Goal: Task Accomplishment & Management: Use online tool/utility

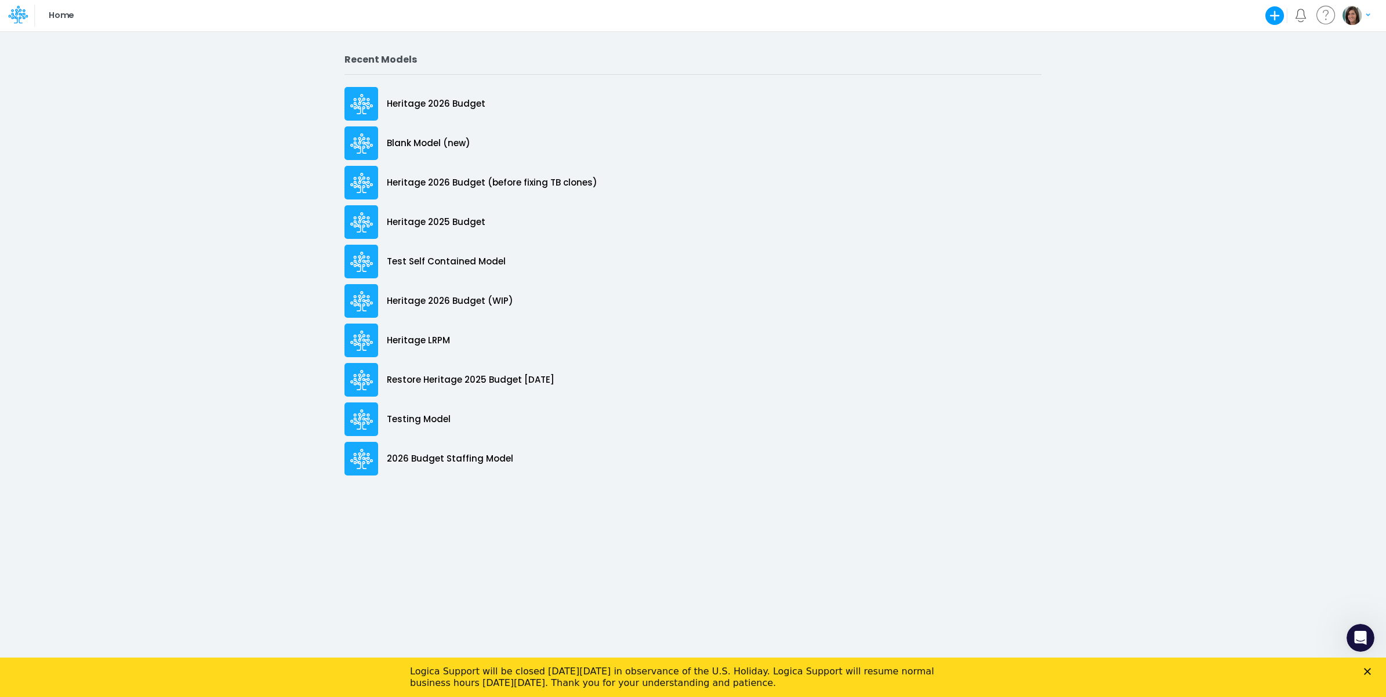
click at [1360, 673] on div "Logica Support will be closed [DATE][DATE] in observance of the U.S. Holiday. L…" at bounding box center [693, 677] width 1386 height 30
click at [1369, 670] on polygon "Close" at bounding box center [1367, 671] width 7 height 7
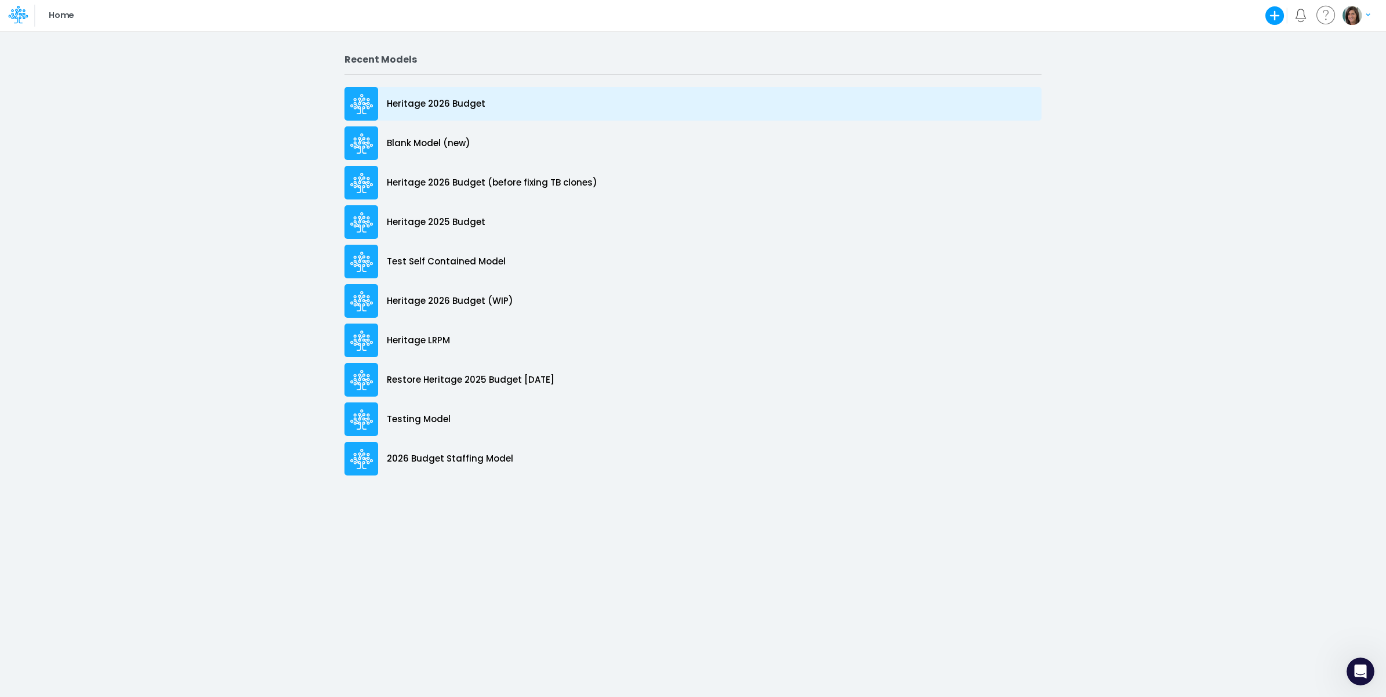
click at [538, 97] on div "Heritage 2026 Budget" at bounding box center [692, 104] width 697 height 34
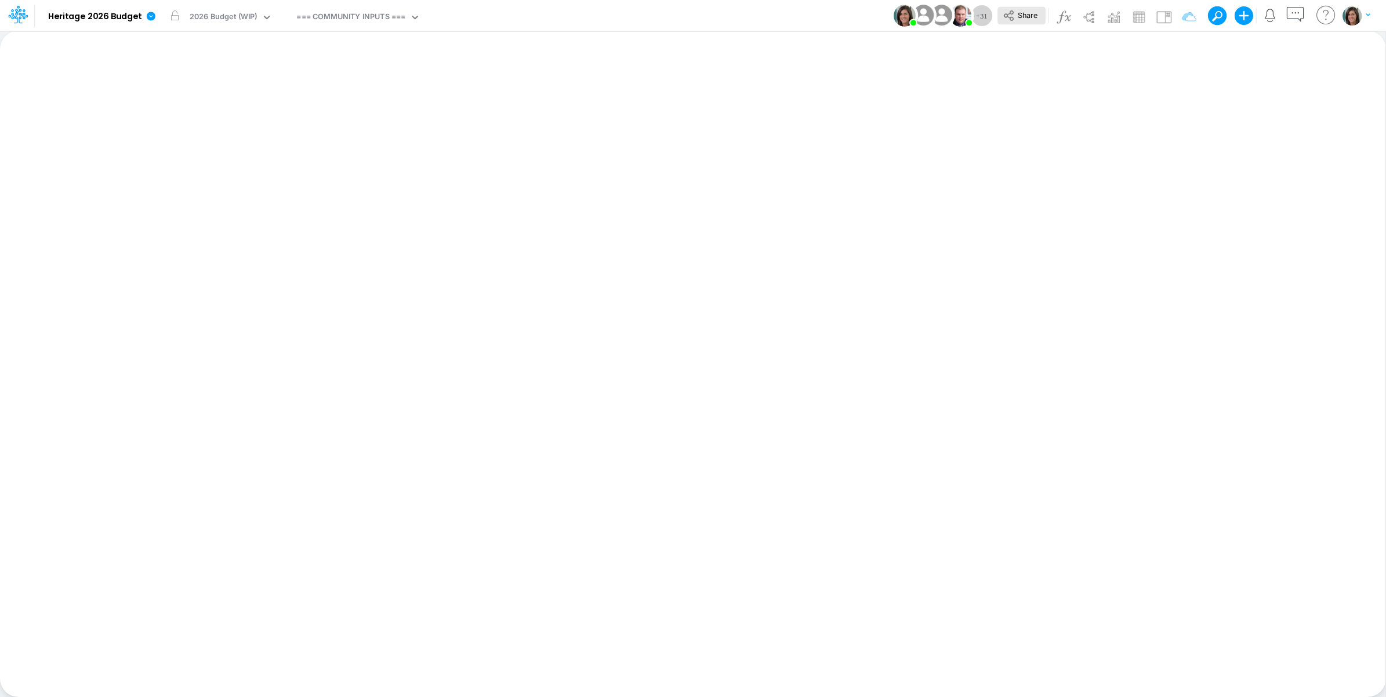
click at [1018, 19] on span "Share" at bounding box center [1028, 14] width 20 height 9
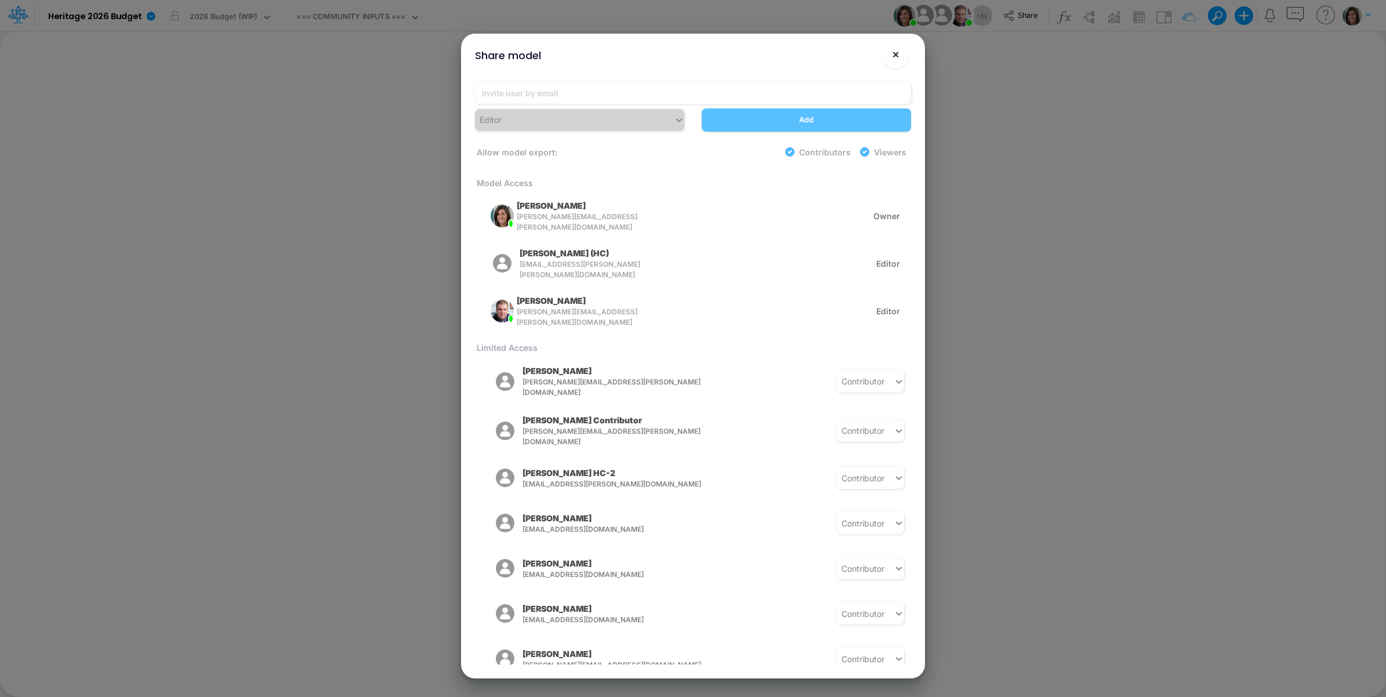
click at [903, 53] on button "×" at bounding box center [896, 55] width 28 height 28
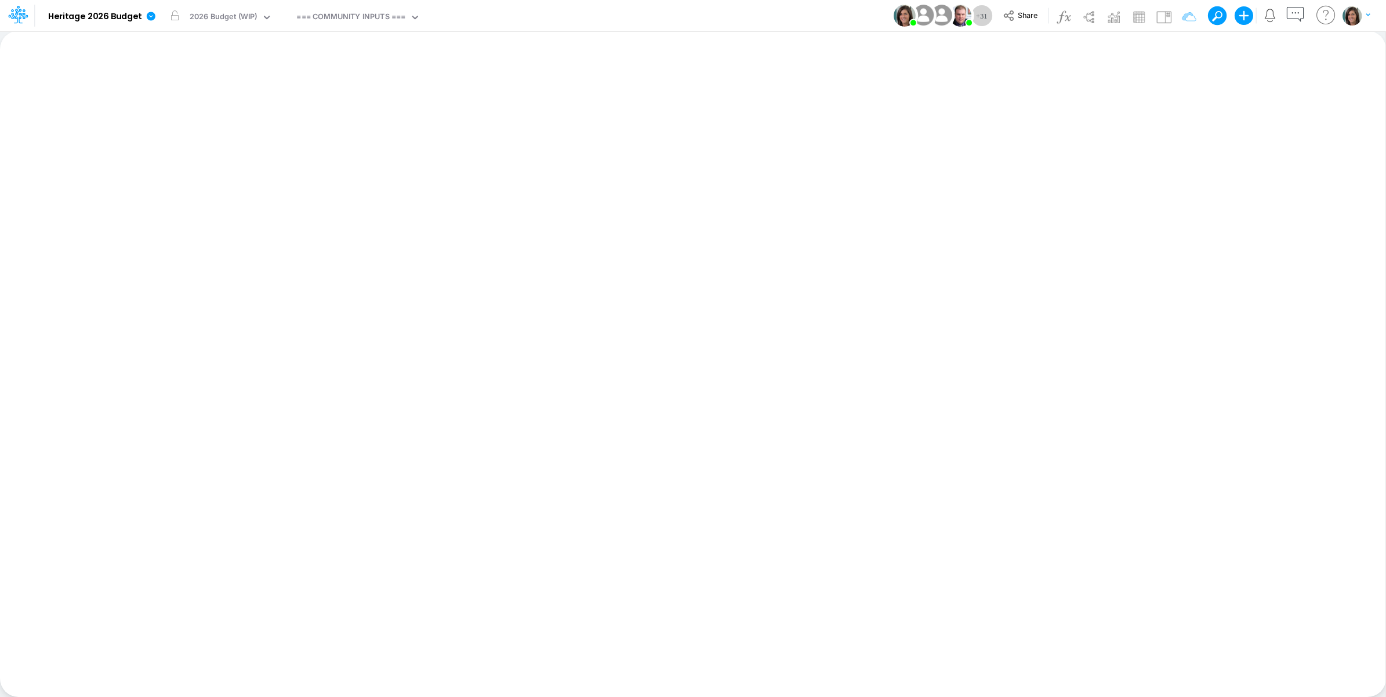
click at [621, 9] on div "Model Heritage 2026 Budget Edit model settings Duplicate Import QuickBooks Quic…" at bounding box center [693, 15] width 1247 height 31
click at [148, 19] on icon at bounding box center [151, 16] width 9 height 9
drag, startPoint x: 177, startPoint y: 110, endPoint x: 720, endPoint y: 9, distance: 552.1
click at [720, 9] on div "Model Heritage 2026 Budget Edit model settings Duplicate Import QuickBooks Quic…" at bounding box center [693, 15] width 1247 height 31
click at [149, 16] on icon at bounding box center [151, 16] width 10 height 10
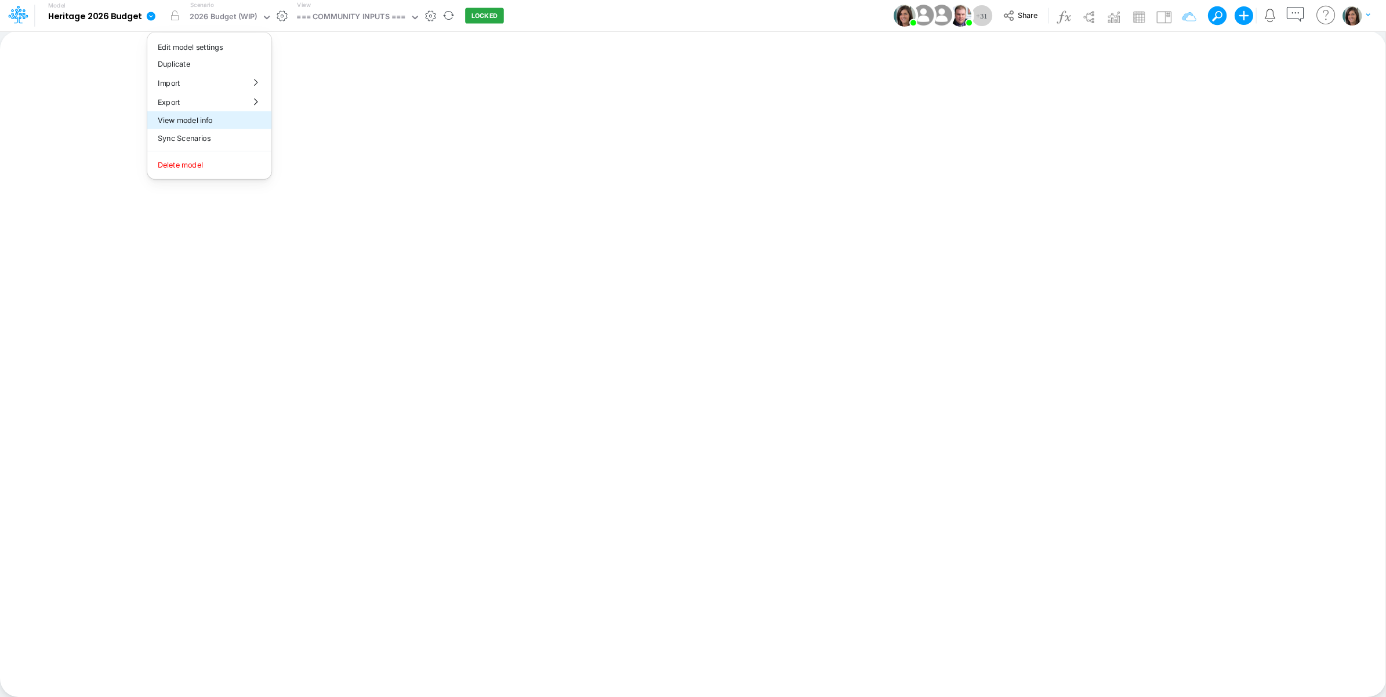
click at [175, 119] on button "View model info" at bounding box center [209, 120] width 124 height 18
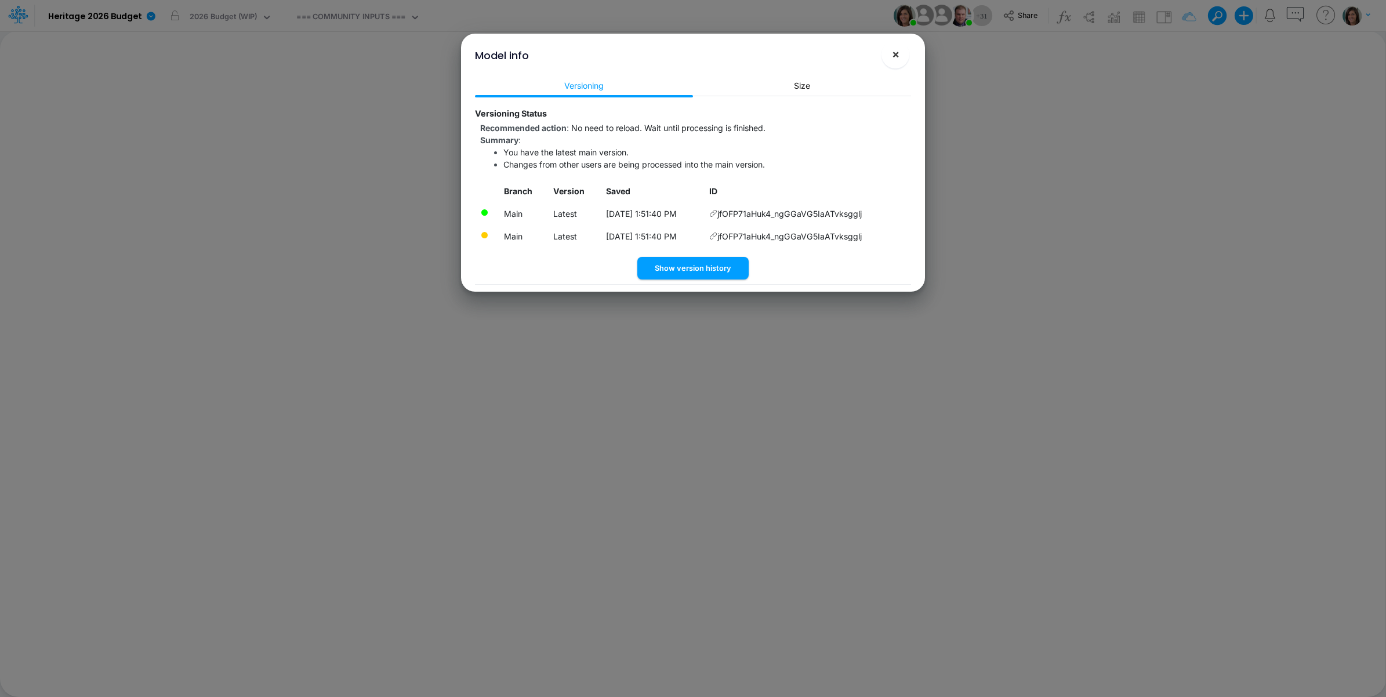
drag, startPoint x: 894, startPoint y: 51, endPoint x: 884, endPoint y: 51, distance: 9.3
click at [894, 51] on span "×" at bounding box center [896, 54] width 8 height 14
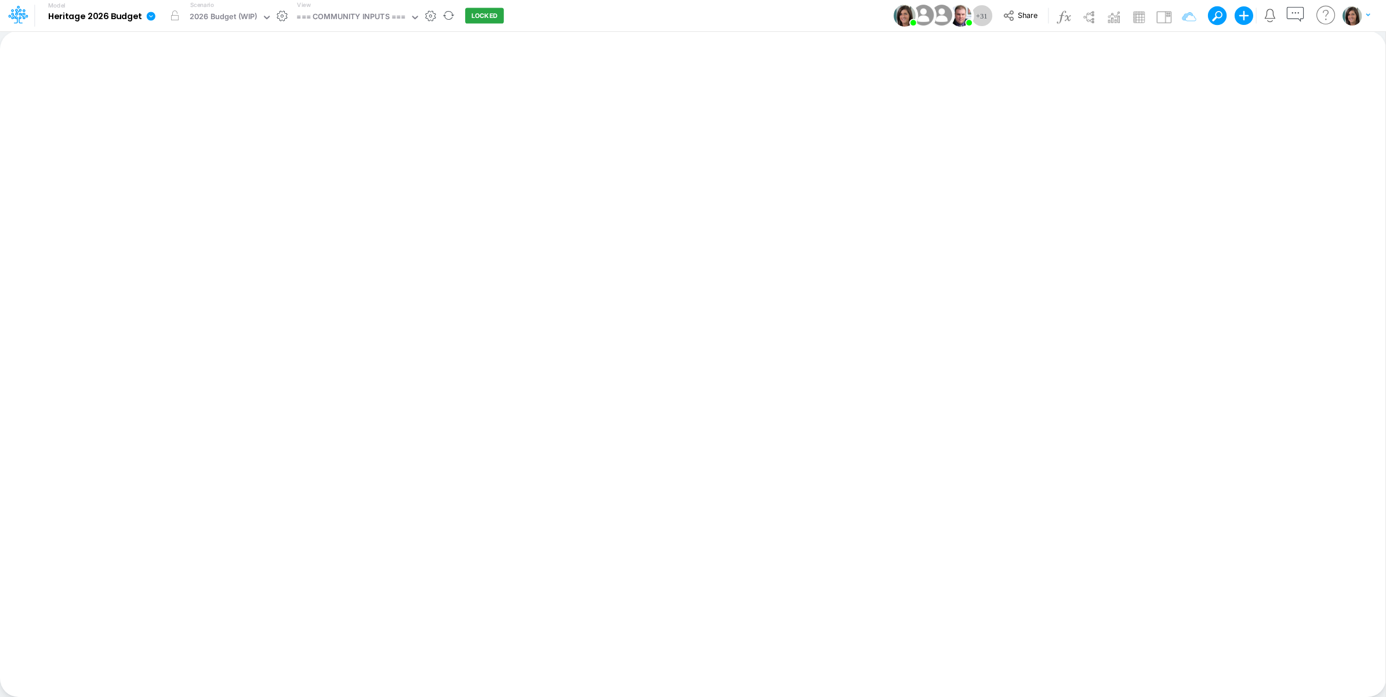
click at [149, 13] on icon at bounding box center [151, 16] width 9 height 9
click at [187, 125] on button "View model info" at bounding box center [209, 120] width 124 height 18
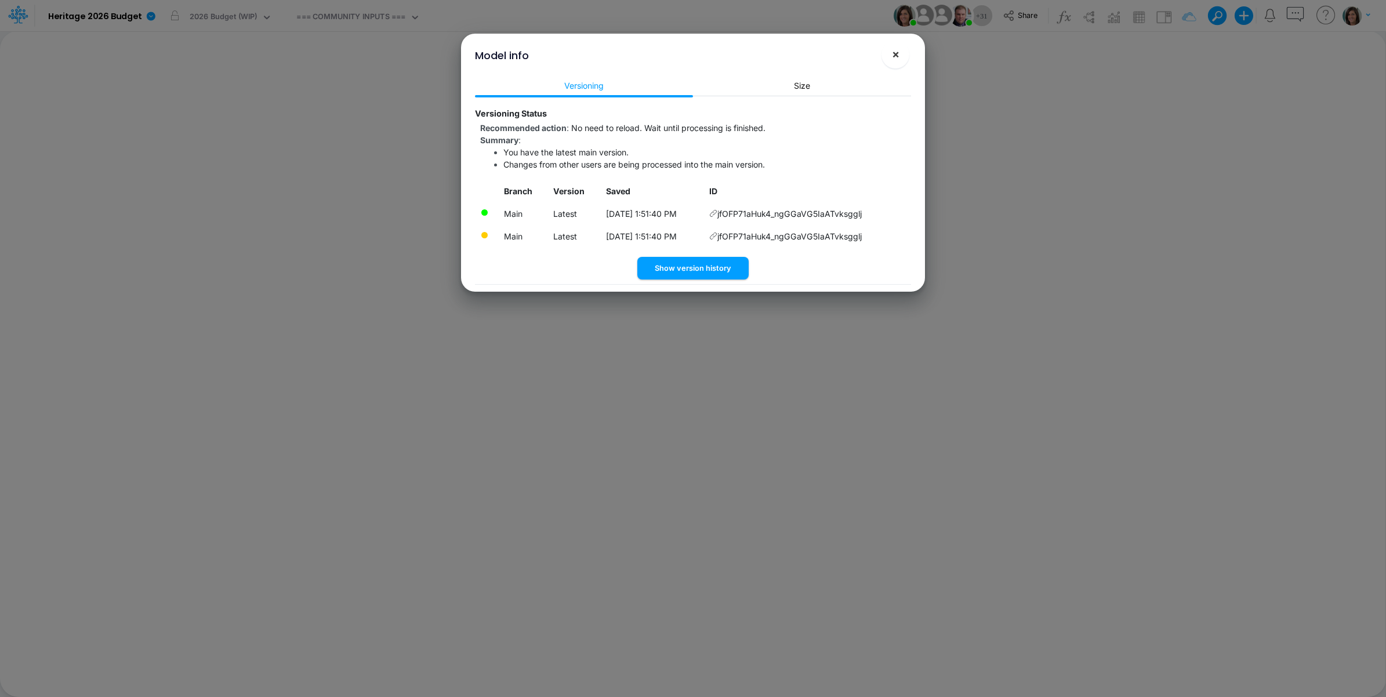
click at [897, 55] on span "×" at bounding box center [896, 54] width 8 height 14
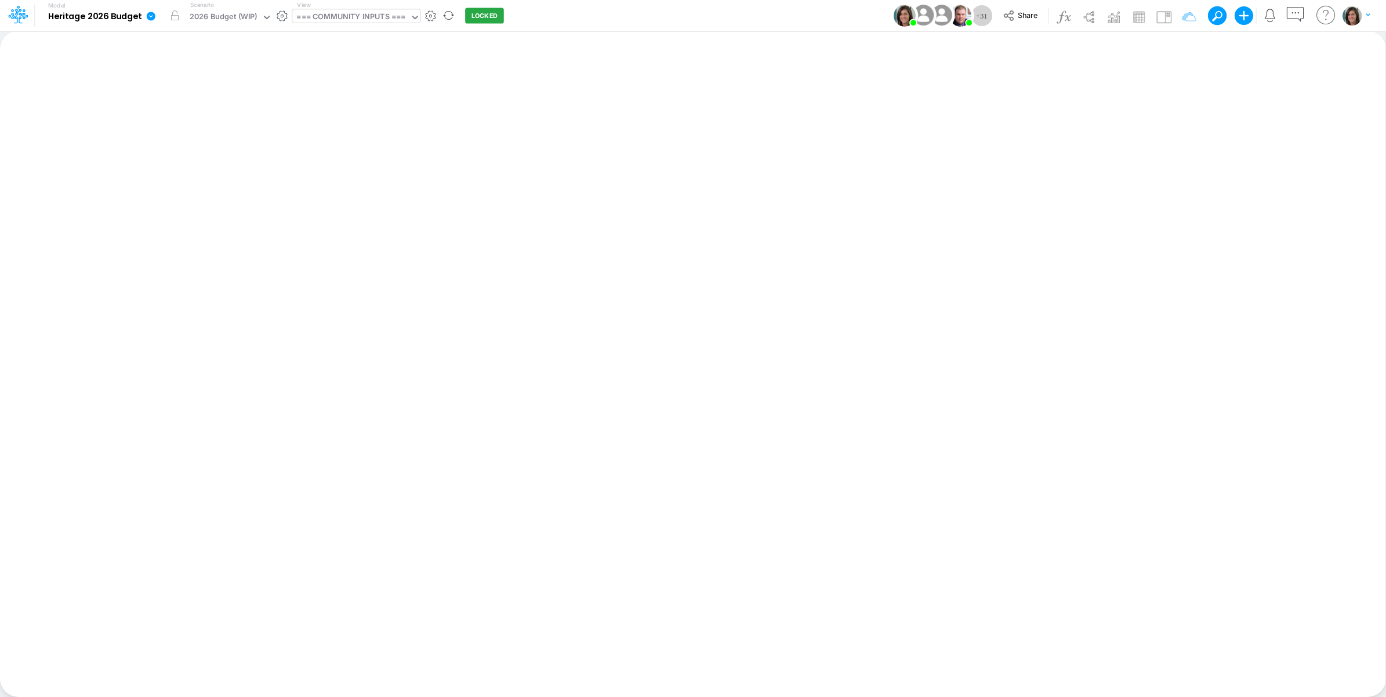
click at [366, 15] on div "=== COMMUNITY INPUTS ===" at bounding box center [350, 17] width 109 height 13
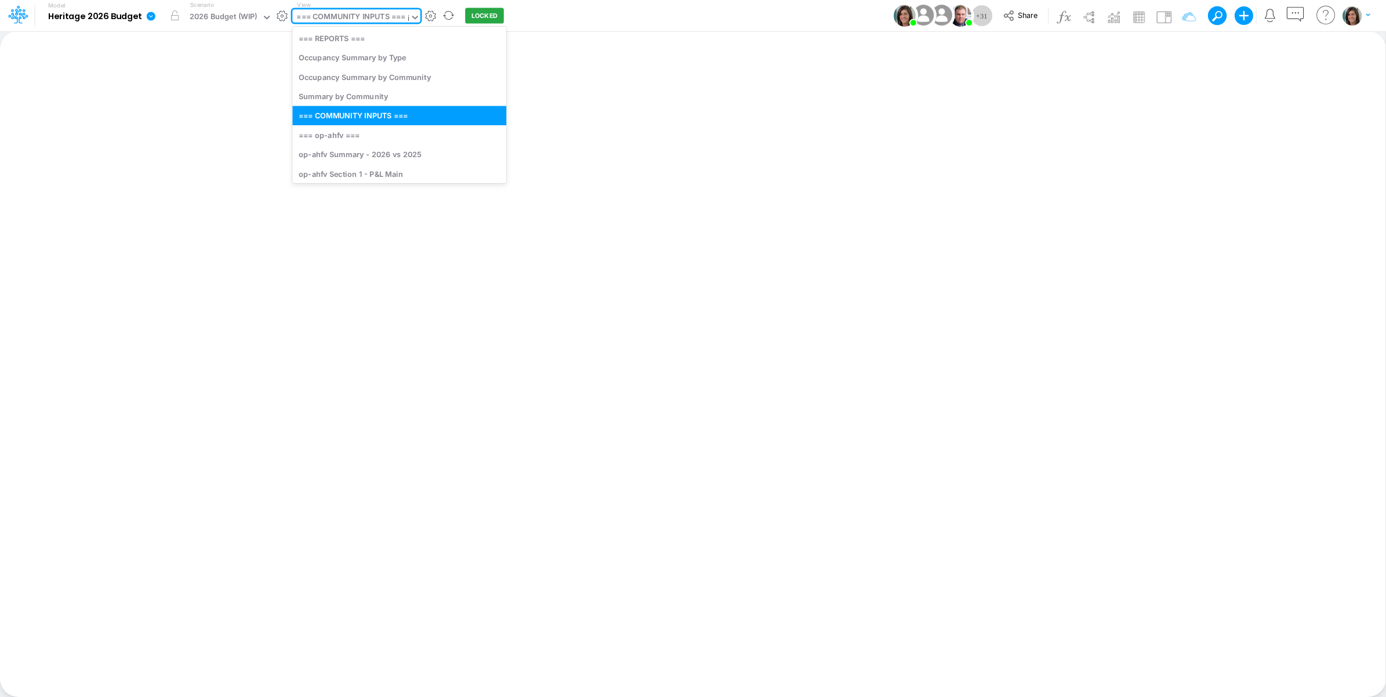
type input "it"
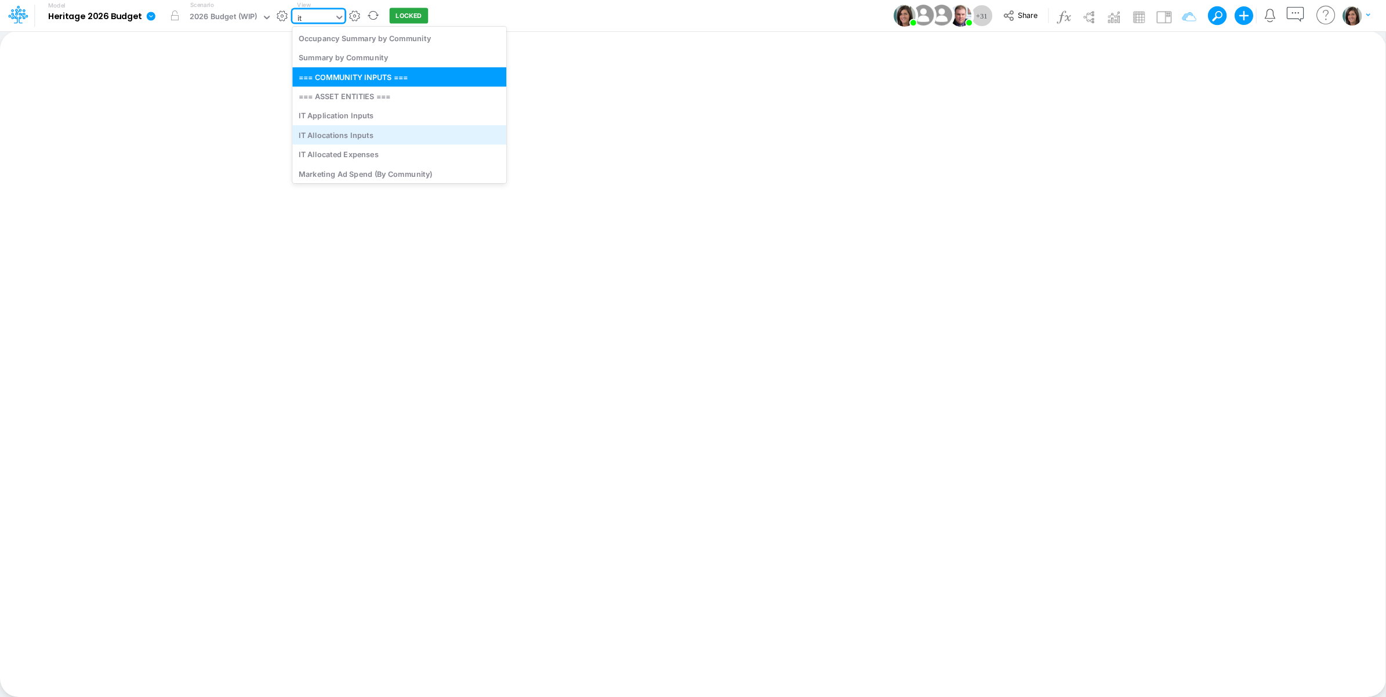
click at [372, 130] on div "IT Allocations Inputs" at bounding box center [399, 134] width 214 height 19
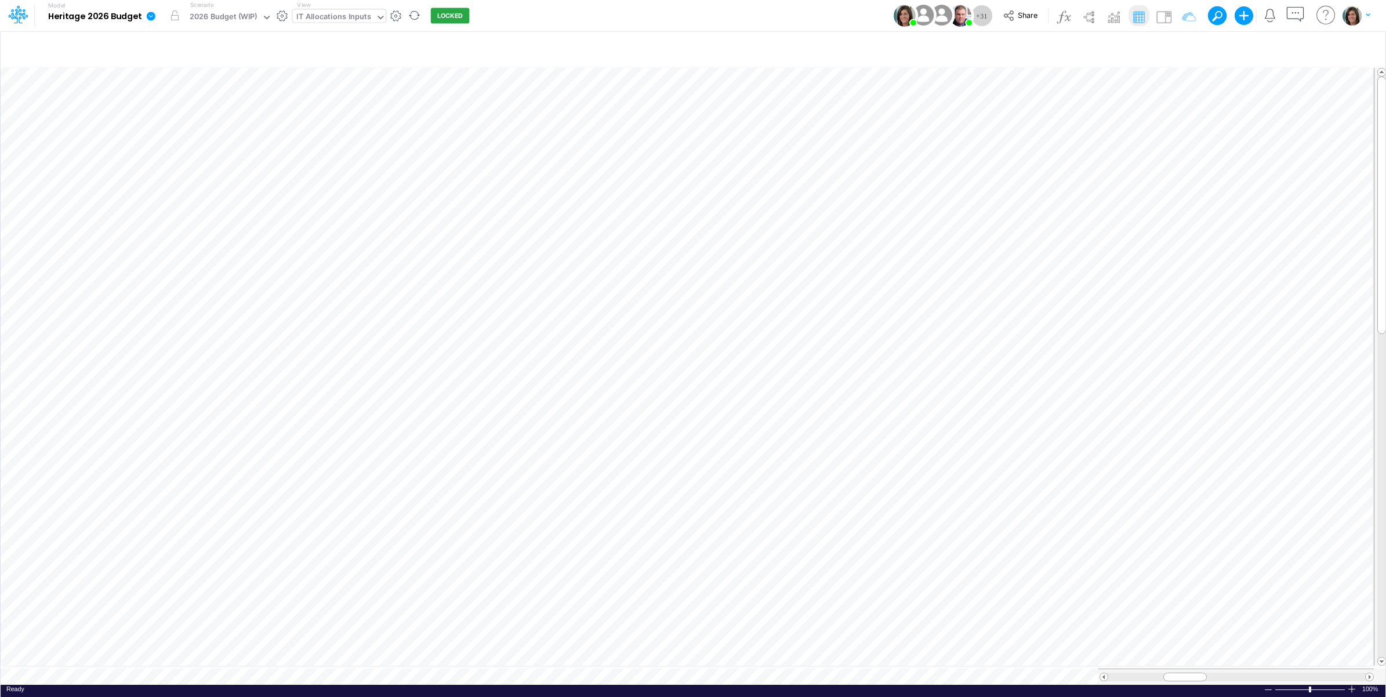
click at [142, 13] on li "Model Heritage 2026 Budget Edit model settings Duplicate Import QuickBooks Quic…" at bounding box center [90, 16] width 147 height 30
drag, startPoint x: 142, startPoint y: 13, endPoint x: 130, endPoint y: 16, distance: 12.1
click at [130, 16] on b "Heritage 2026 Budget" at bounding box center [94, 17] width 93 height 10
click at [153, 18] on icon at bounding box center [151, 16] width 9 height 9
click at [180, 121] on button "View model info" at bounding box center [209, 120] width 124 height 18
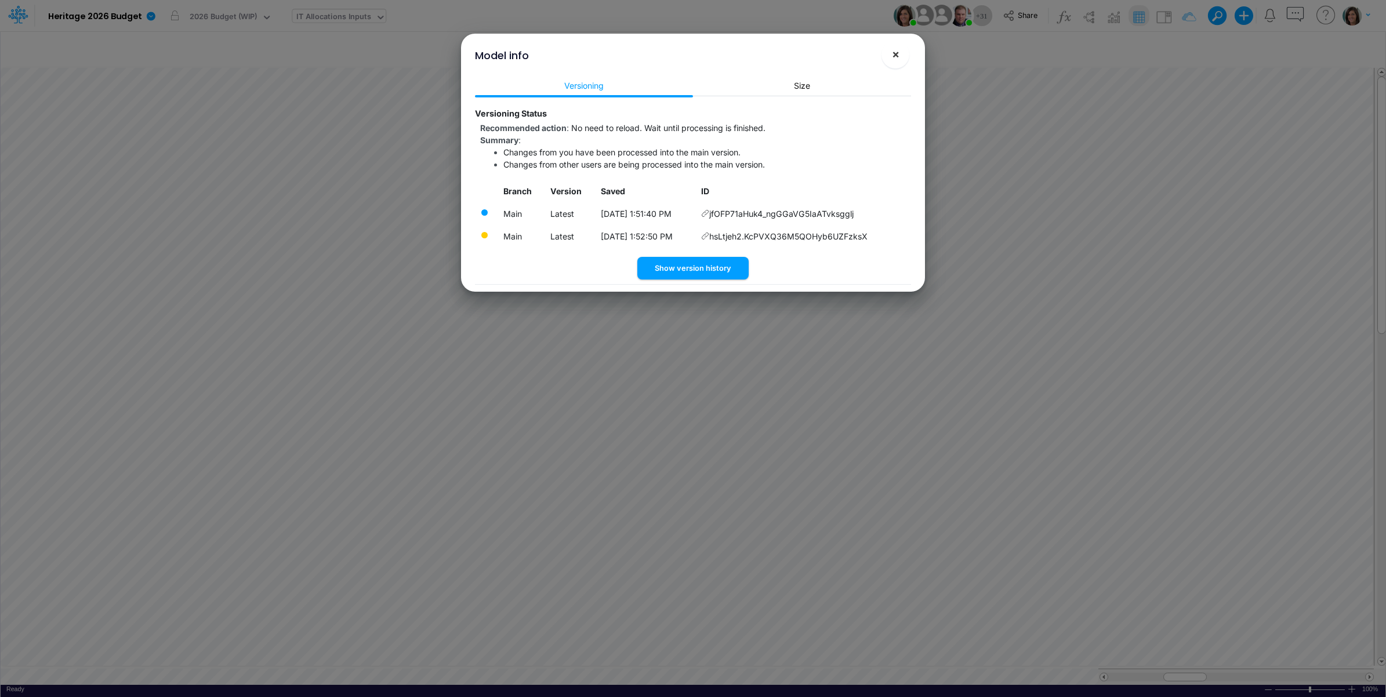
click at [899, 53] on button "×" at bounding box center [896, 55] width 28 height 28
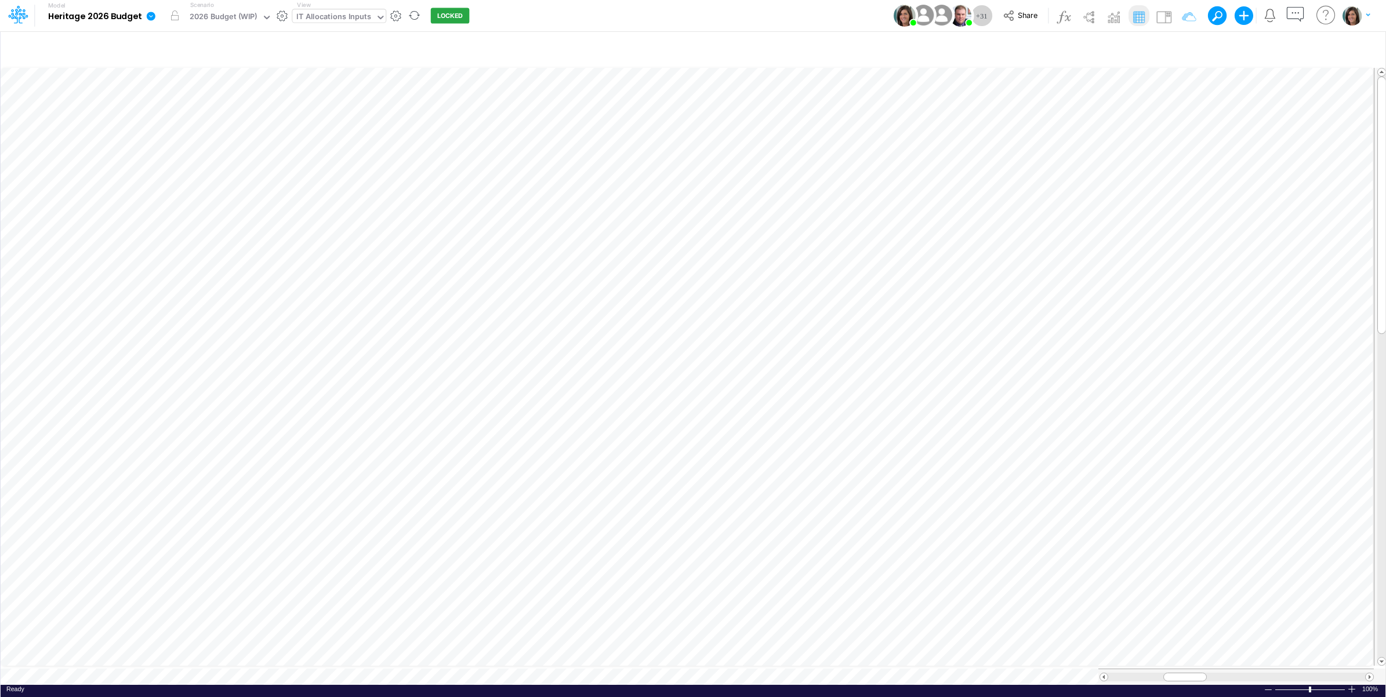
click at [143, 16] on link at bounding box center [153, 16] width 23 height 30
click at [189, 119] on button "View model info" at bounding box center [209, 120] width 124 height 18
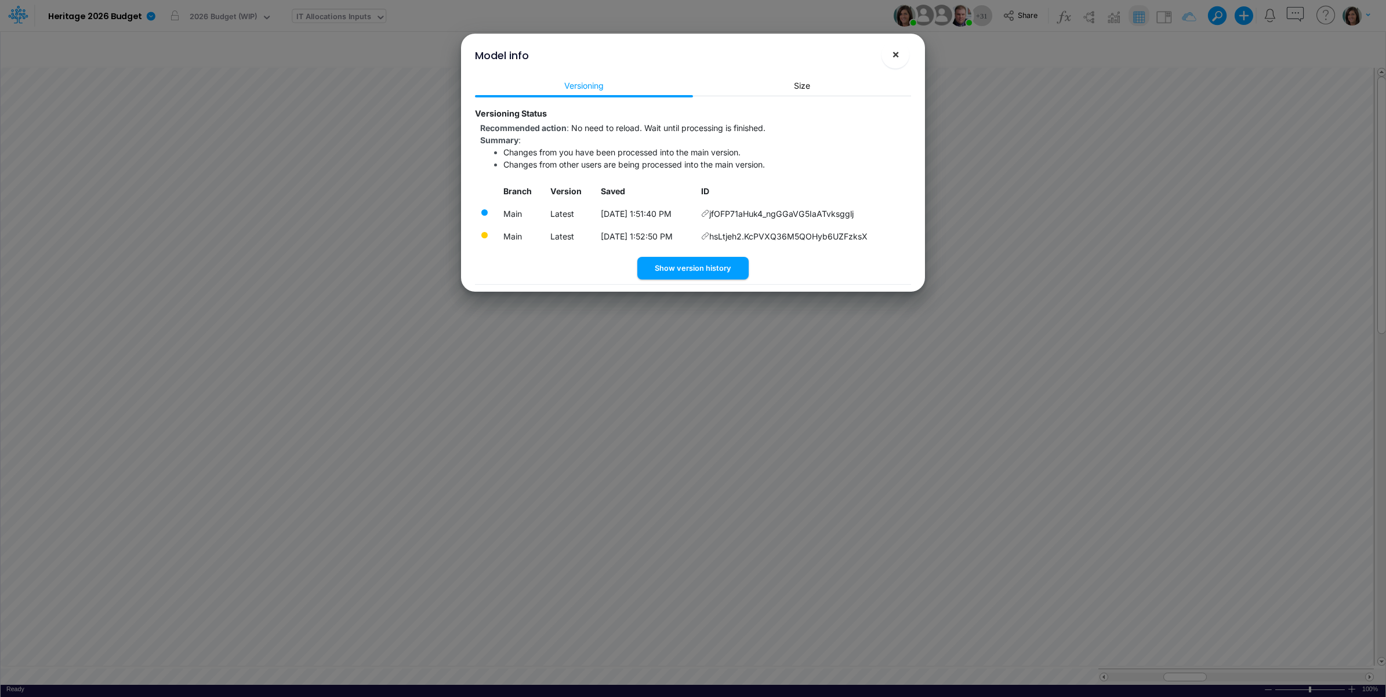
drag, startPoint x: 893, startPoint y: 55, endPoint x: 647, endPoint y: 45, distance: 246.7
click at [892, 55] on span "×" at bounding box center [896, 54] width 8 height 14
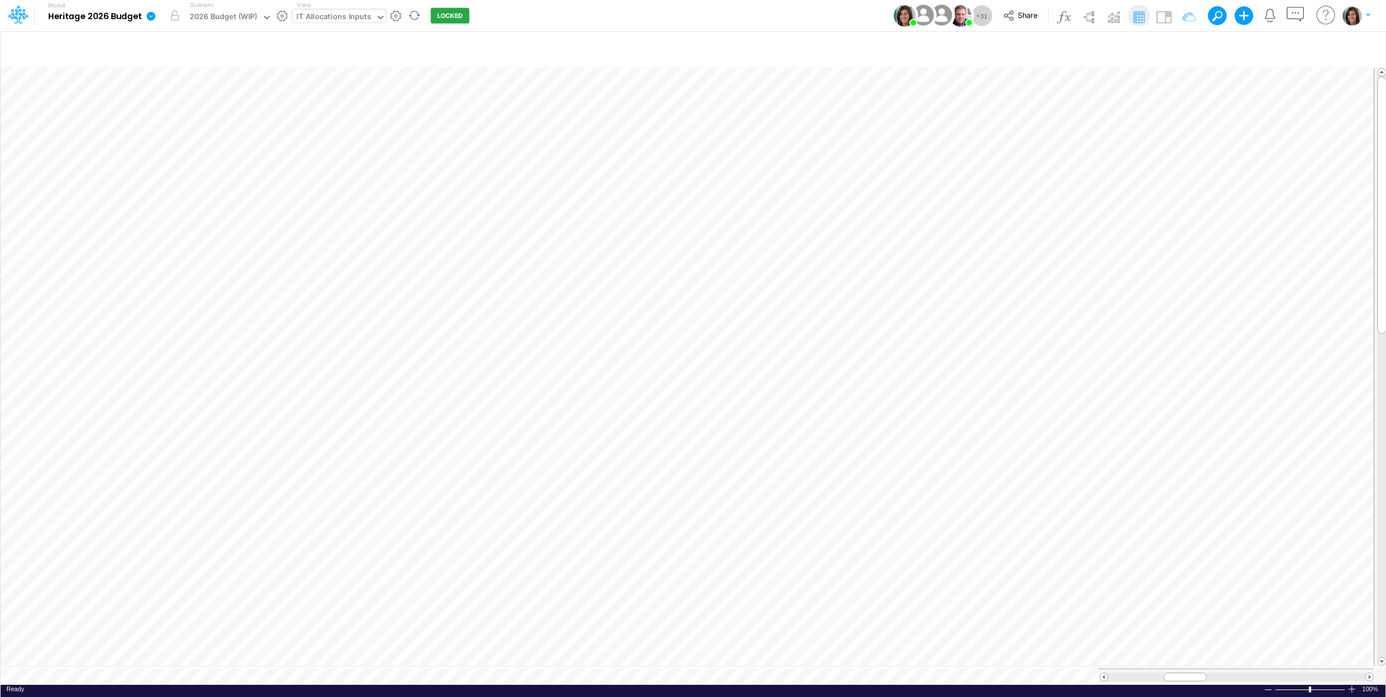
click at [148, 24] on link at bounding box center [153, 16] width 23 height 30
click at [177, 122] on button "View model info" at bounding box center [209, 120] width 124 height 18
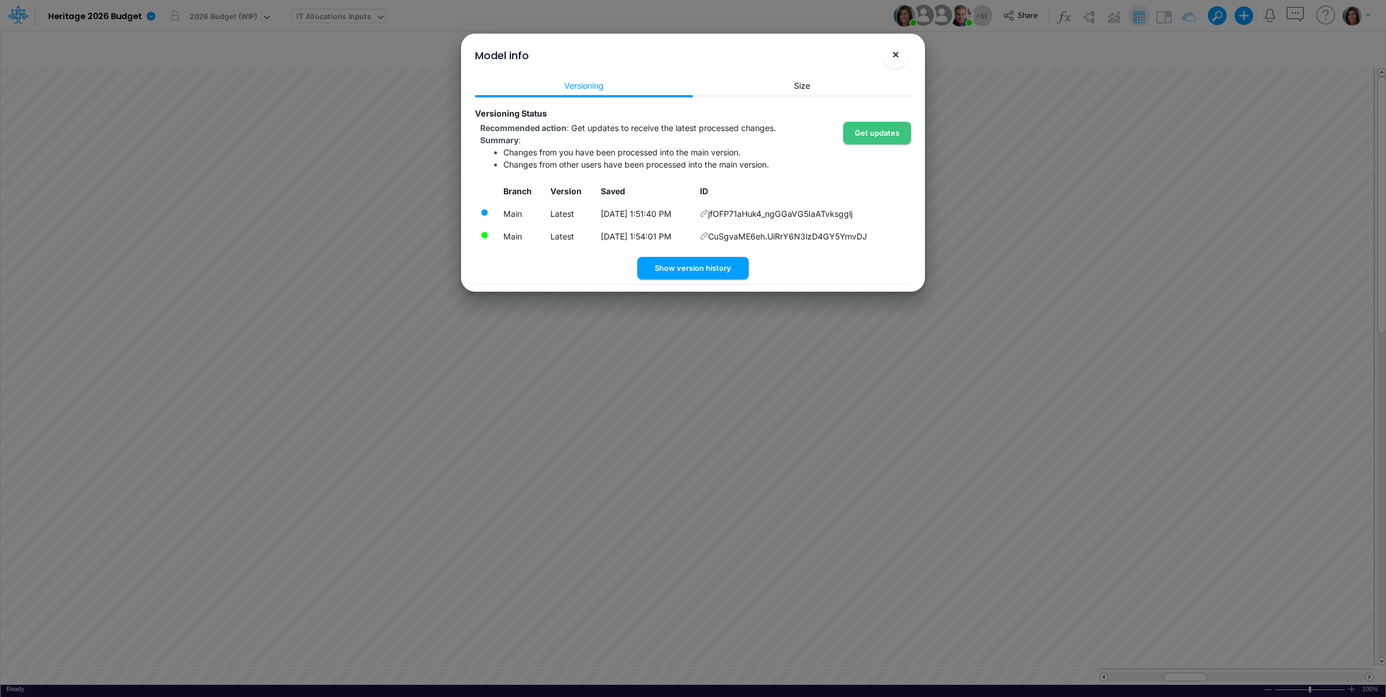
click at [891, 55] on button "×" at bounding box center [896, 55] width 28 height 28
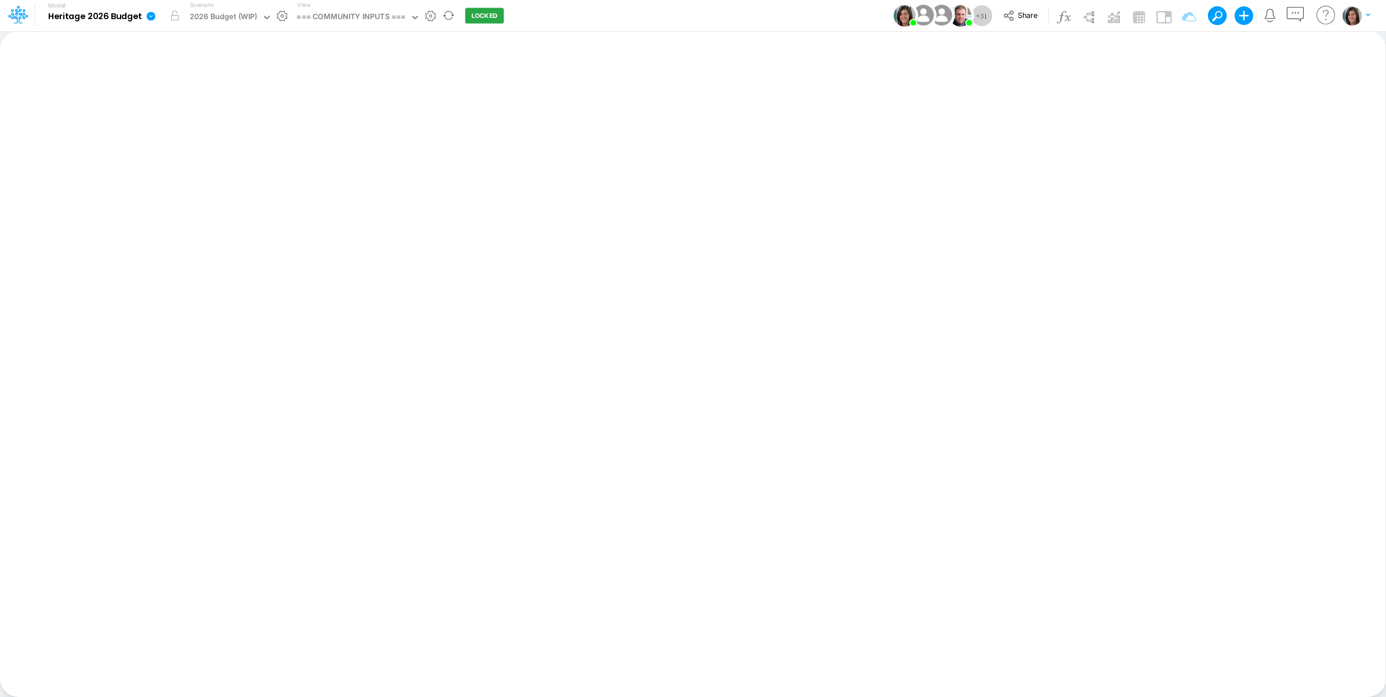
click at [152, 16] on icon at bounding box center [151, 16] width 10 height 10
click at [178, 118] on button "View model info" at bounding box center [209, 120] width 124 height 18
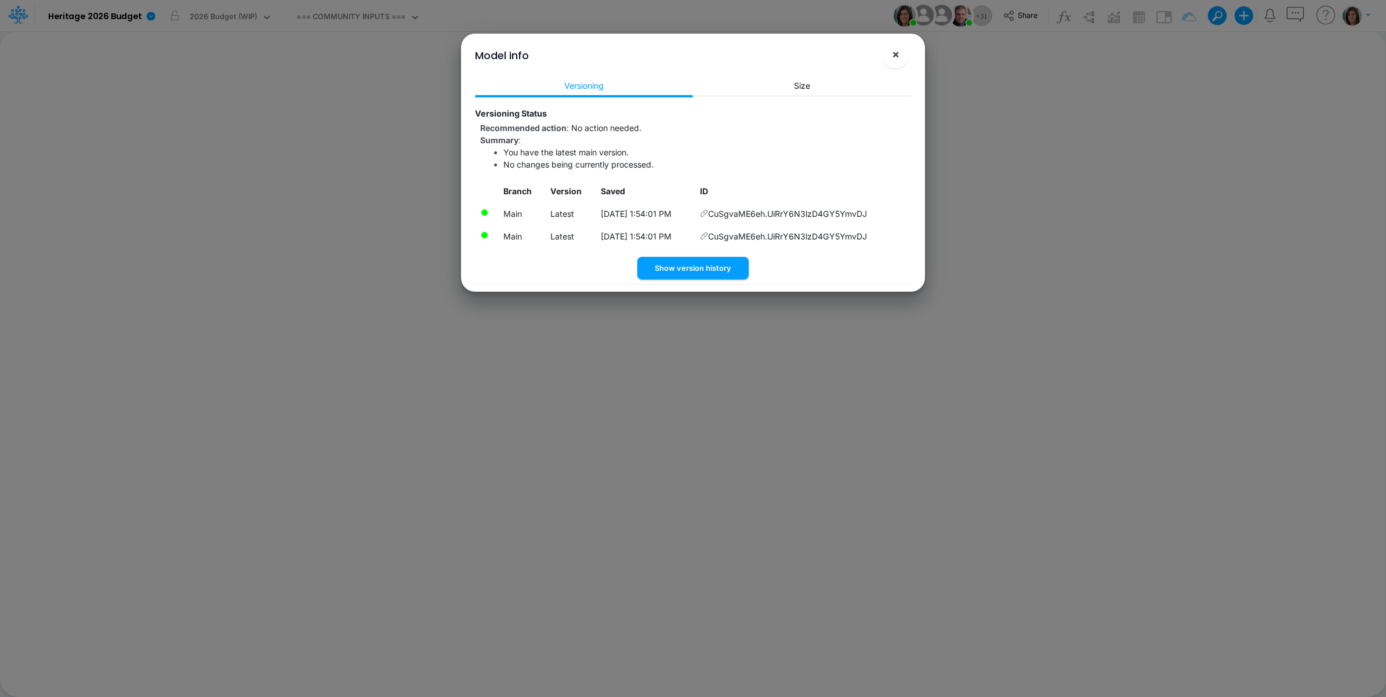
click at [894, 53] on span "×" at bounding box center [896, 54] width 8 height 14
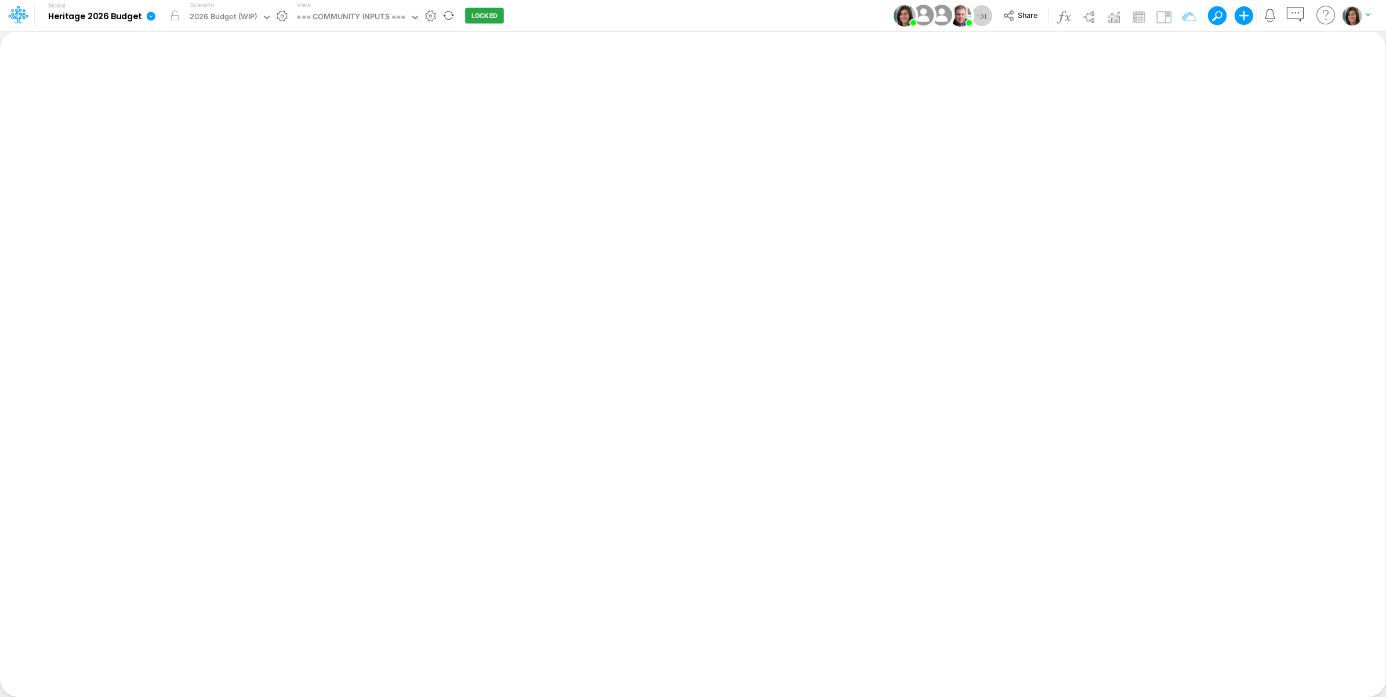
click at [154, 17] on icon at bounding box center [151, 16] width 9 height 9
click at [188, 120] on button "View model info" at bounding box center [209, 120] width 124 height 18
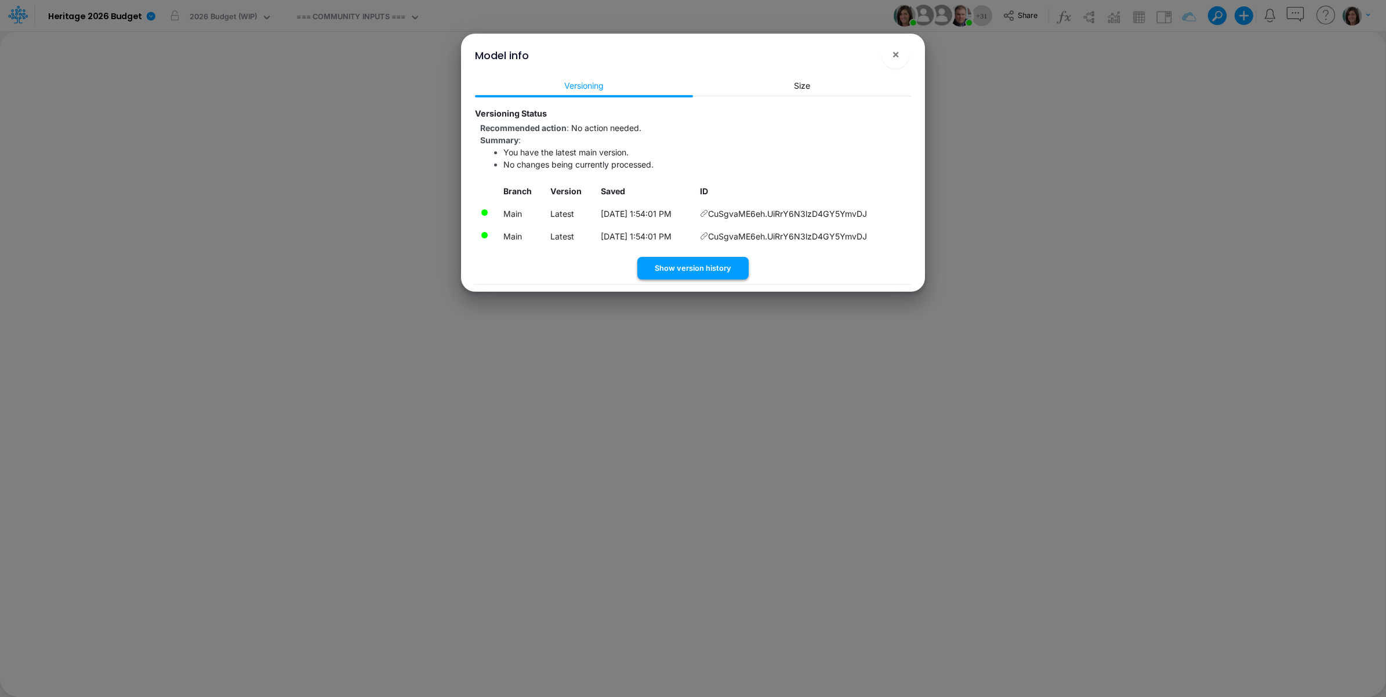
click at [689, 270] on button "Show version history" at bounding box center [692, 268] width 111 height 23
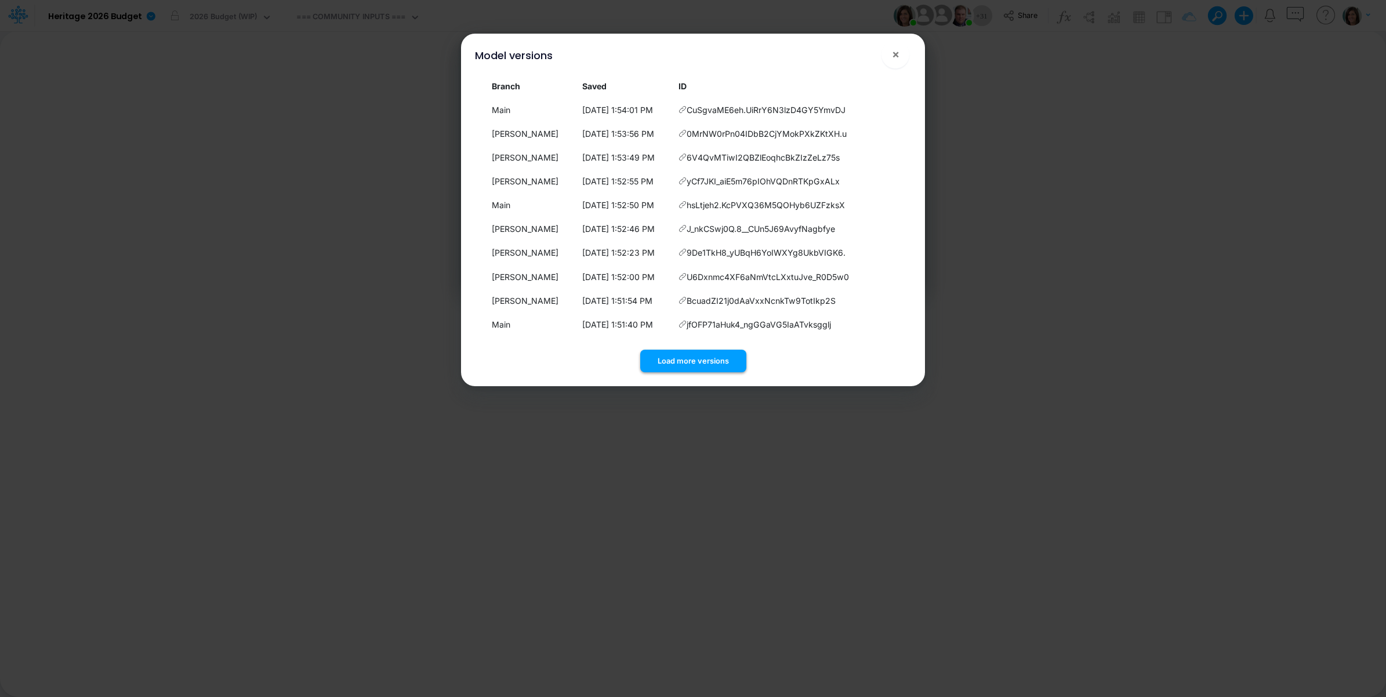
click at [714, 354] on button "Load more versions" at bounding box center [693, 361] width 106 height 23
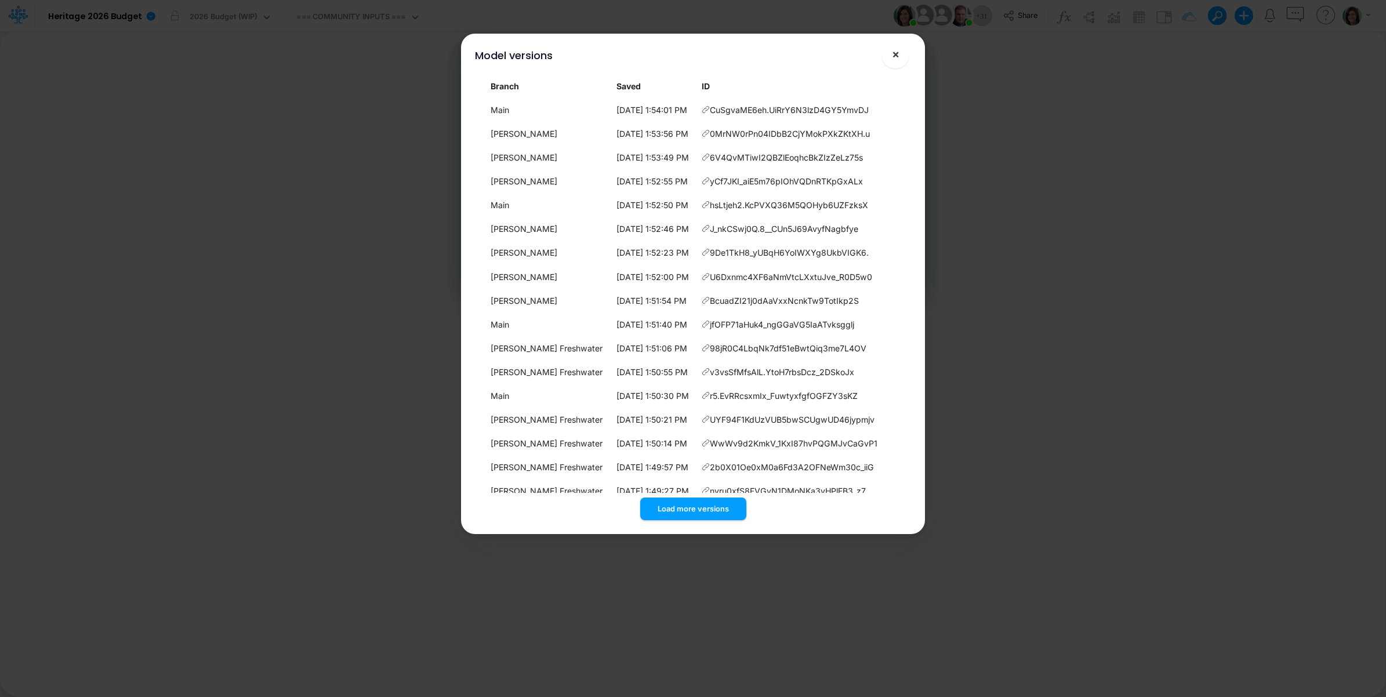
click at [892, 60] on span "×" at bounding box center [896, 54] width 8 height 14
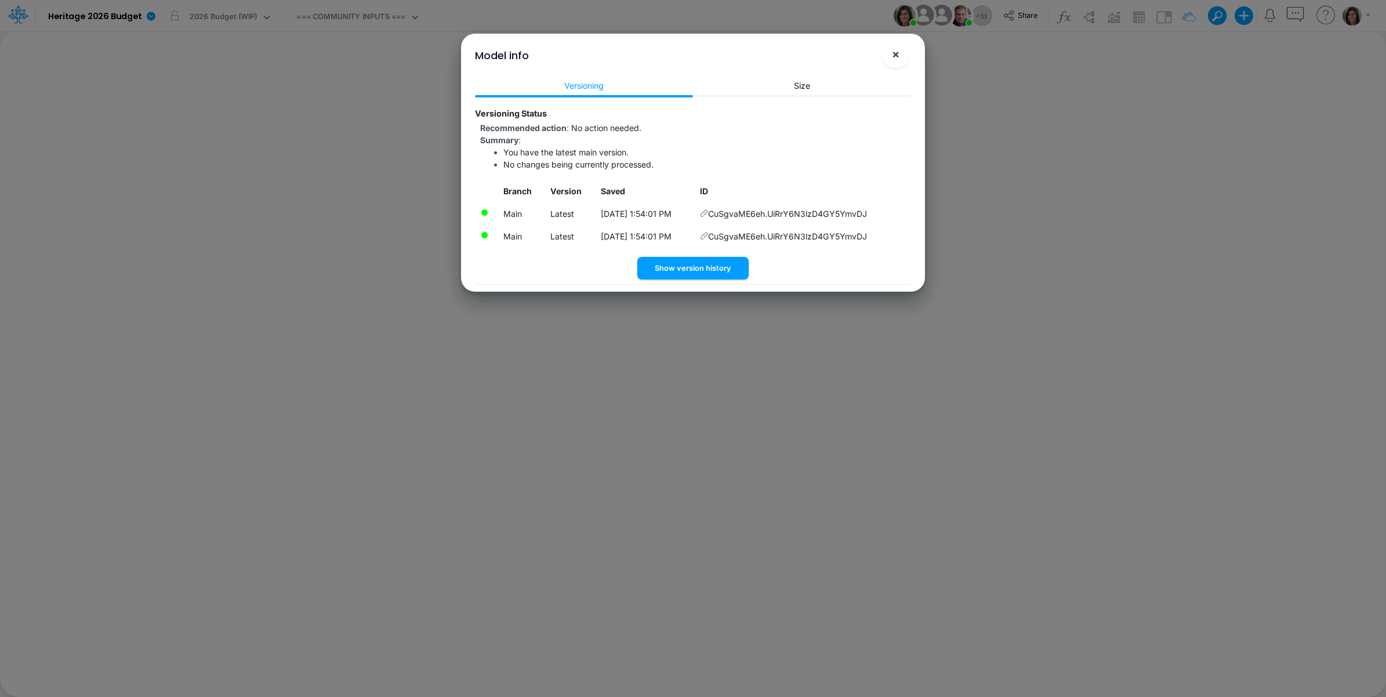
click at [904, 51] on button "×" at bounding box center [896, 55] width 28 height 28
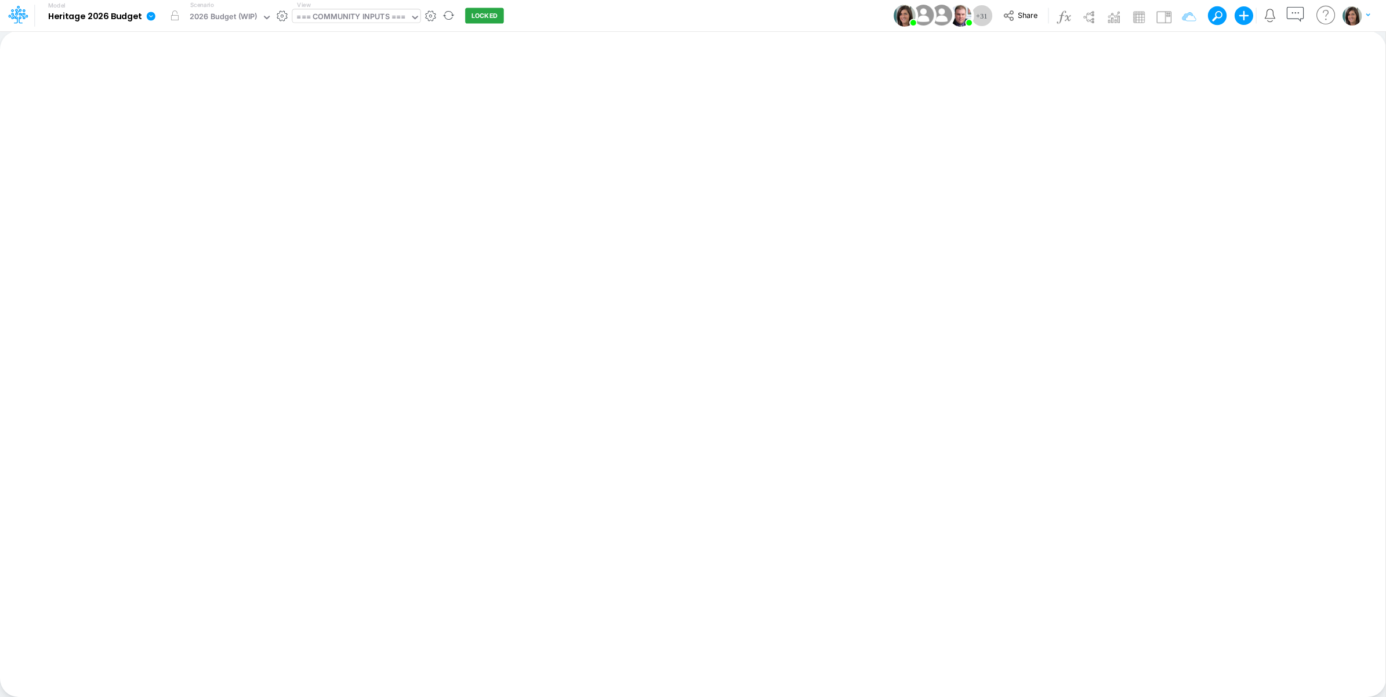
click at [367, 25] on div "=== COMMUNITY INPUTS ===" at bounding box center [351, 17] width 118 height 17
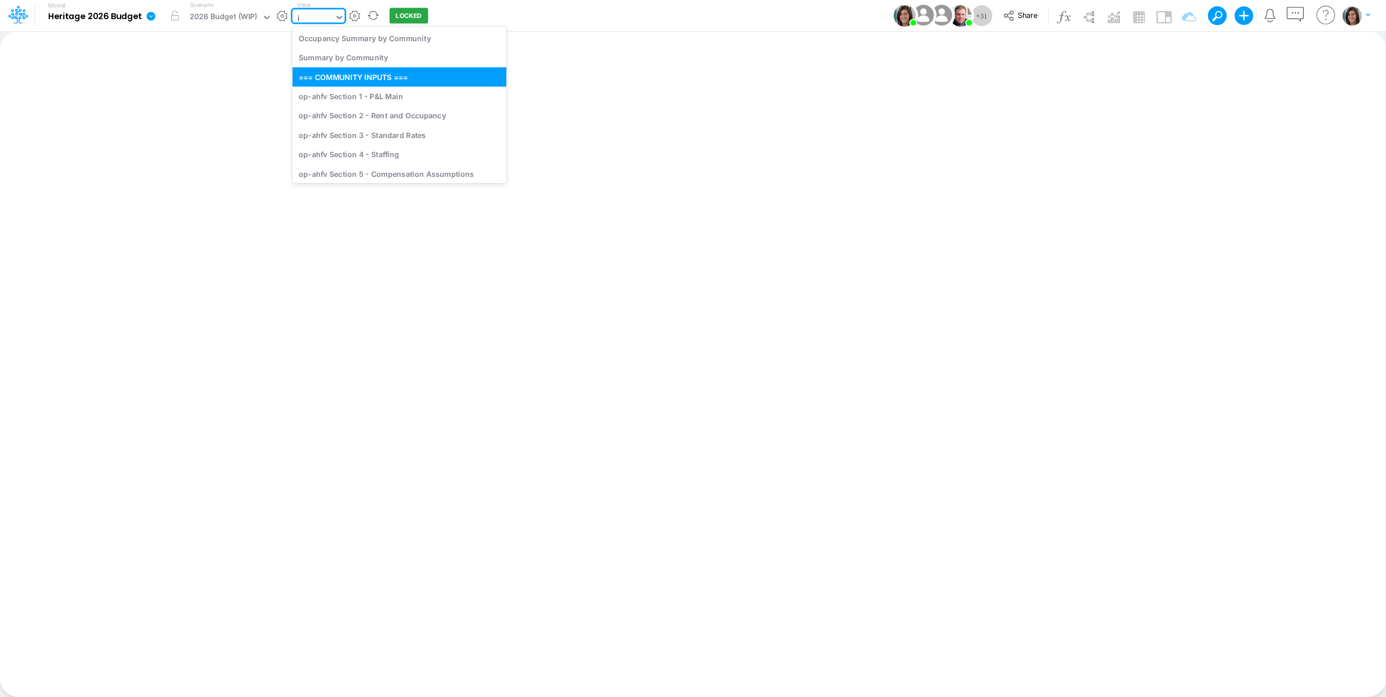
type input "it"
click at [398, 135] on div "IT Allocations Inputs" at bounding box center [399, 134] width 214 height 19
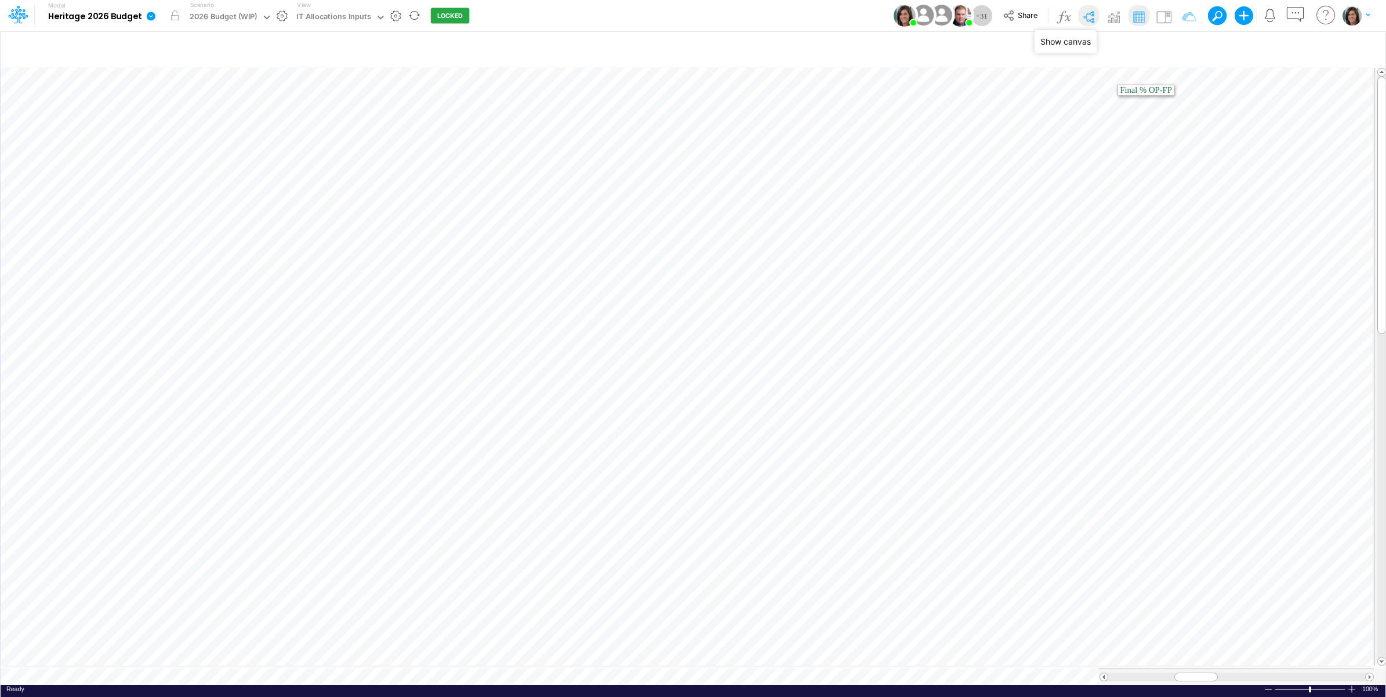
click at [1085, 21] on img at bounding box center [1088, 17] width 19 height 19
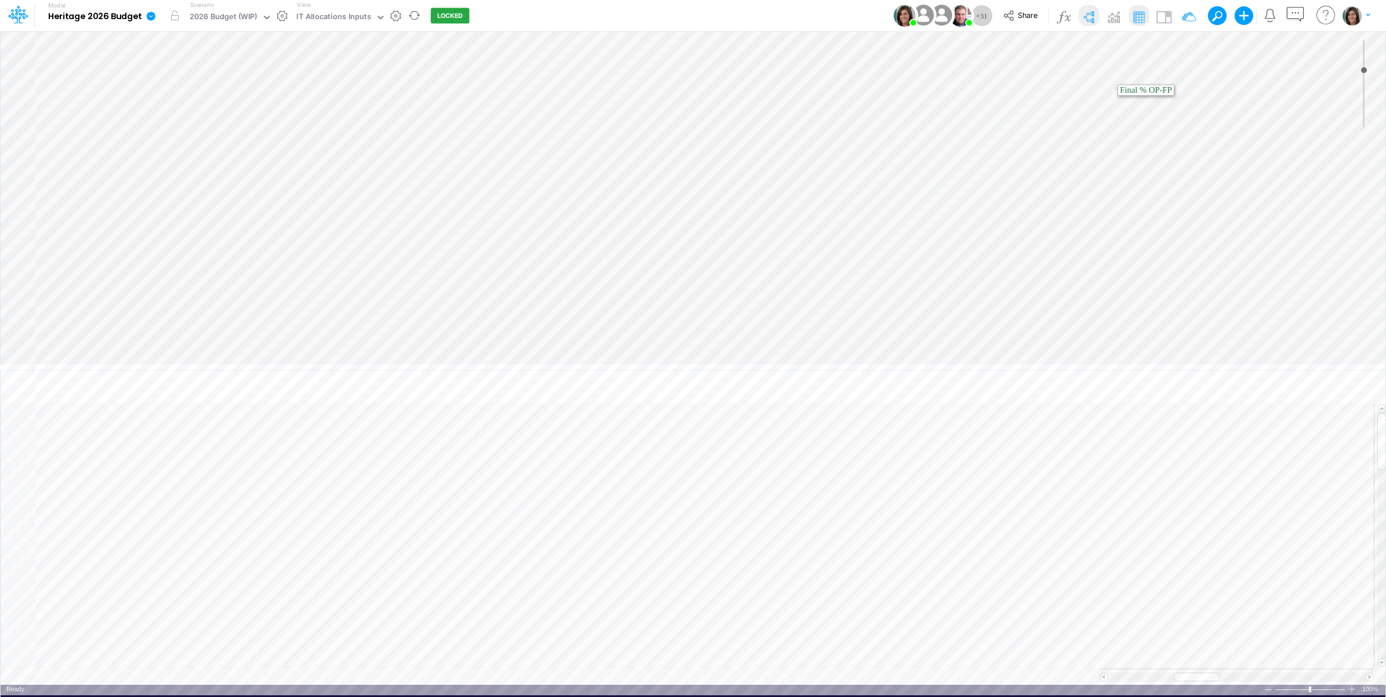
type input "0"
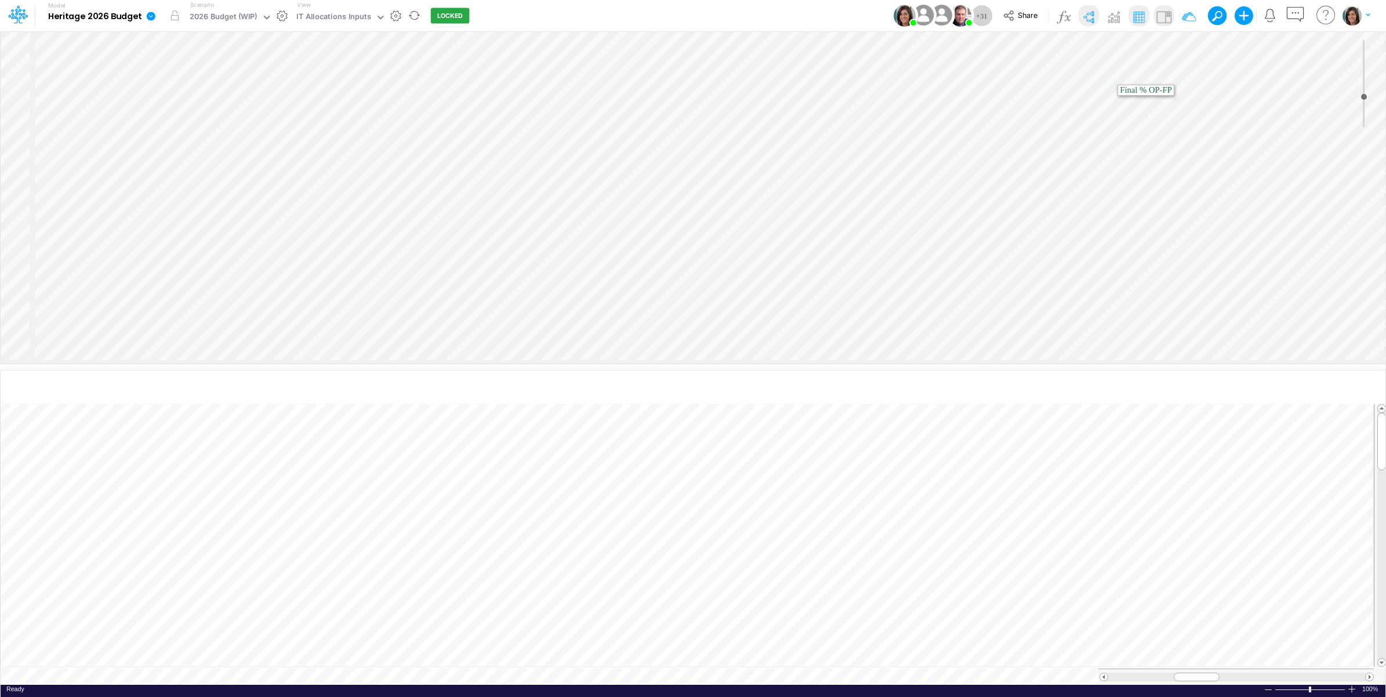
click at [1160, 16] on img at bounding box center [1164, 17] width 19 height 19
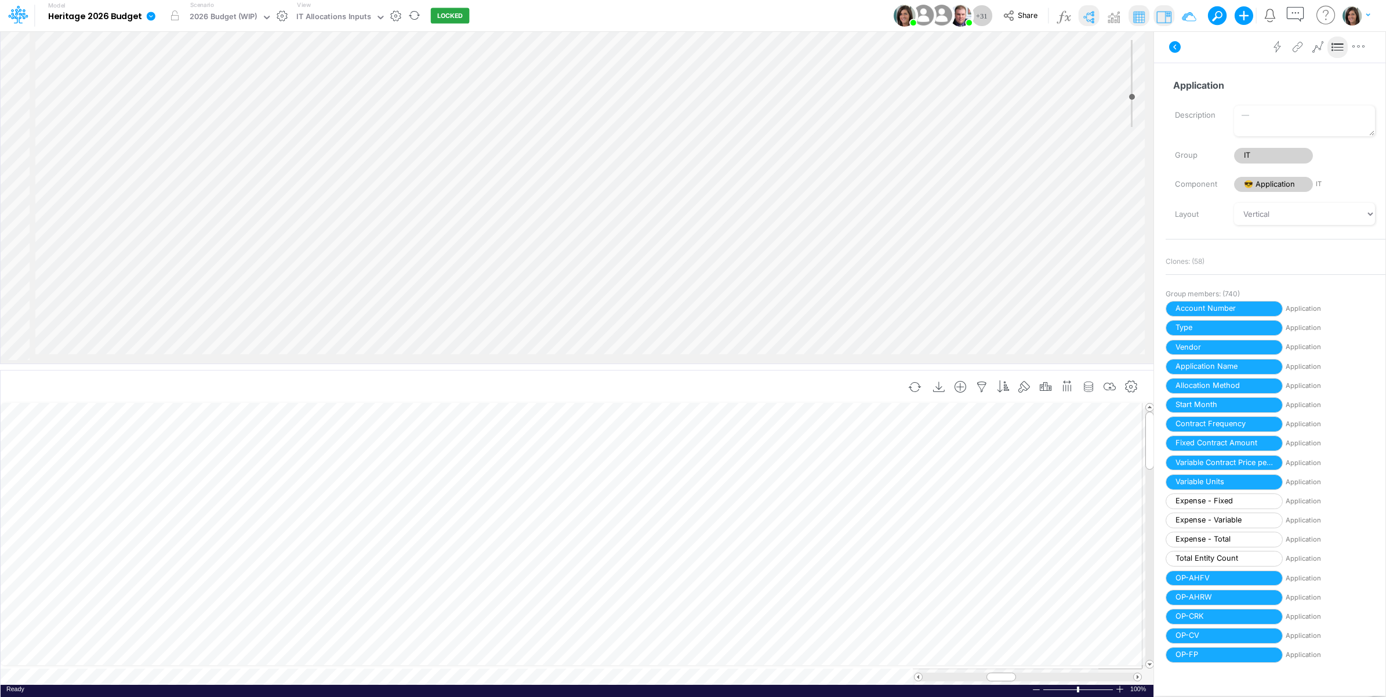
scroll to position [773, 0]
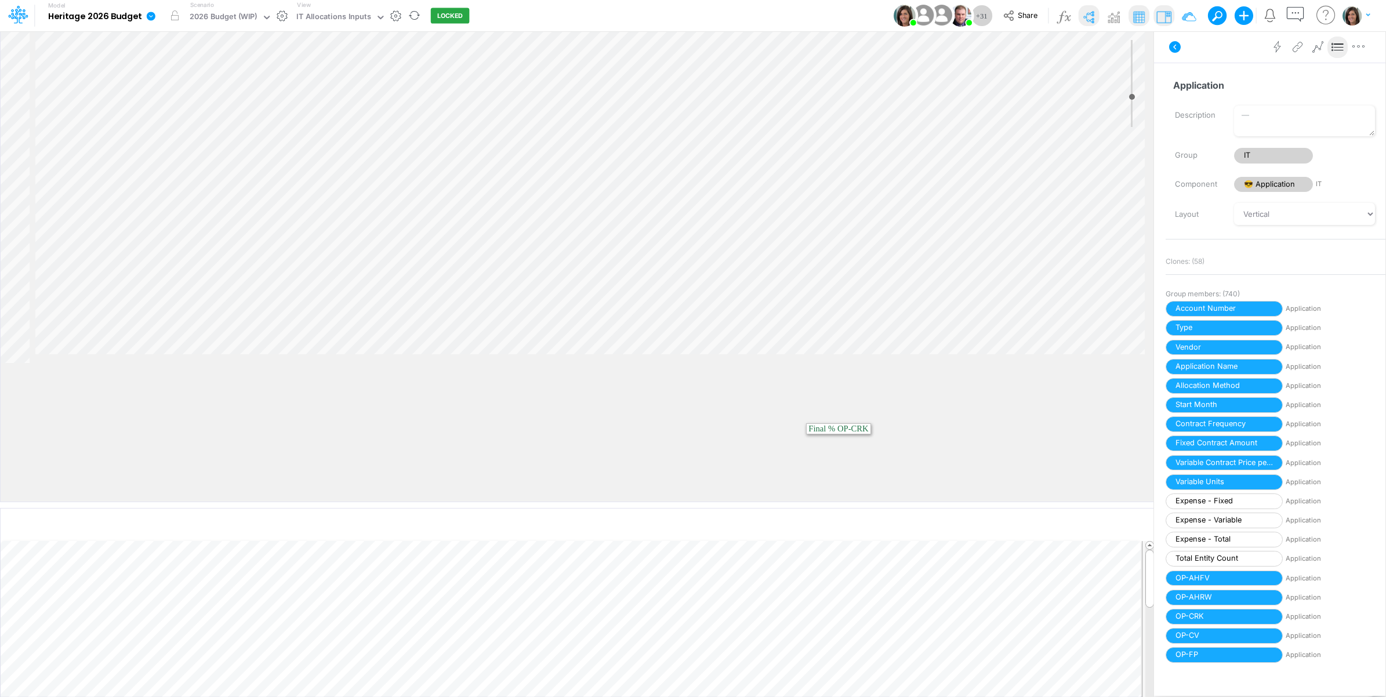
drag, startPoint x: 819, startPoint y: 364, endPoint x: 815, endPoint y: 499, distance: 135.8
click at [815, 502] on div at bounding box center [577, 505] width 1154 height 6
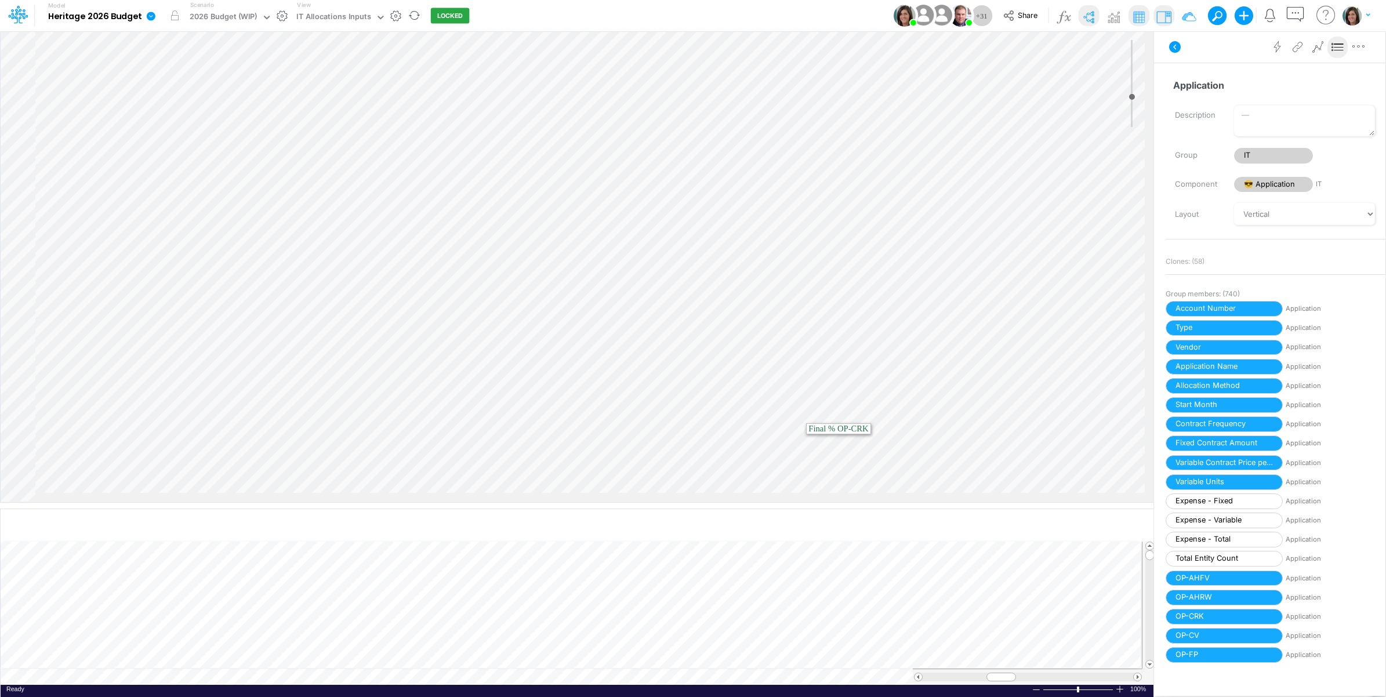
scroll to position [193, 0]
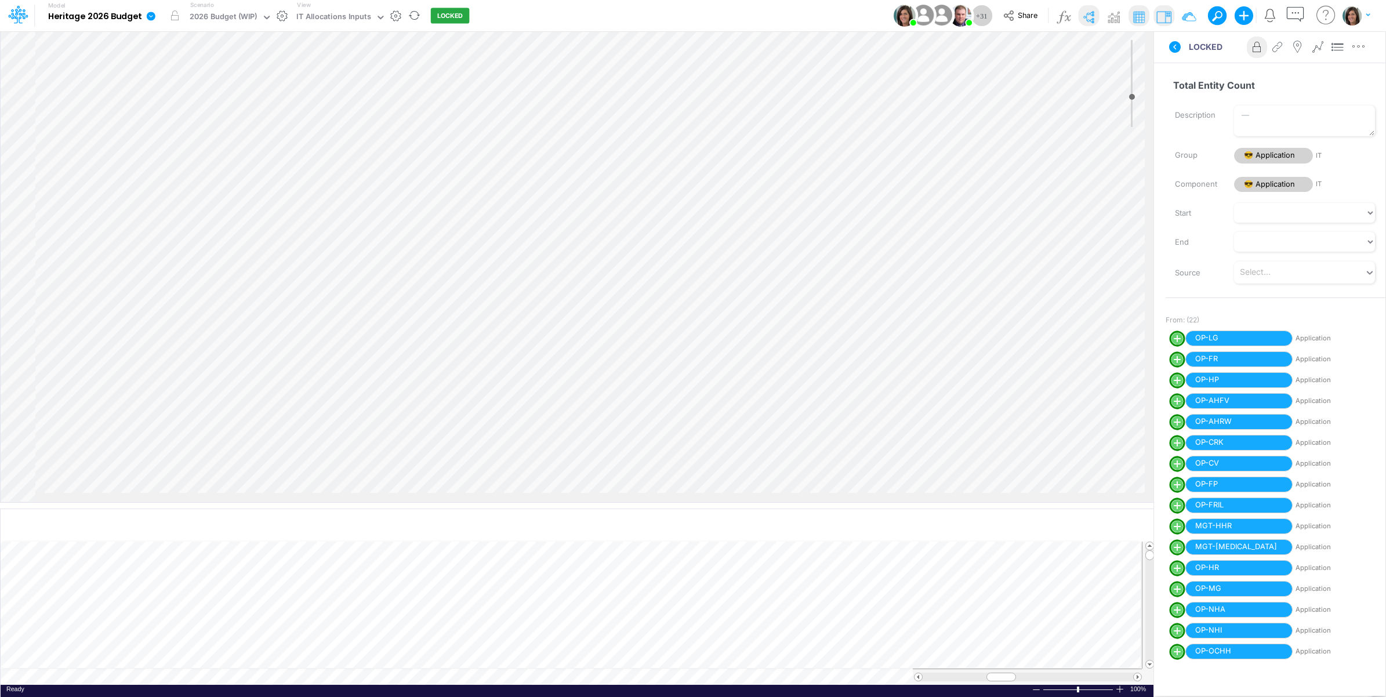
scroll to position [4644, 0]
click at [738, 431] on div "Insert component Insert child node Variable Constant Group Addition Subtraction…" at bounding box center [577, 266] width 1153 height 471
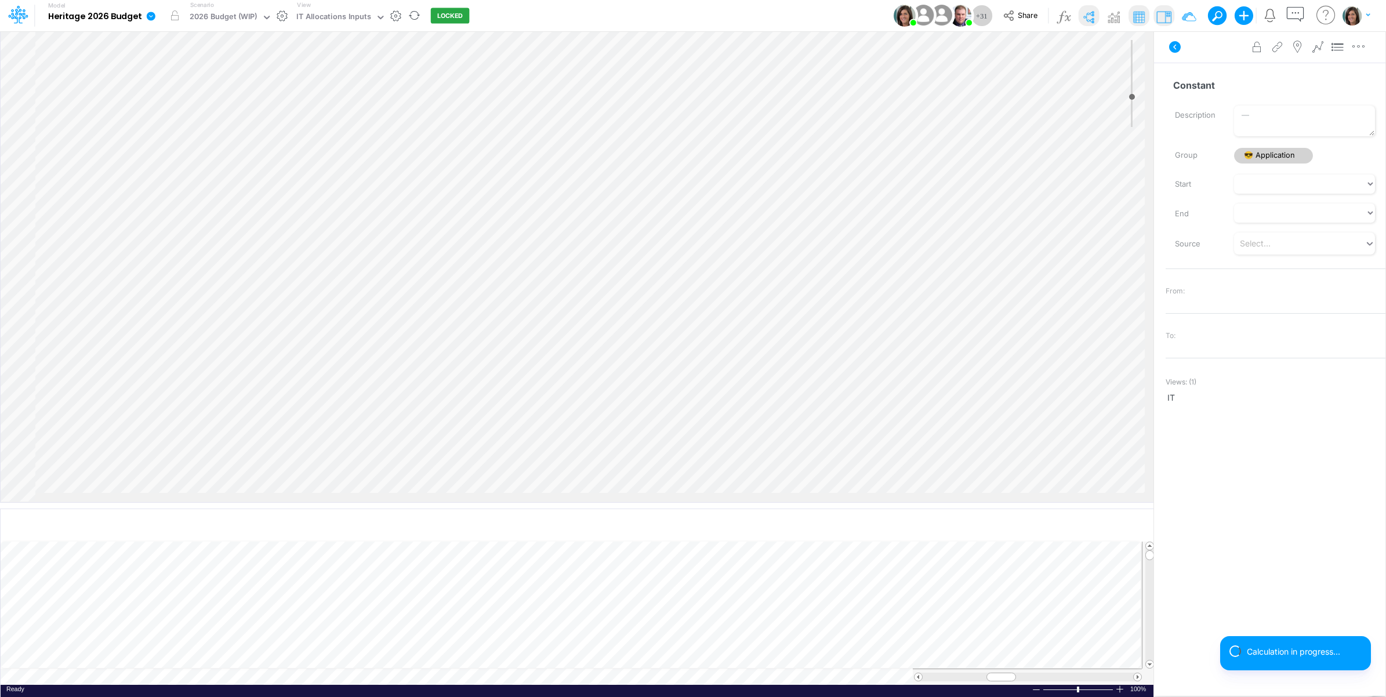
scroll to position [4645, 0]
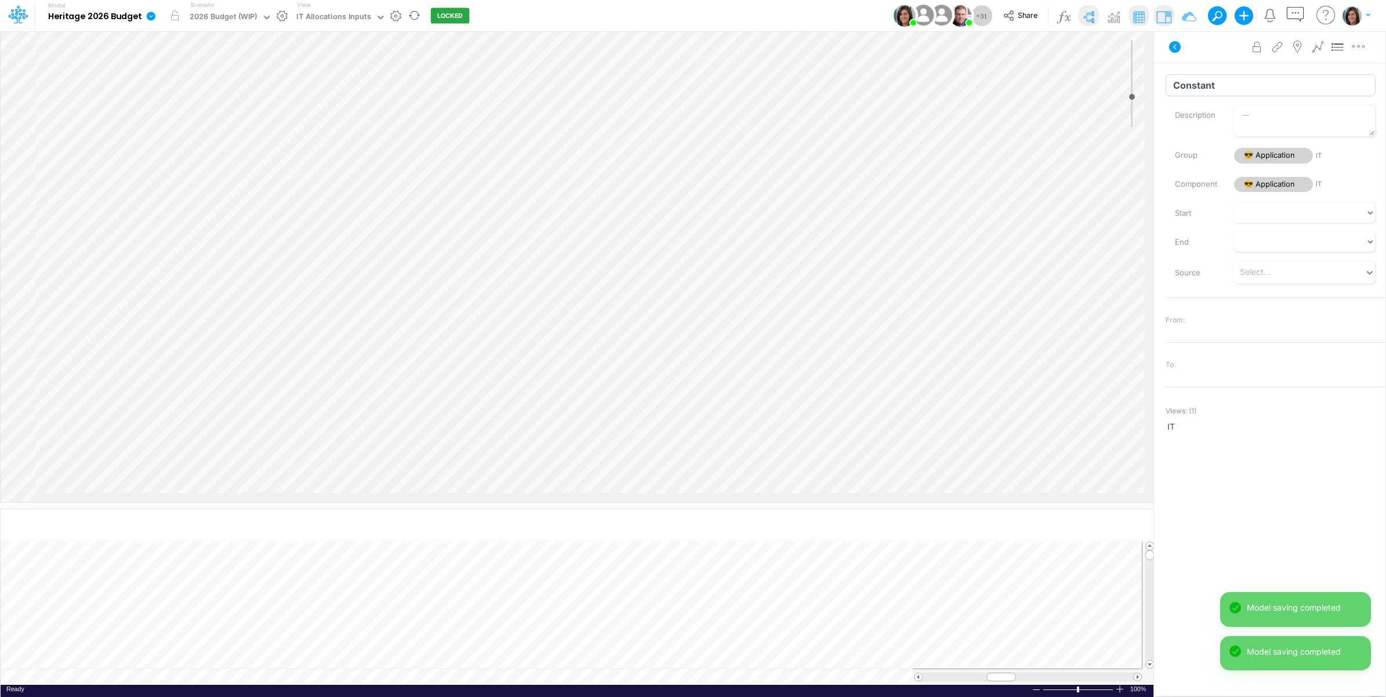
click at [1203, 82] on input "Constant" at bounding box center [1271, 85] width 210 height 22
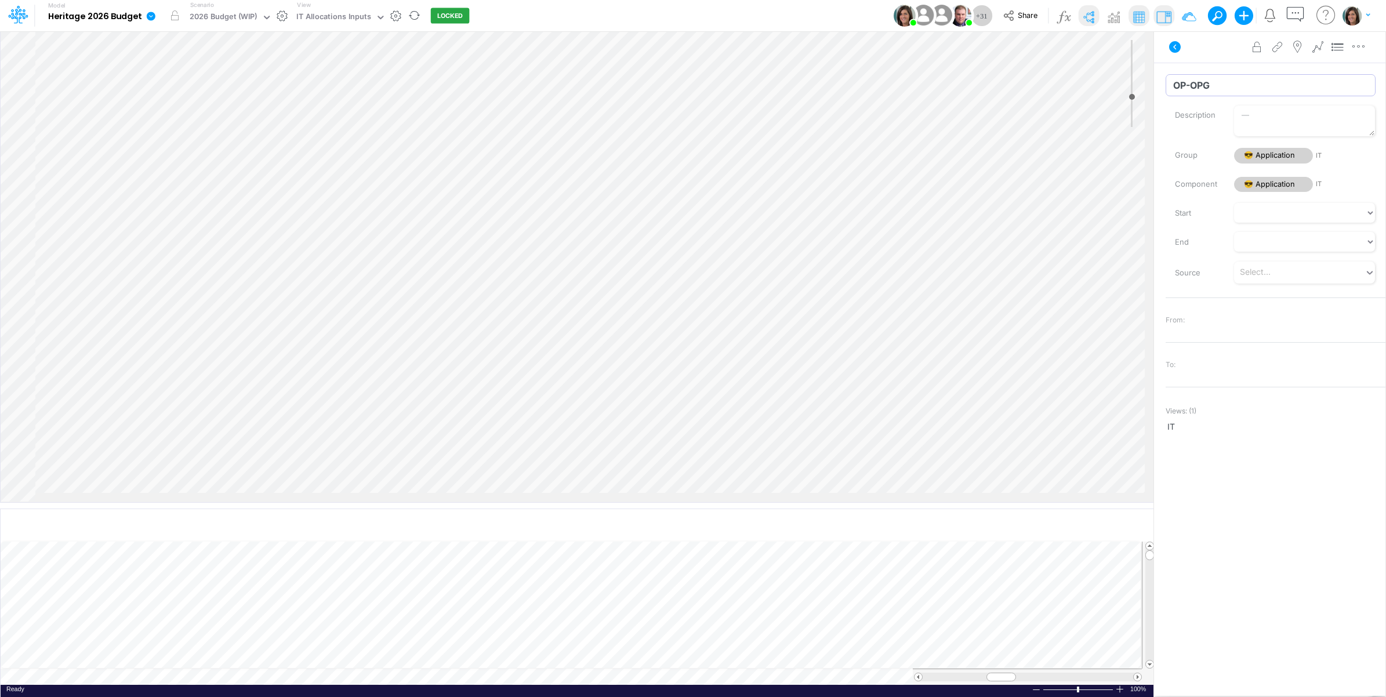
type input "OP-OPG"
click at [1219, 56] on div "Advanced settings Delete" at bounding box center [1269, 47] width 231 height 32
click at [1361, 49] on icon "button" at bounding box center [1358, 47] width 17 height 12
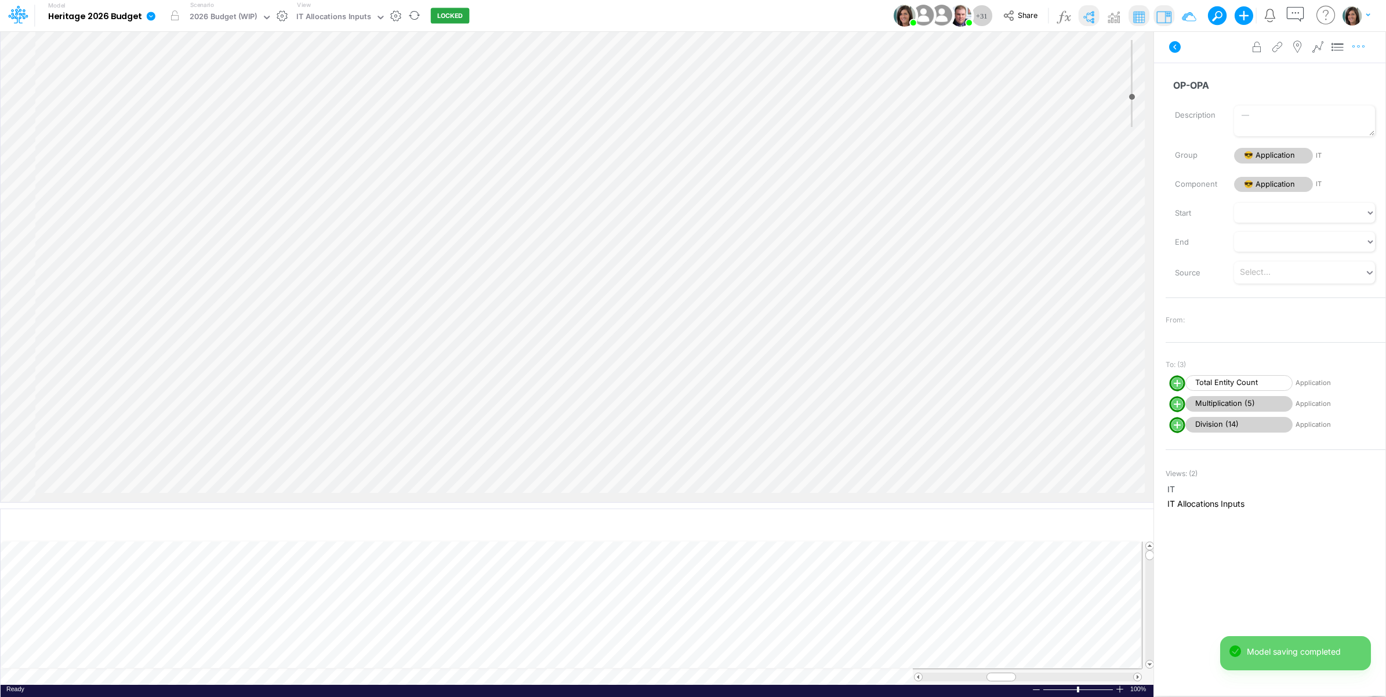
click at [1365, 46] on icon "button" at bounding box center [1358, 47] width 17 height 12
click at [1340, 79] on button "Advanced settings" at bounding box center [1298, 76] width 138 height 20
select select "field"
select select "Number"
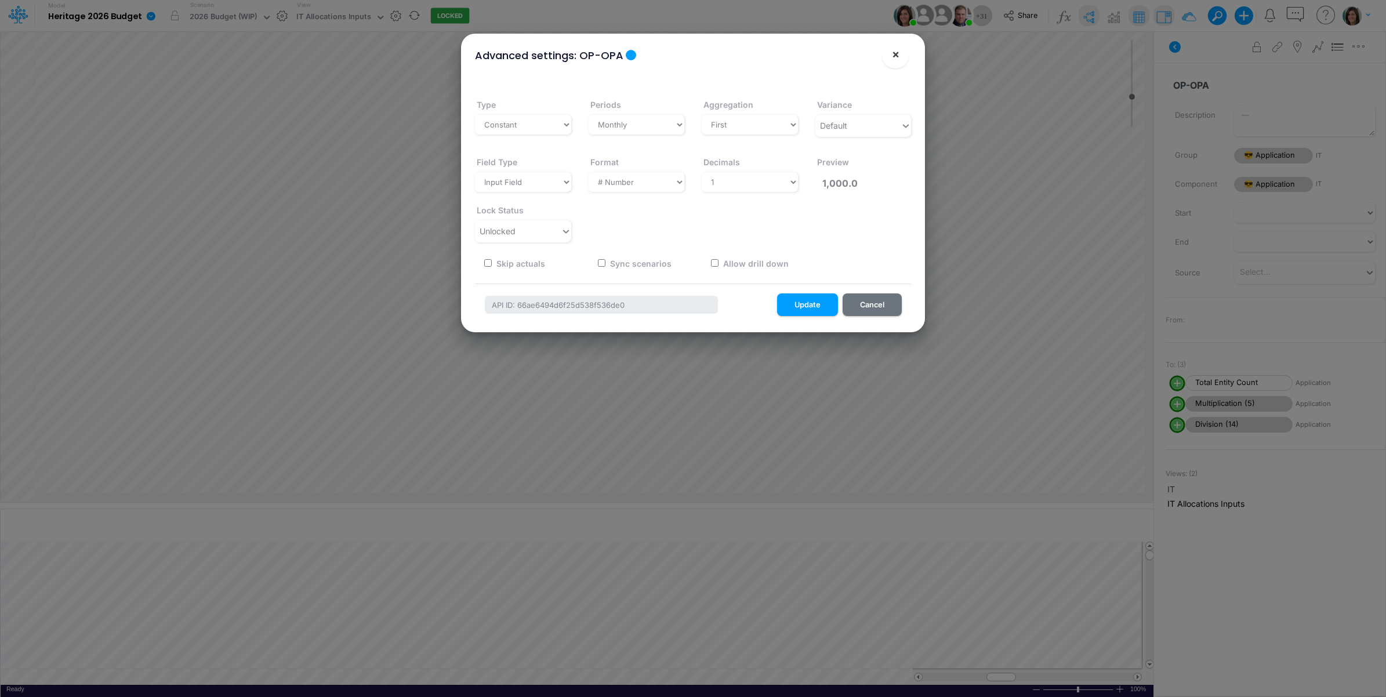
click at [901, 56] on button "×" at bounding box center [896, 55] width 28 height 28
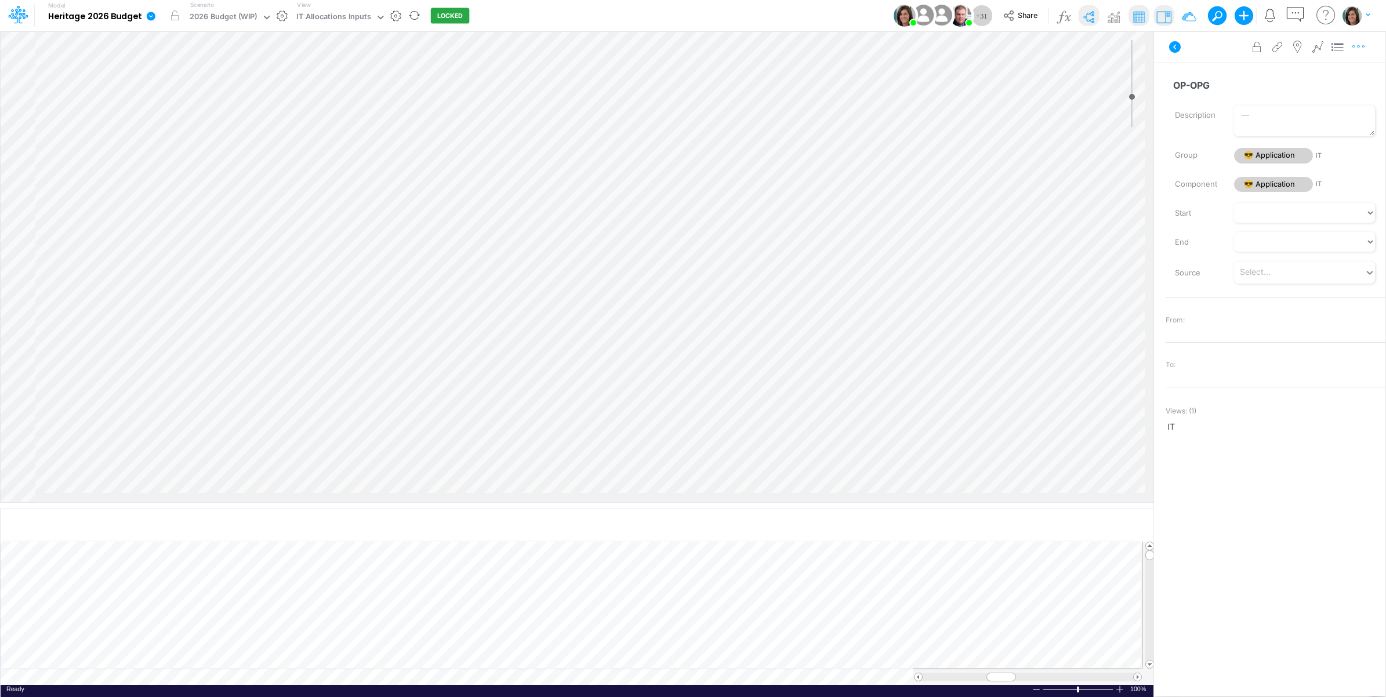
click at [1361, 48] on icon "button" at bounding box center [1358, 47] width 17 height 12
click at [1337, 73] on button "Advanced settings" at bounding box center [1298, 76] width 138 height 20
select select "field"
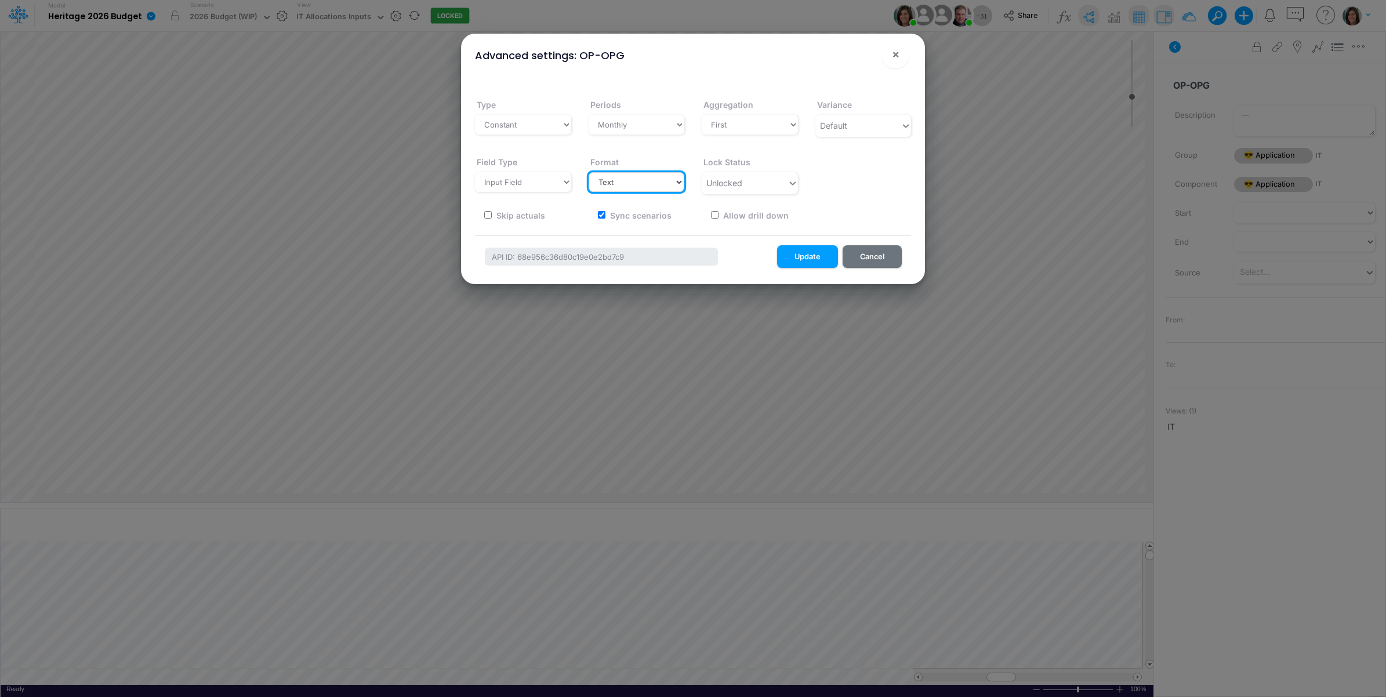
click at [634, 180] on select "Select a type # Number $ USD % Percentage Boolean Text Date Period" at bounding box center [637, 182] width 96 height 20
select select "Number"
click at [589, 172] on select "Select a type # Number $ USD % Percentage Boolean Text Date Period" at bounding box center [637, 182] width 96 height 20
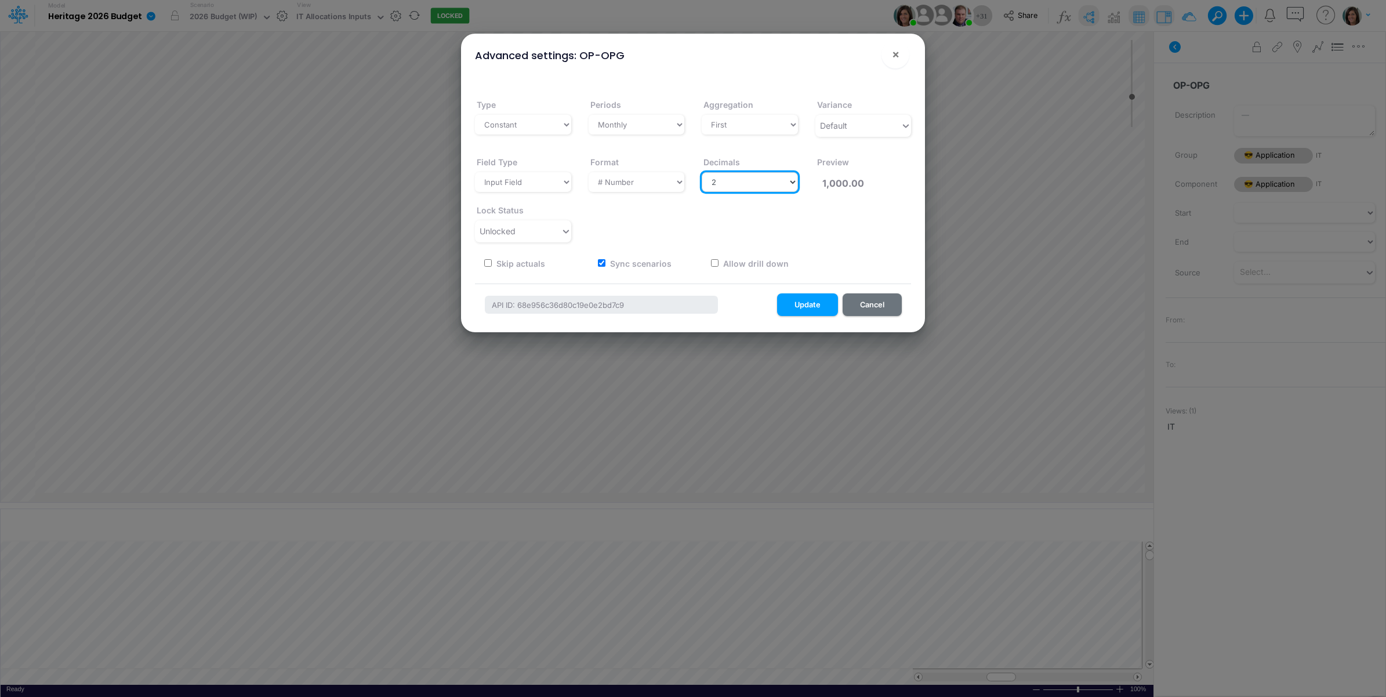
drag, startPoint x: 703, startPoint y: 195, endPoint x: 742, endPoint y: 188, distance: 39.4
click at [742, 188] on select "Select decimals places 0 1 2 3 4 5 6 7 8 9 10" at bounding box center [750, 182] width 96 height 20
select select "1"
click at [702, 172] on select "Select decimals places 0 1 2 3 4 5 6 7 8 9 10" at bounding box center [750, 182] width 96 height 20
type input "1,000.0"
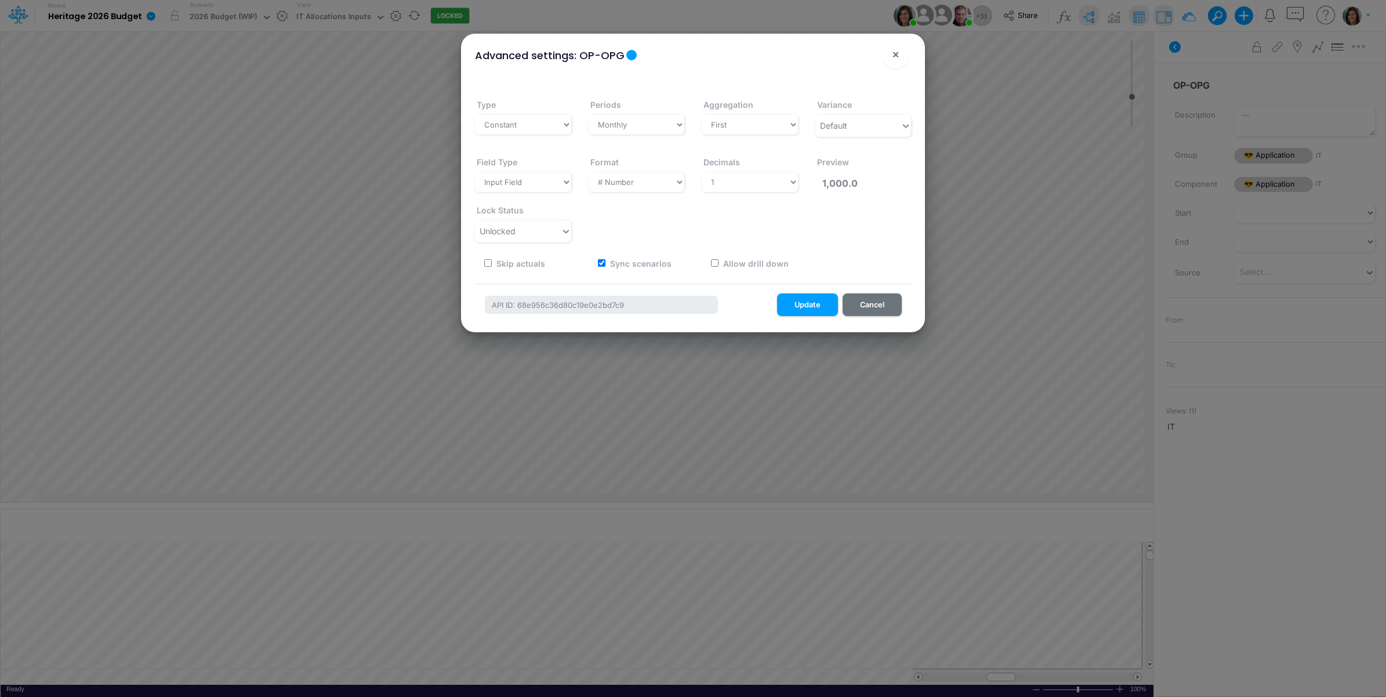
click at [629, 261] on label "Sync scenarios" at bounding box center [639, 263] width 63 height 12
click at [605, 261] on input "Sync scenarios" at bounding box center [602, 263] width 8 height 8
checkbox input "false"
click at [810, 300] on button "Update" at bounding box center [807, 304] width 61 height 23
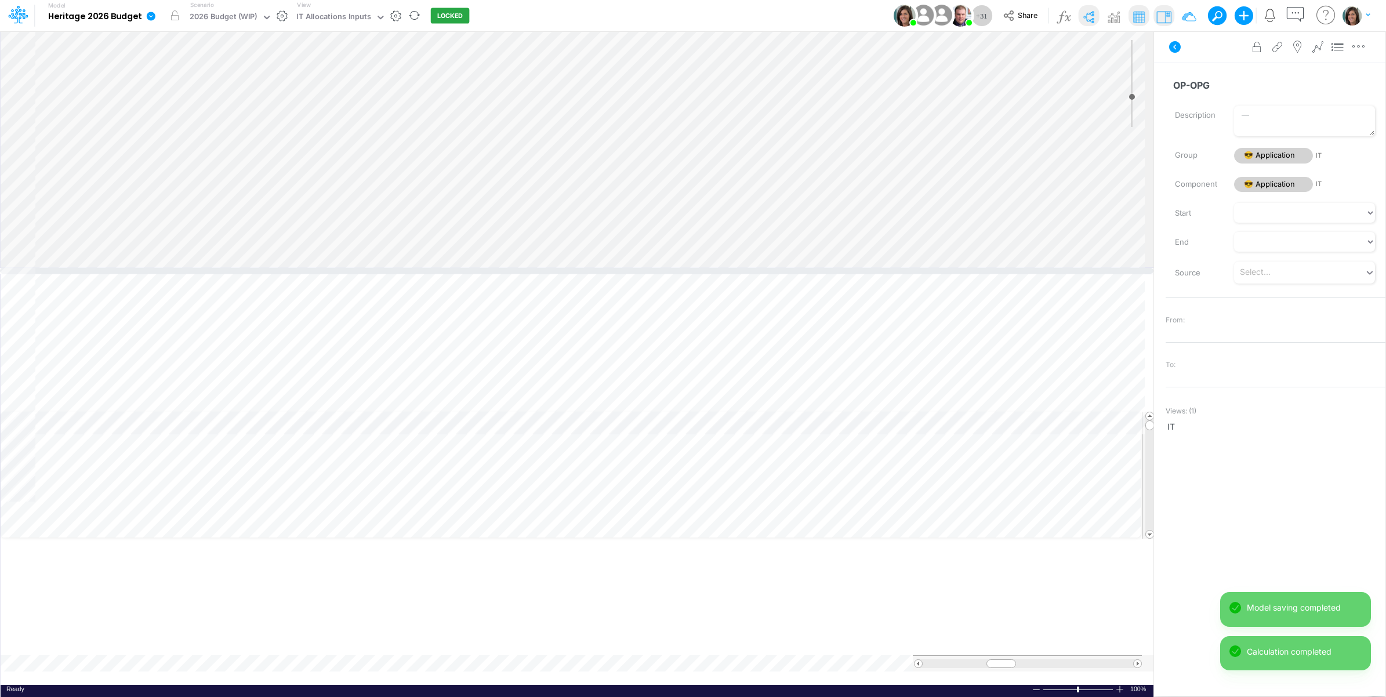
drag, startPoint x: 636, startPoint y: 503, endPoint x: 648, endPoint y: 268, distance: 235.2
click at [648, 268] on div at bounding box center [577, 271] width 1154 height 6
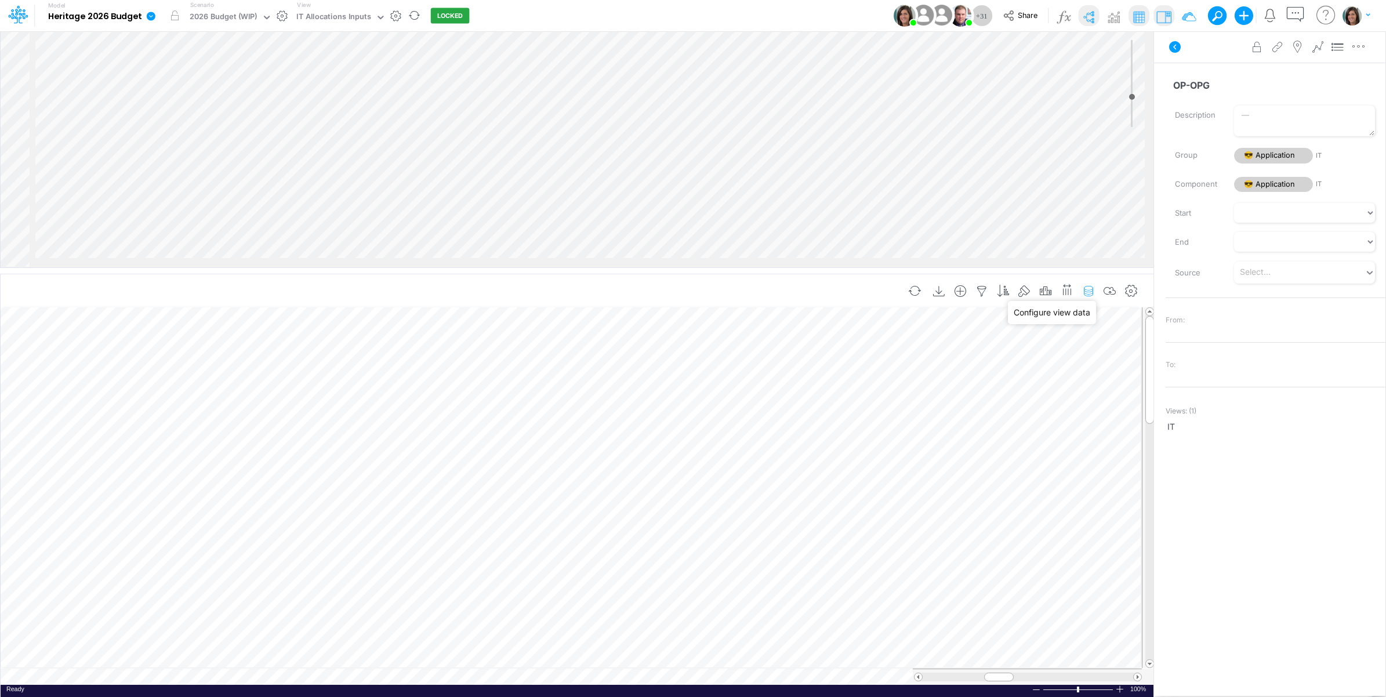
click at [1090, 291] on icon "button" at bounding box center [1088, 291] width 17 height 12
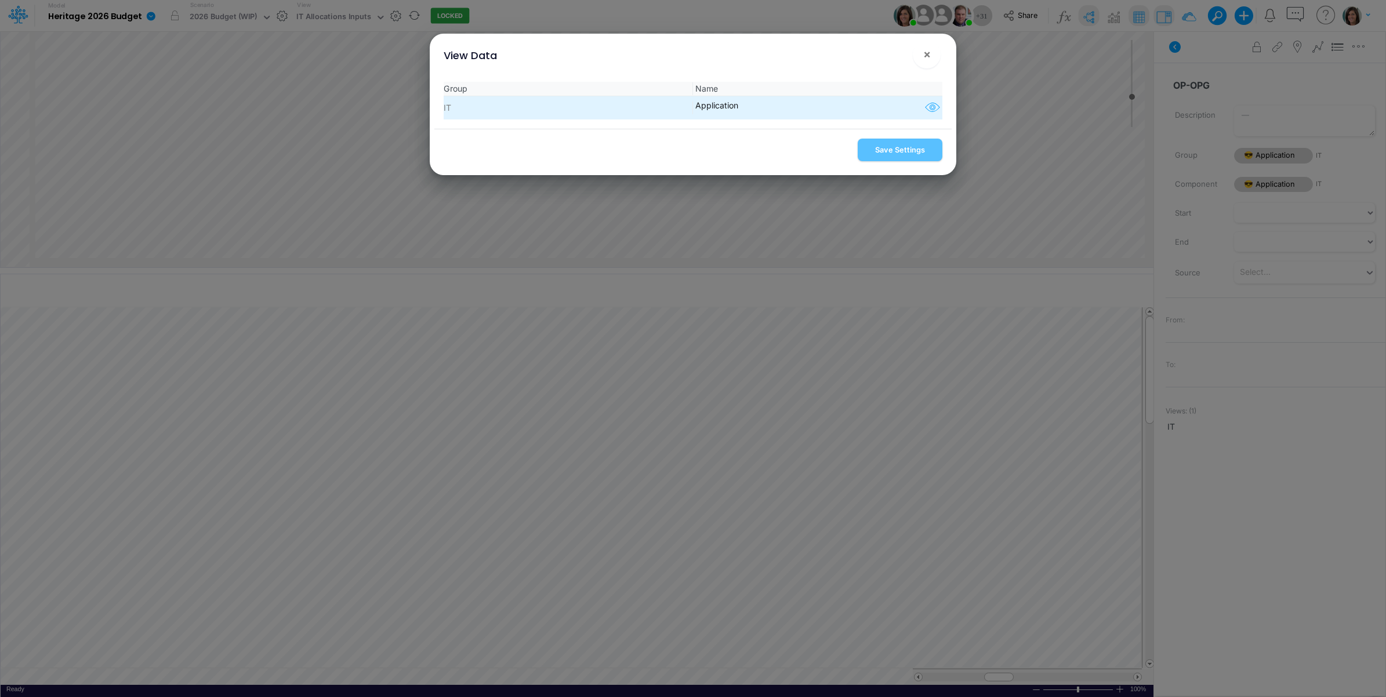
click at [924, 108] on icon "button" at bounding box center [932, 107] width 17 height 15
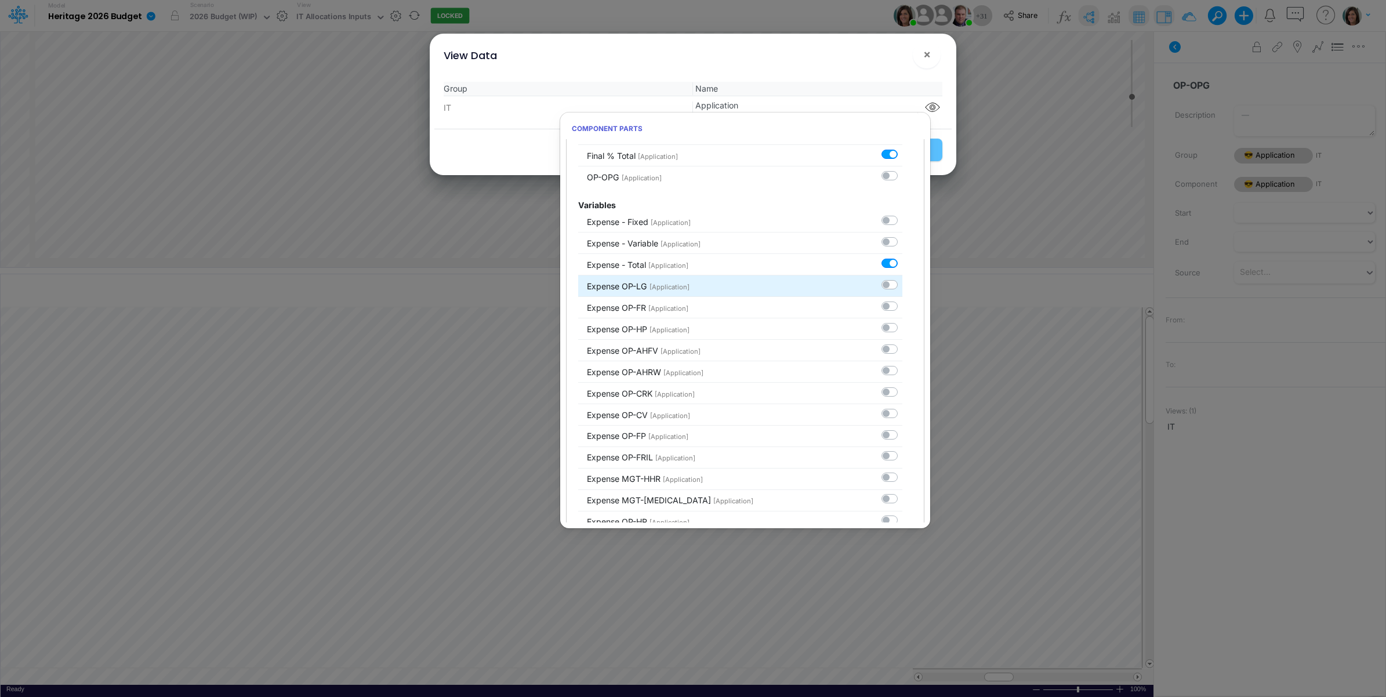
scroll to position [2610, 0]
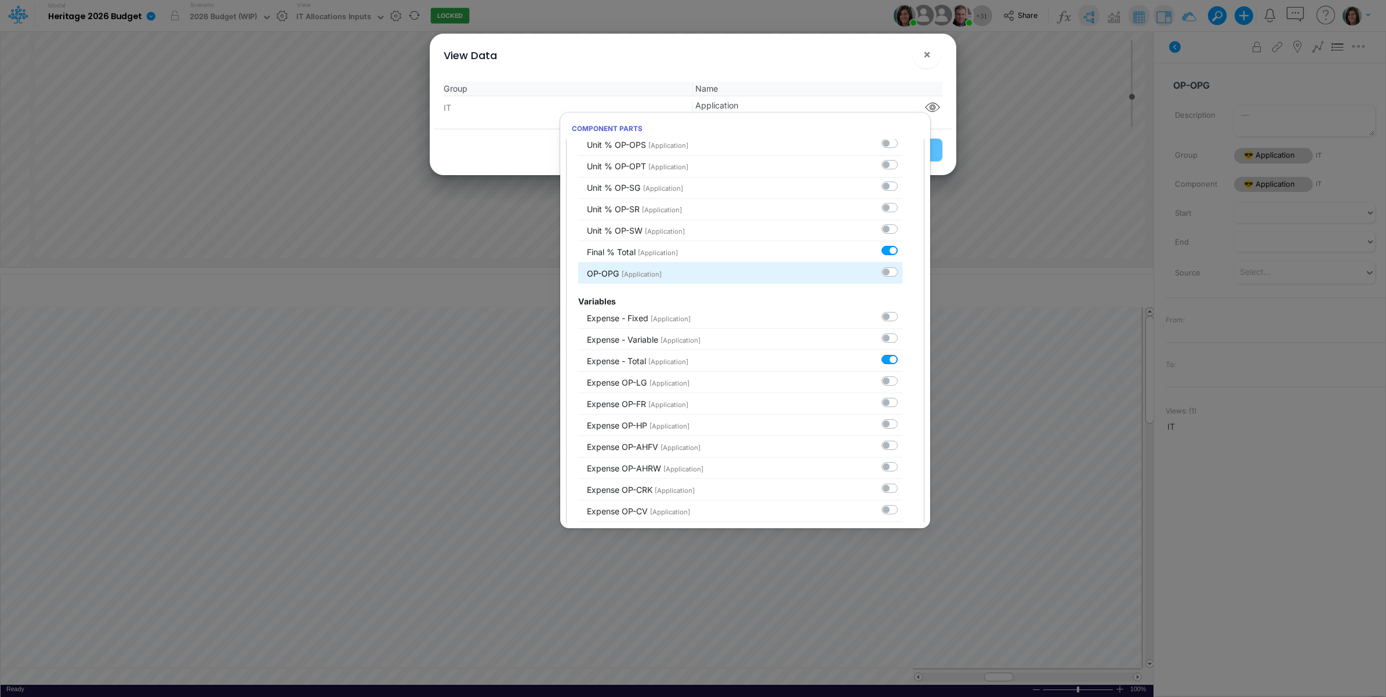
click at [902, 266] on label at bounding box center [902, 266] width 0 height 0
click at [902, 273] on input "checkbox" at bounding box center [906, 270] width 8 height 8
checkbox input "true"
click at [843, 67] on div "View Data ! ×" at bounding box center [692, 53] width 517 height 39
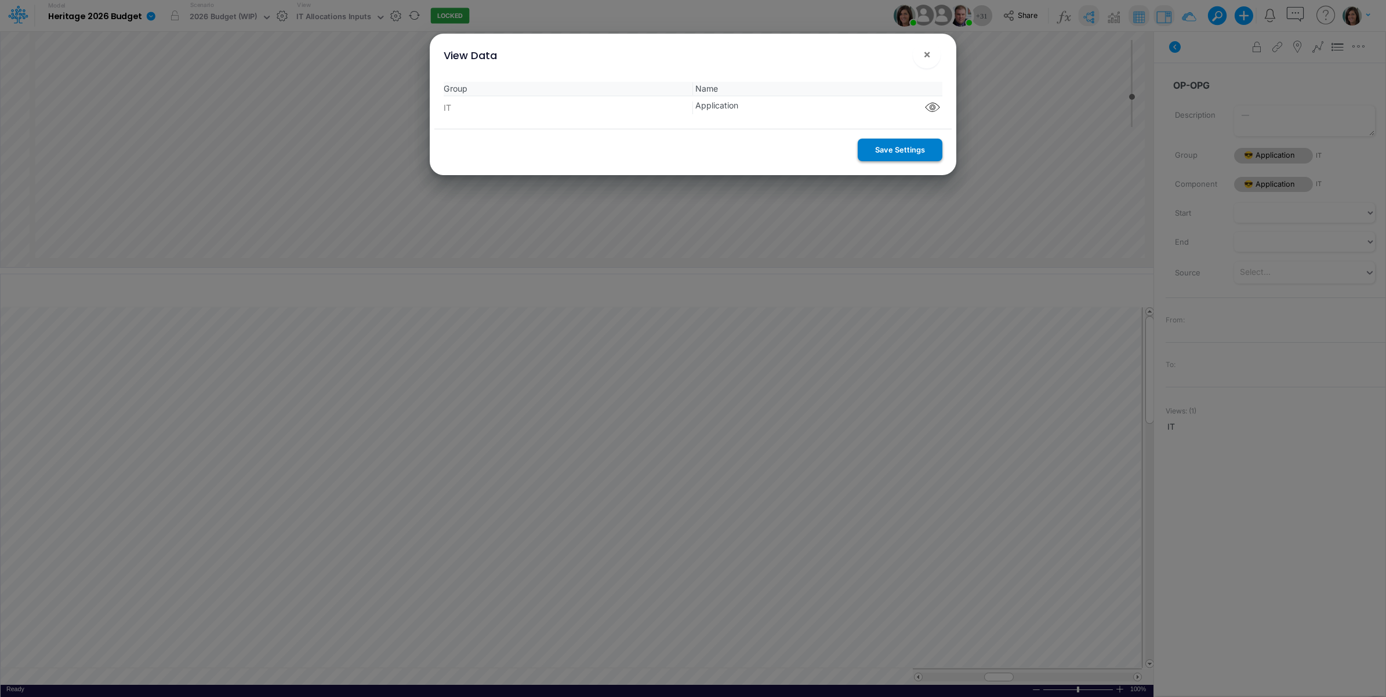
click at [885, 150] on button "Save Settings" at bounding box center [900, 150] width 85 height 23
click at [928, 52] on span "×" at bounding box center [927, 54] width 8 height 14
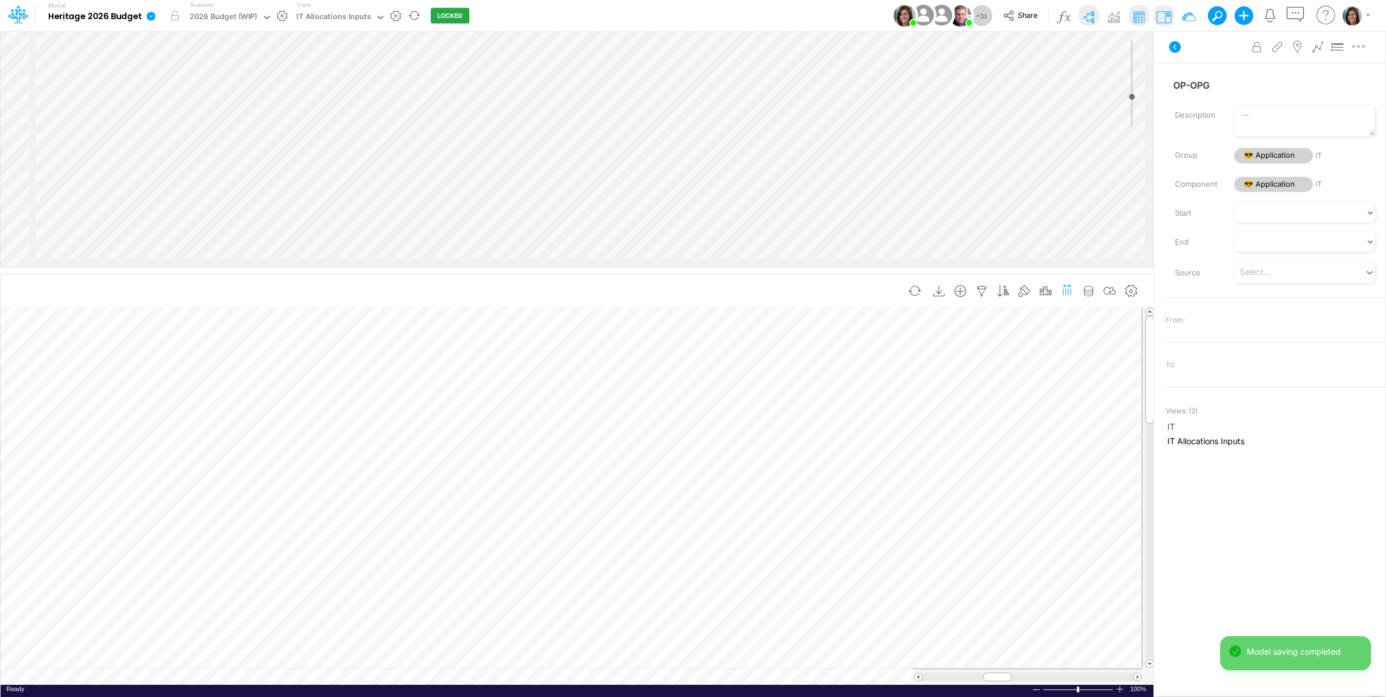
click at [1071, 292] on icon "button" at bounding box center [1067, 289] width 12 height 17
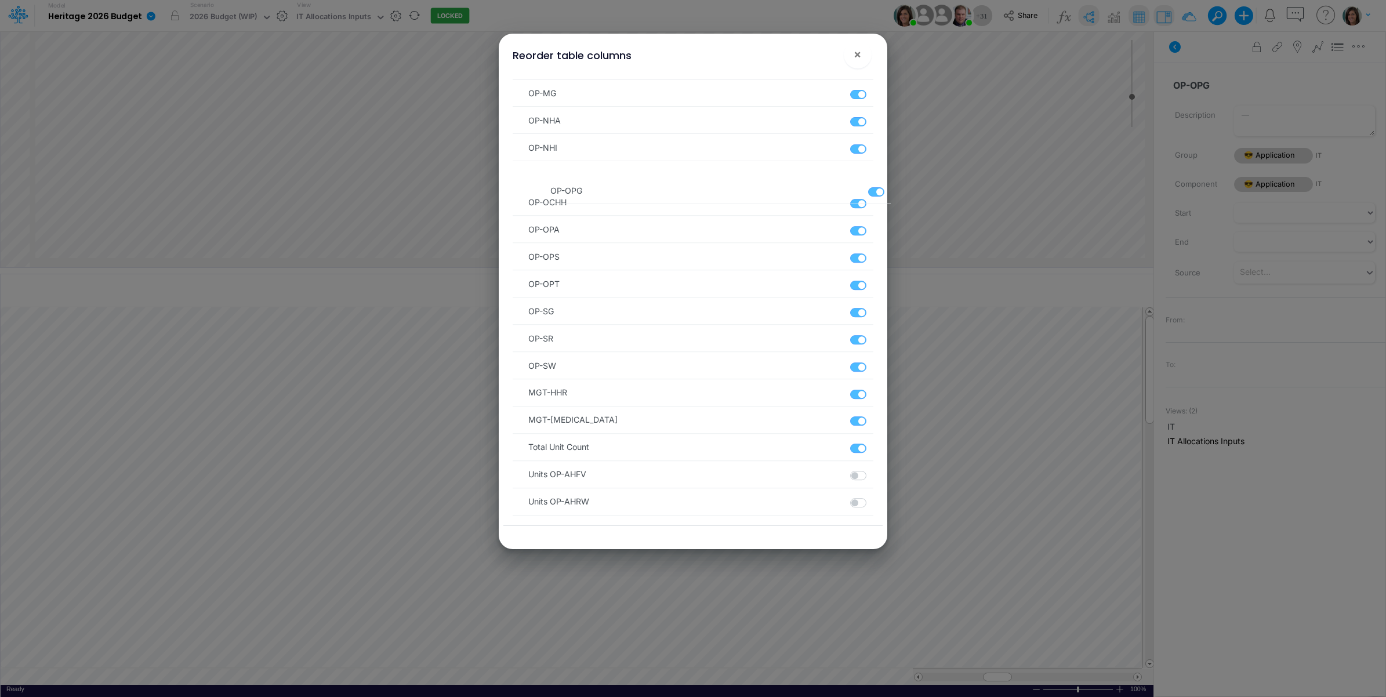
scroll to position [658, 0]
drag, startPoint x: 519, startPoint y: 317, endPoint x: 525, endPoint y: 256, distance: 61.2
click at [525, 256] on ul "Group Summary Name Type Vendor Application Name Contract Frequency Fixed Contra…" at bounding box center [693, 679] width 360 height 2511
click at [858, 56] on span "×" at bounding box center [858, 54] width 8 height 14
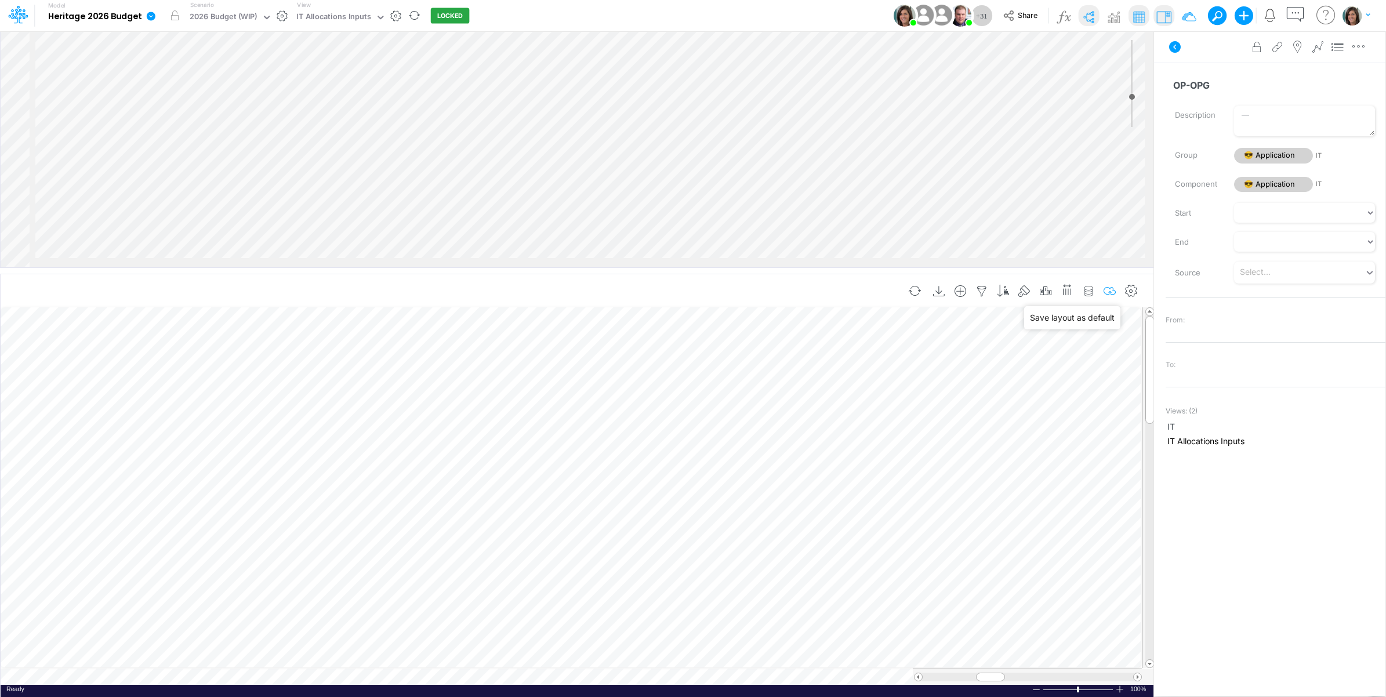
click at [1108, 295] on icon "button" at bounding box center [1109, 291] width 17 height 12
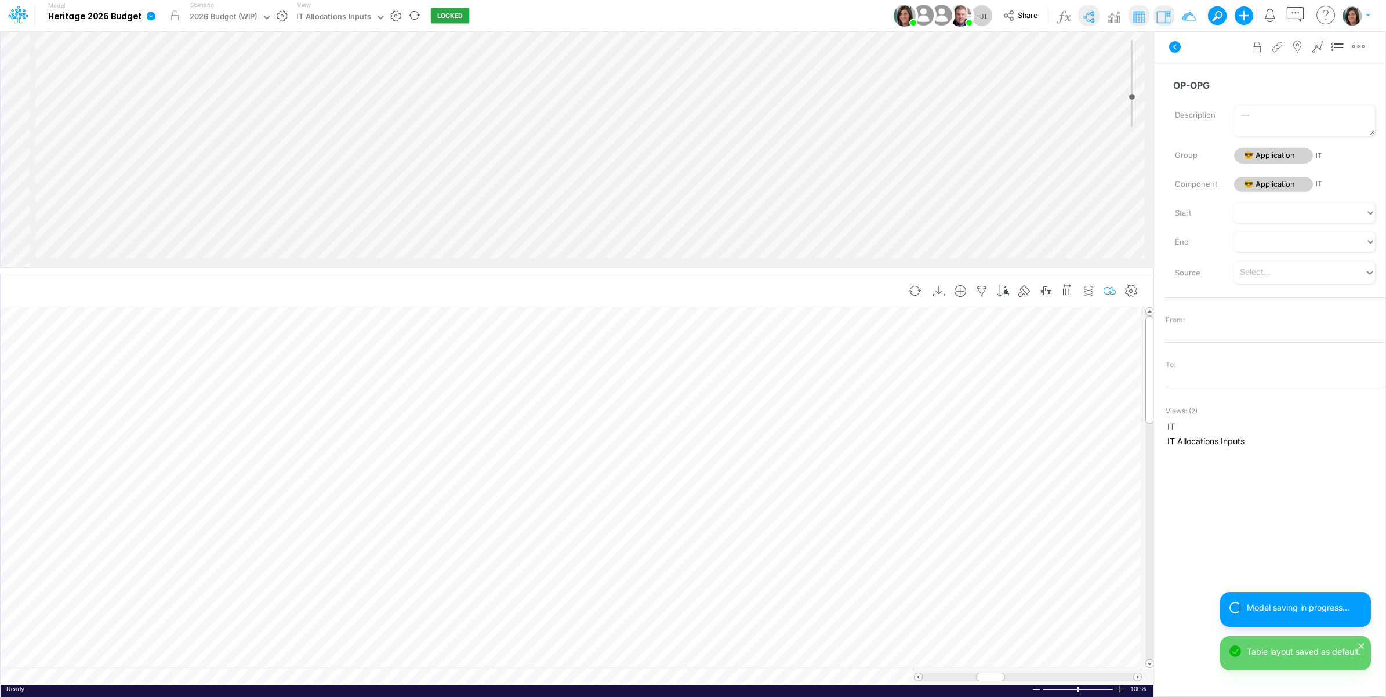
scroll to position [0, 1]
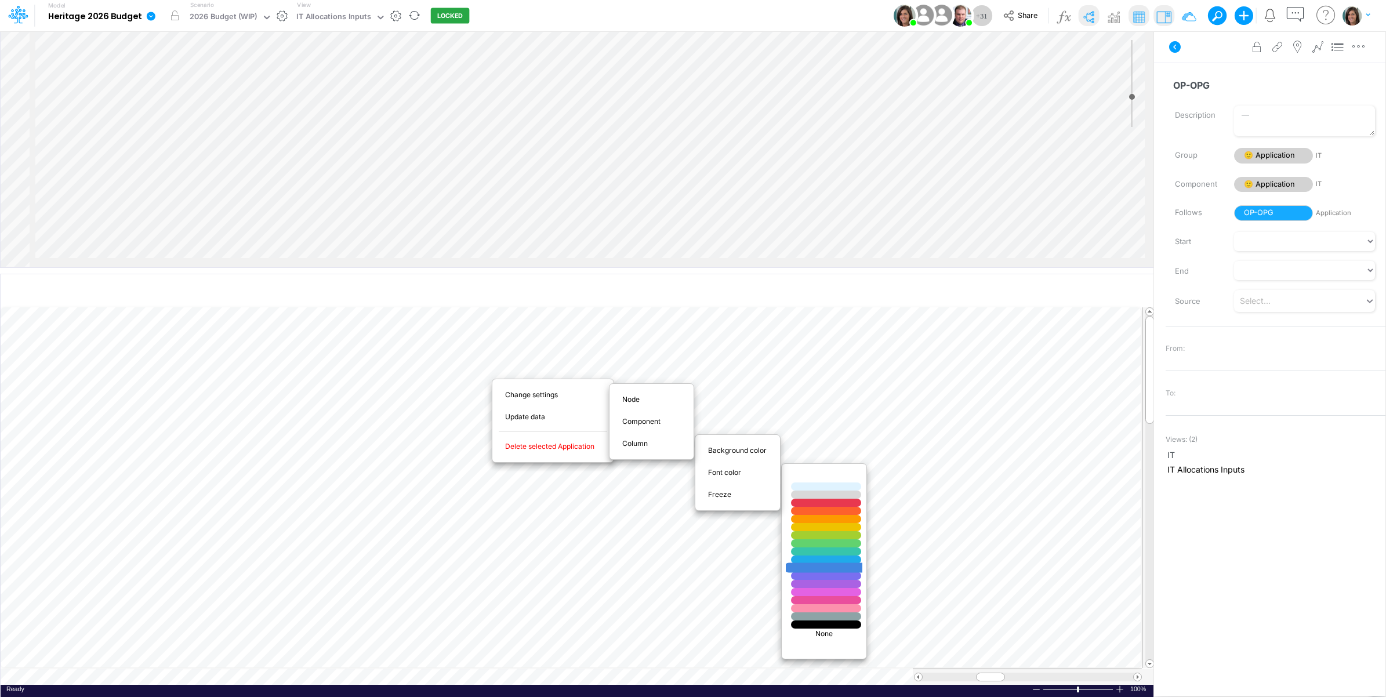
click at [815, 569] on div at bounding box center [826, 568] width 84 height 10
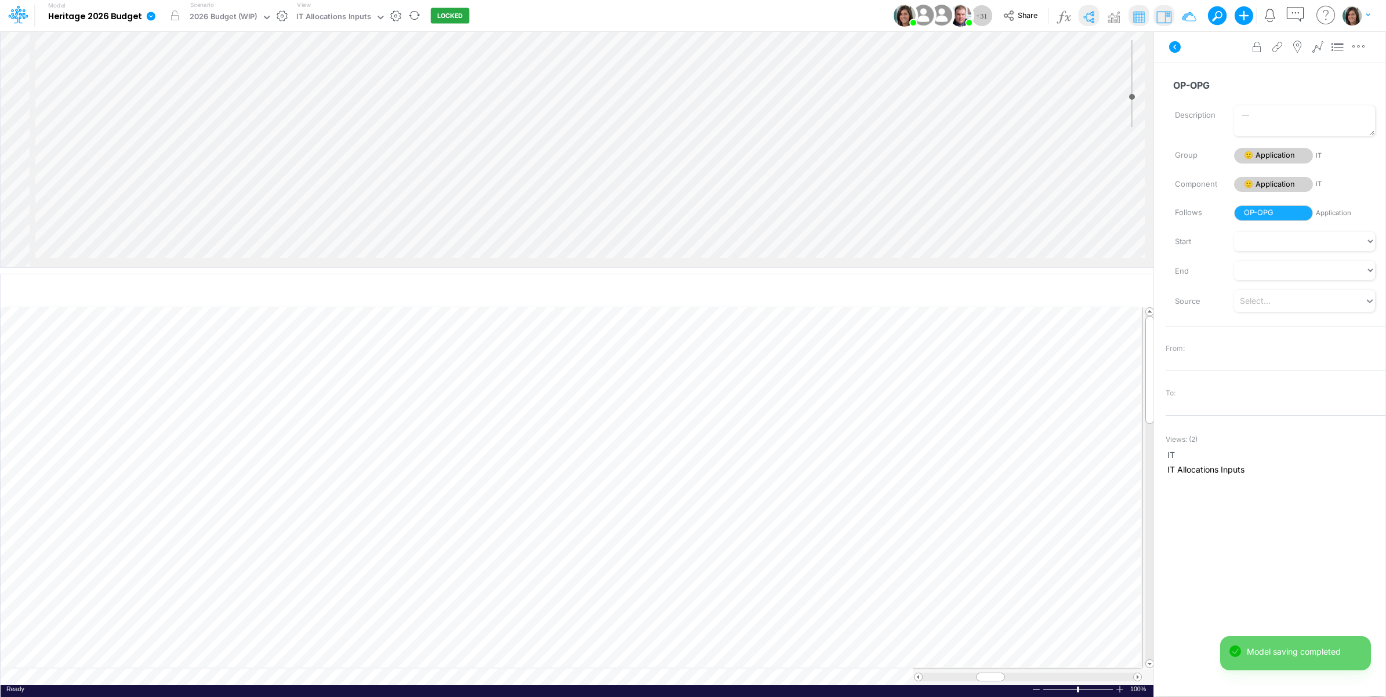
scroll to position [474, 0]
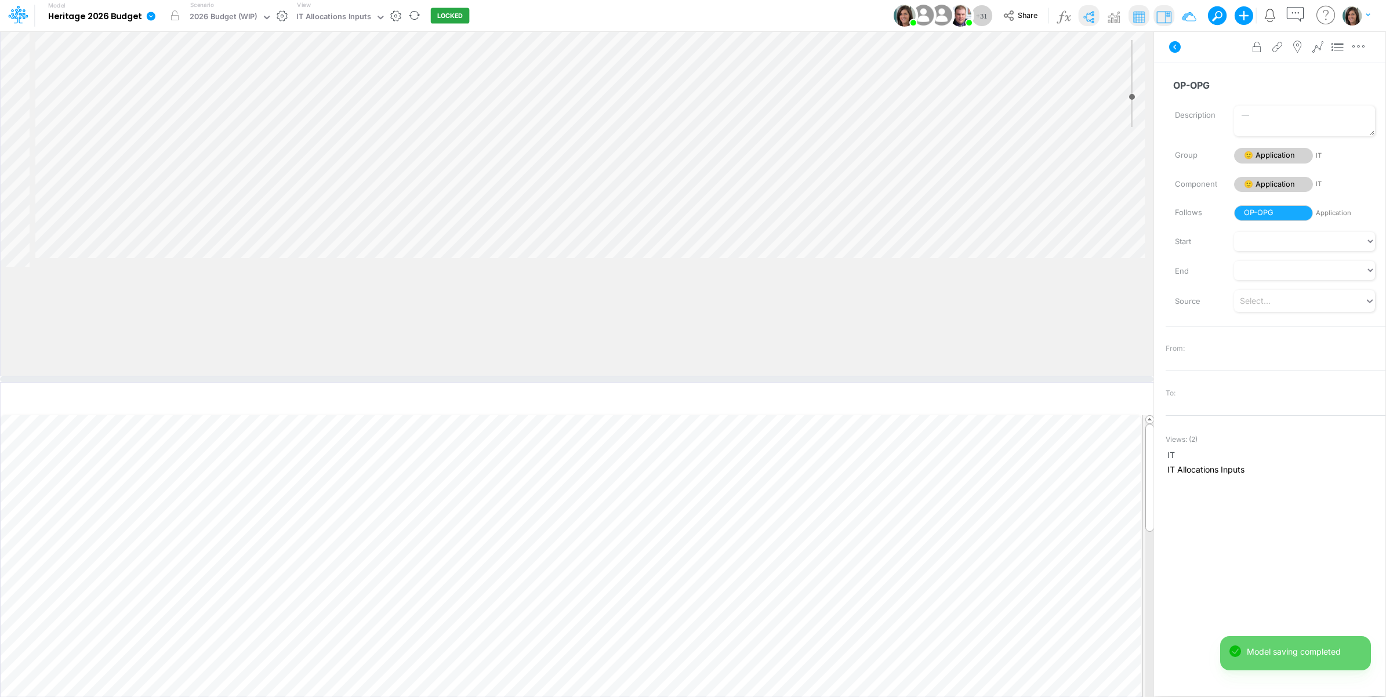
drag, startPoint x: 743, startPoint y: 271, endPoint x: 745, endPoint y: 378, distance: 106.7
click at [746, 381] on div at bounding box center [577, 379] width 1154 height 6
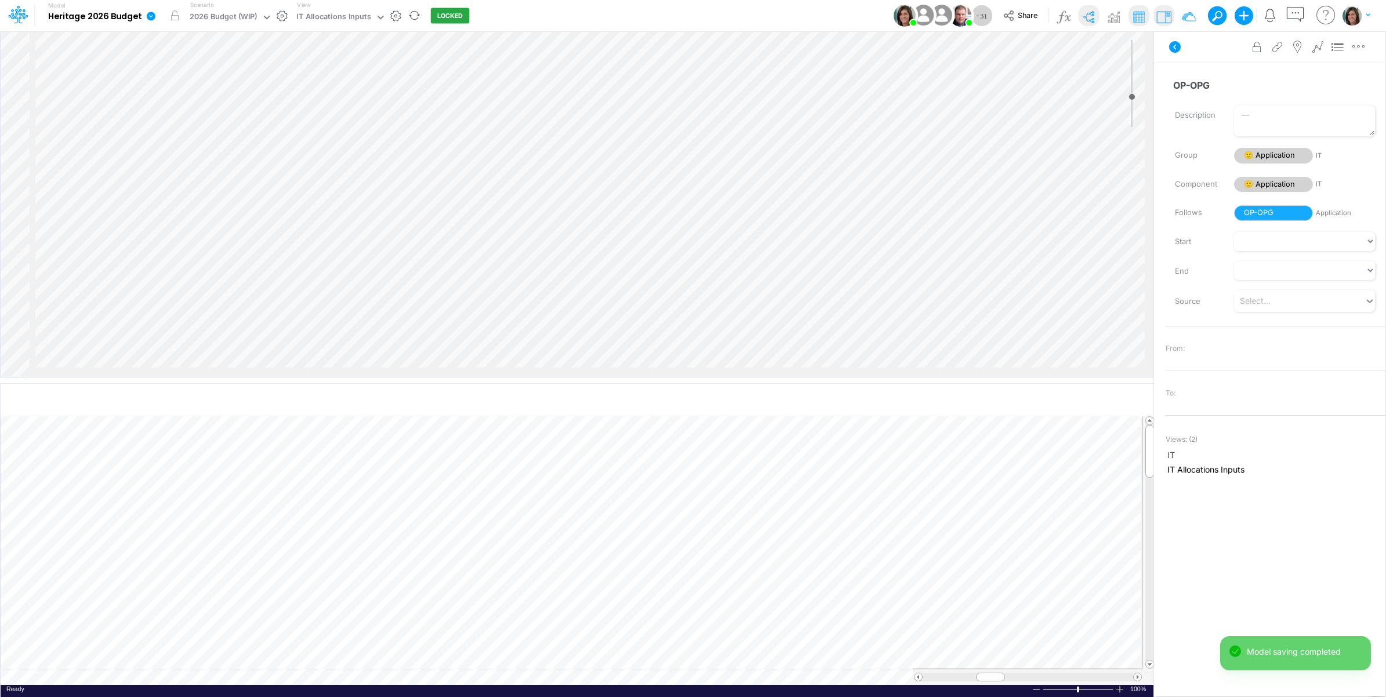
scroll to position [281, 0]
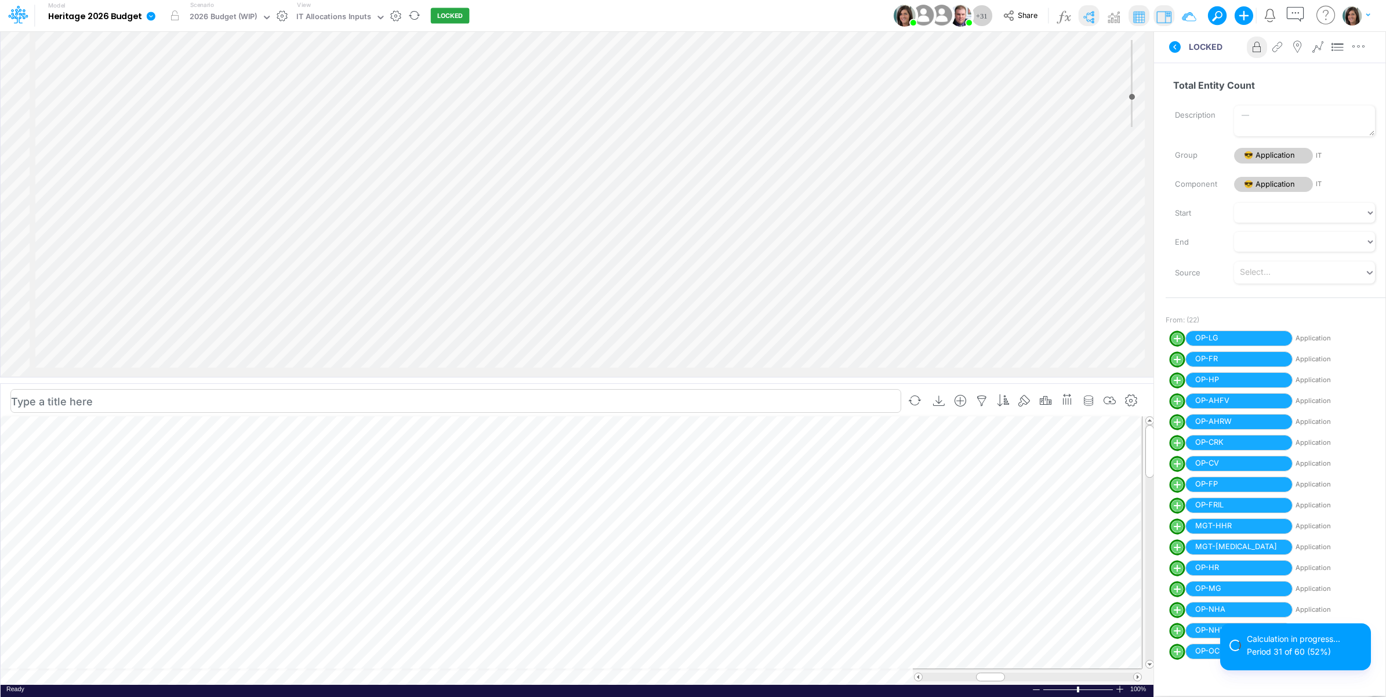
scroll to position [0, 1]
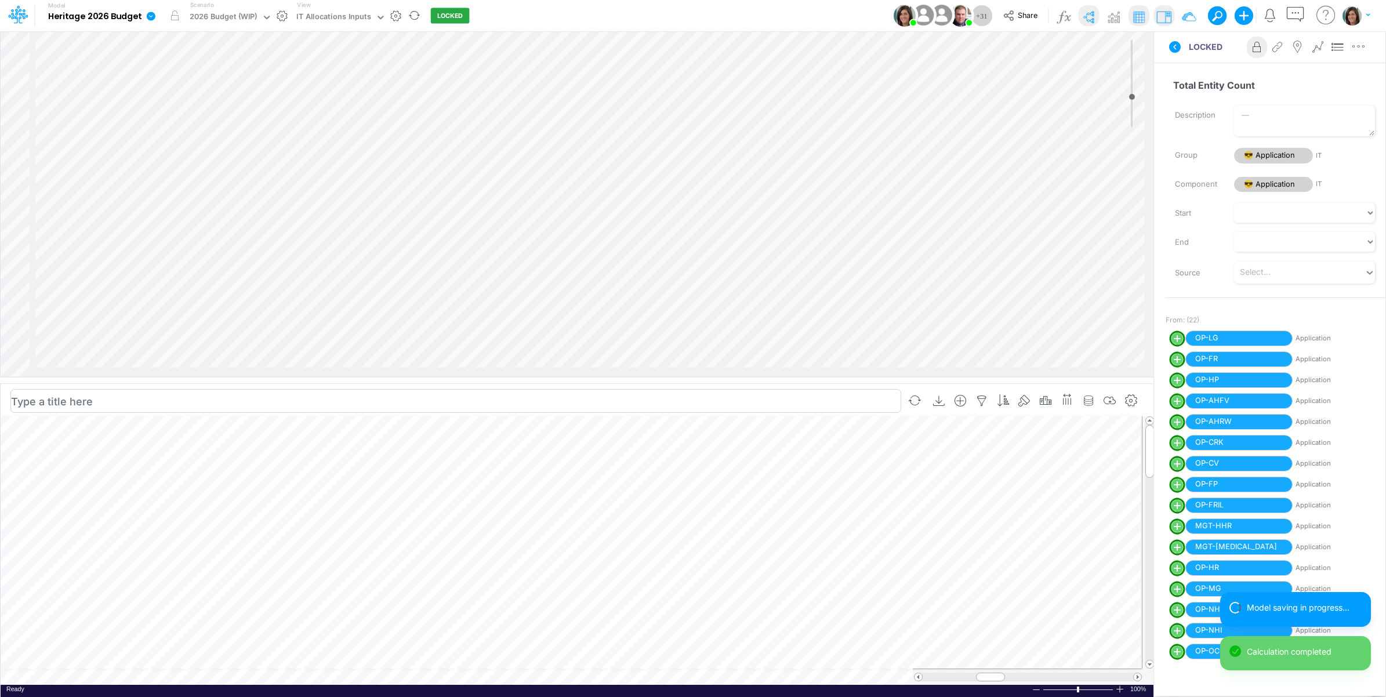
select select "1"
select select "Multiply"
select select "Add"
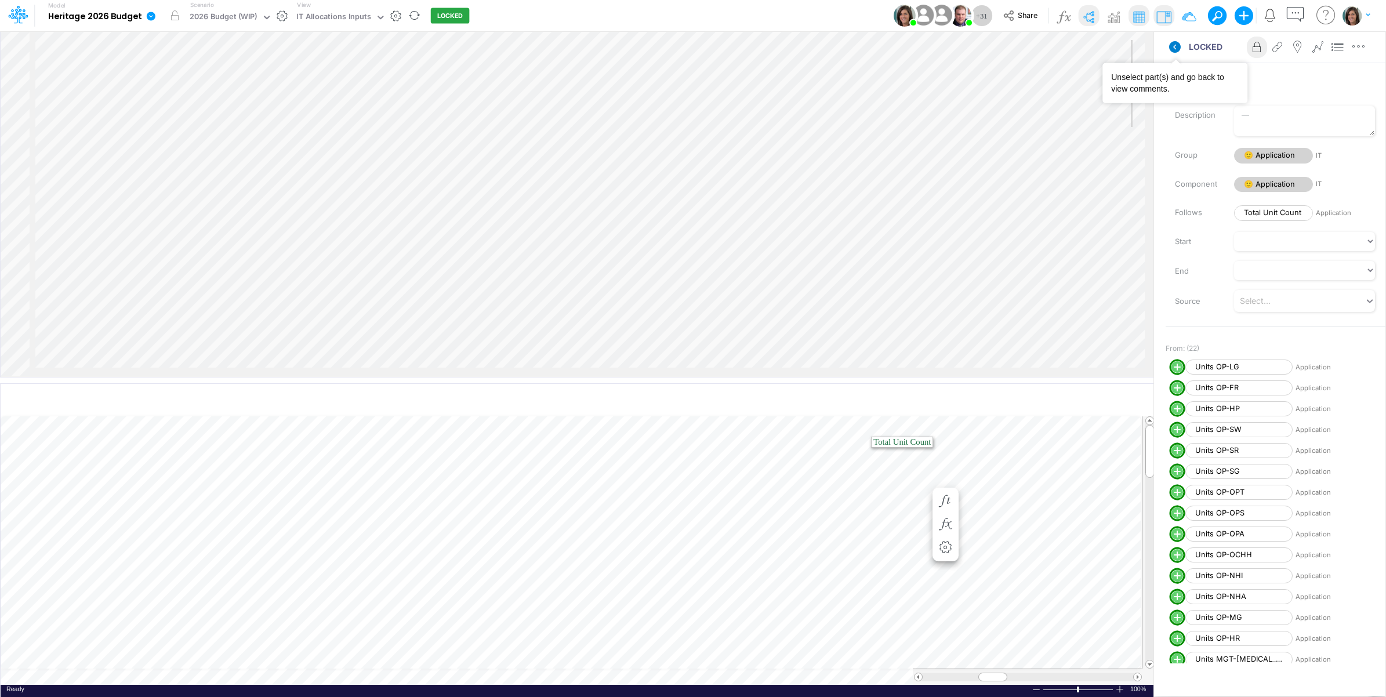
click at [1172, 47] on icon at bounding box center [1175, 47] width 12 height 12
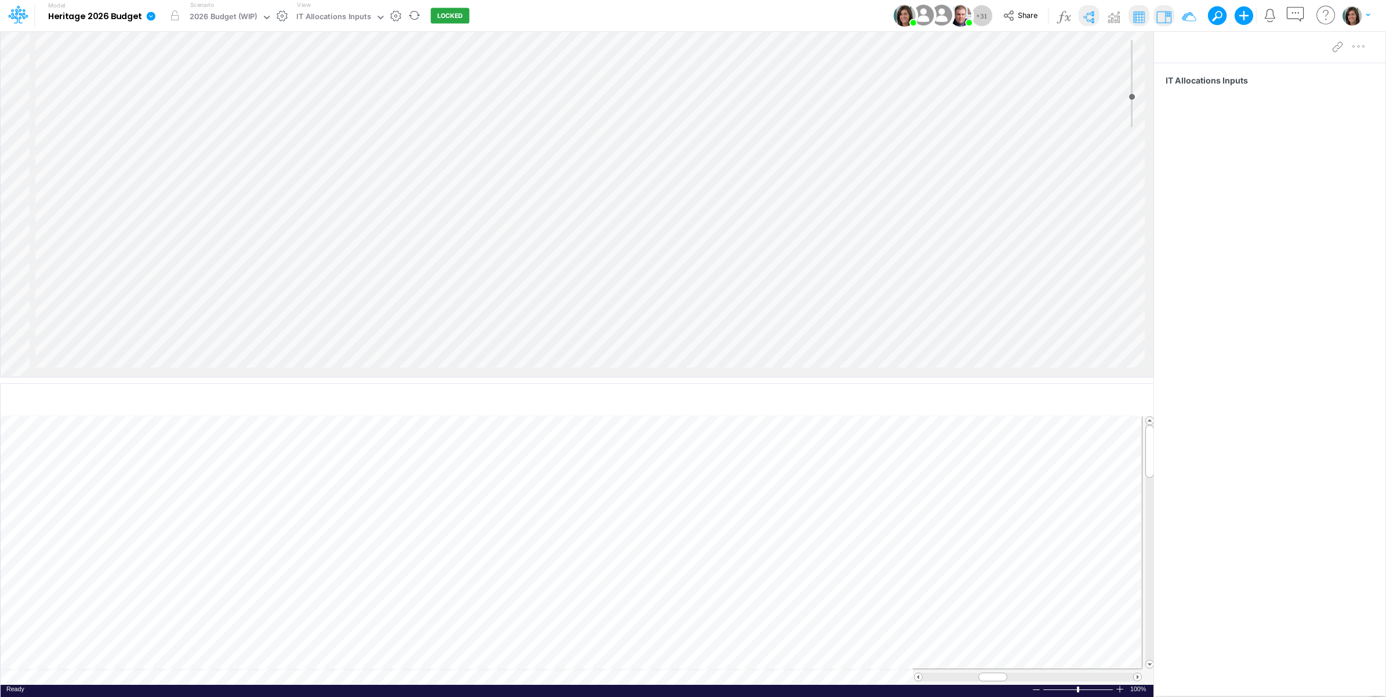
click at [800, 7] on div "Model Heritage 2026 Budget Edit model settings Duplicate Import QuickBooks Quic…" at bounding box center [693, 15] width 1247 height 31
click at [152, 13] on icon at bounding box center [151, 16] width 9 height 9
click at [180, 122] on button "View model info" at bounding box center [209, 120] width 124 height 18
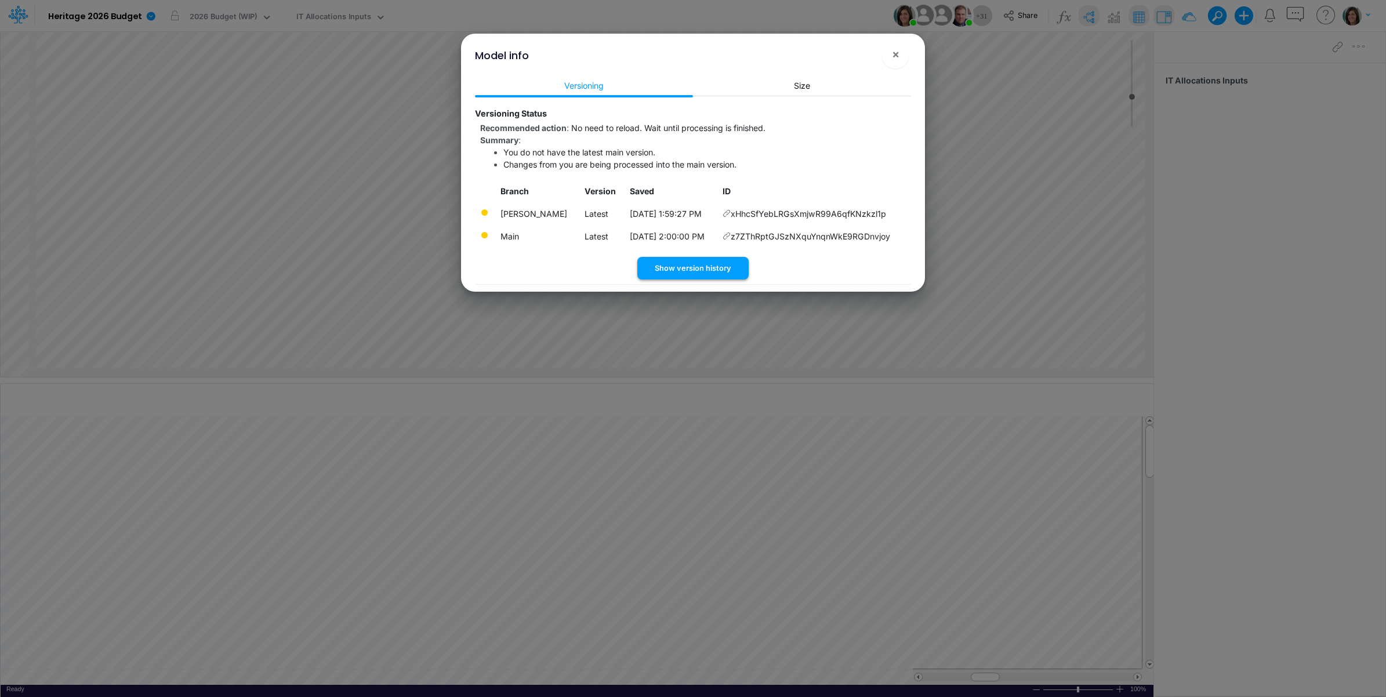
click at [710, 271] on button "Show version history" at bounding box center [692, 268] width 111 height 23
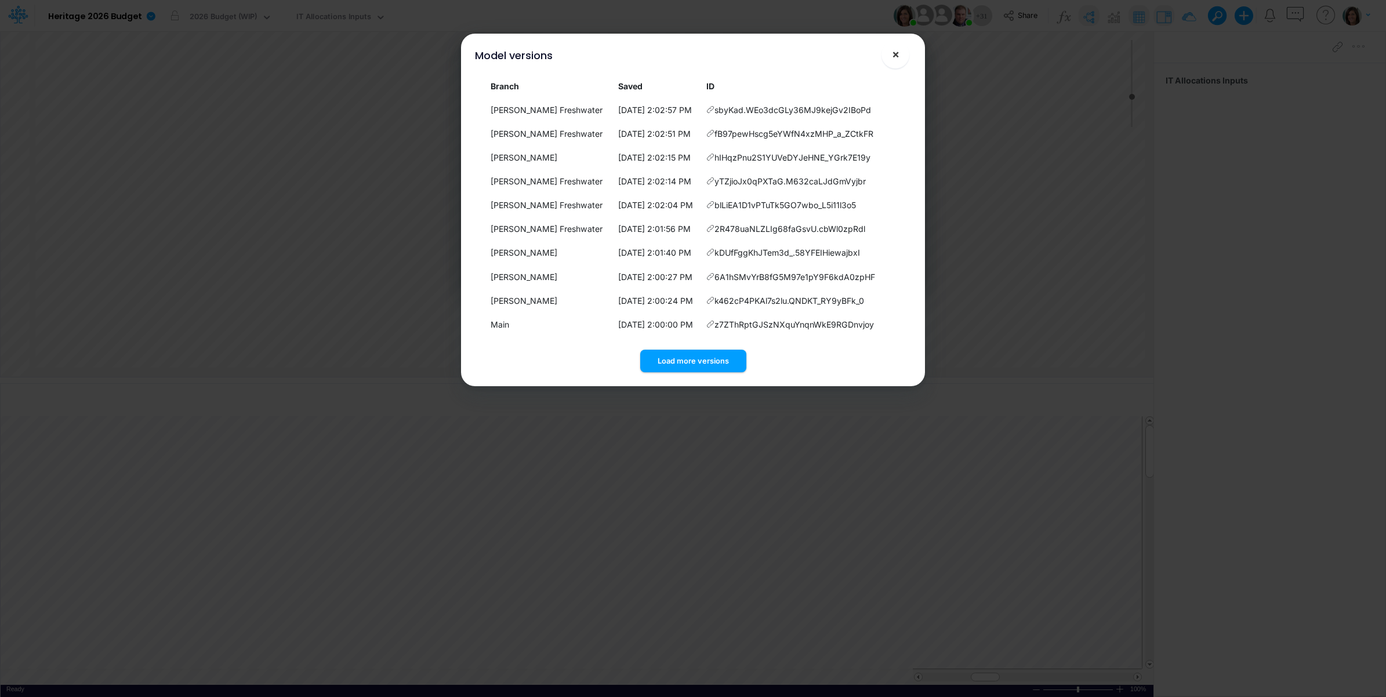
click at [894, 59] on span "×" at bounding box center [896, 54] width 8 height 14
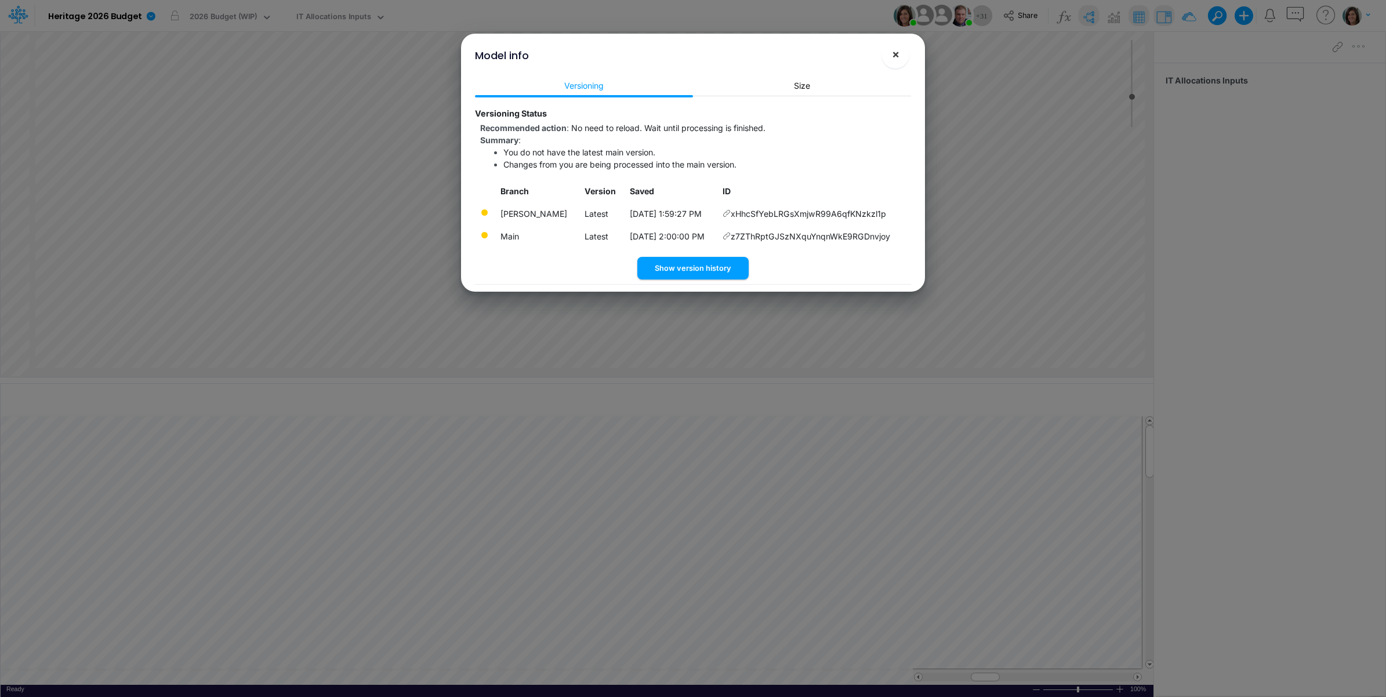
click at [900, 54] on button "×" at bounding box center [896, 55] width 28 height 28
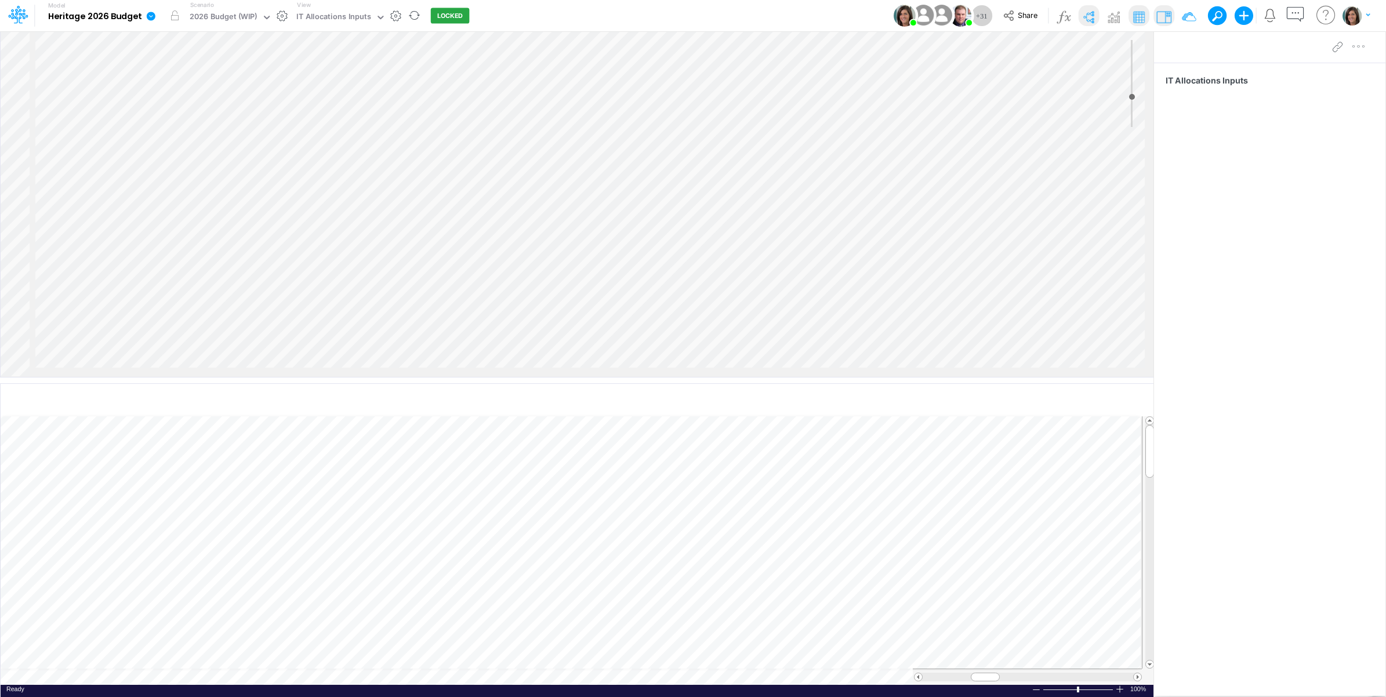
click at [146, 14] on icon at bounding box center [151, 16] width 10 height 10
click at [166, 115] on button "View model info" at bounding box center [209, 120] width 124 height 18
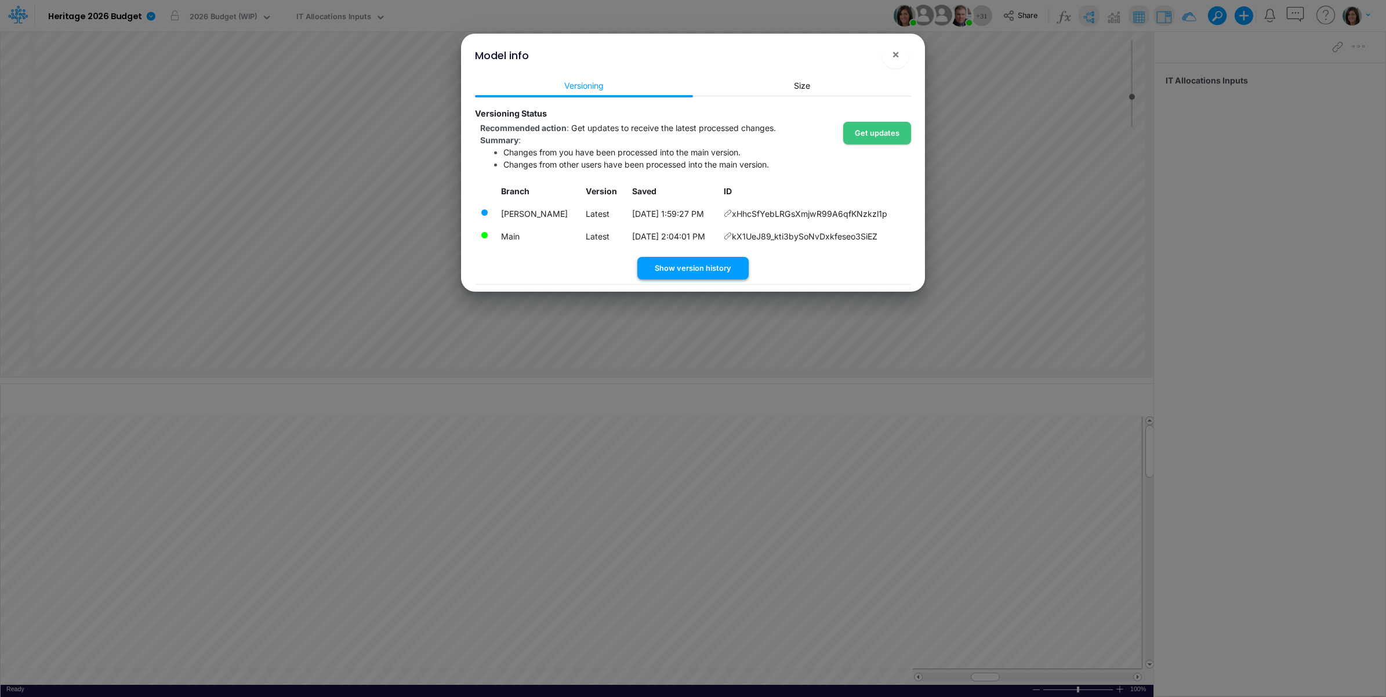
click at [689, 268] on button "Show version history" at bounding box center [692, 268] width 111 height 23
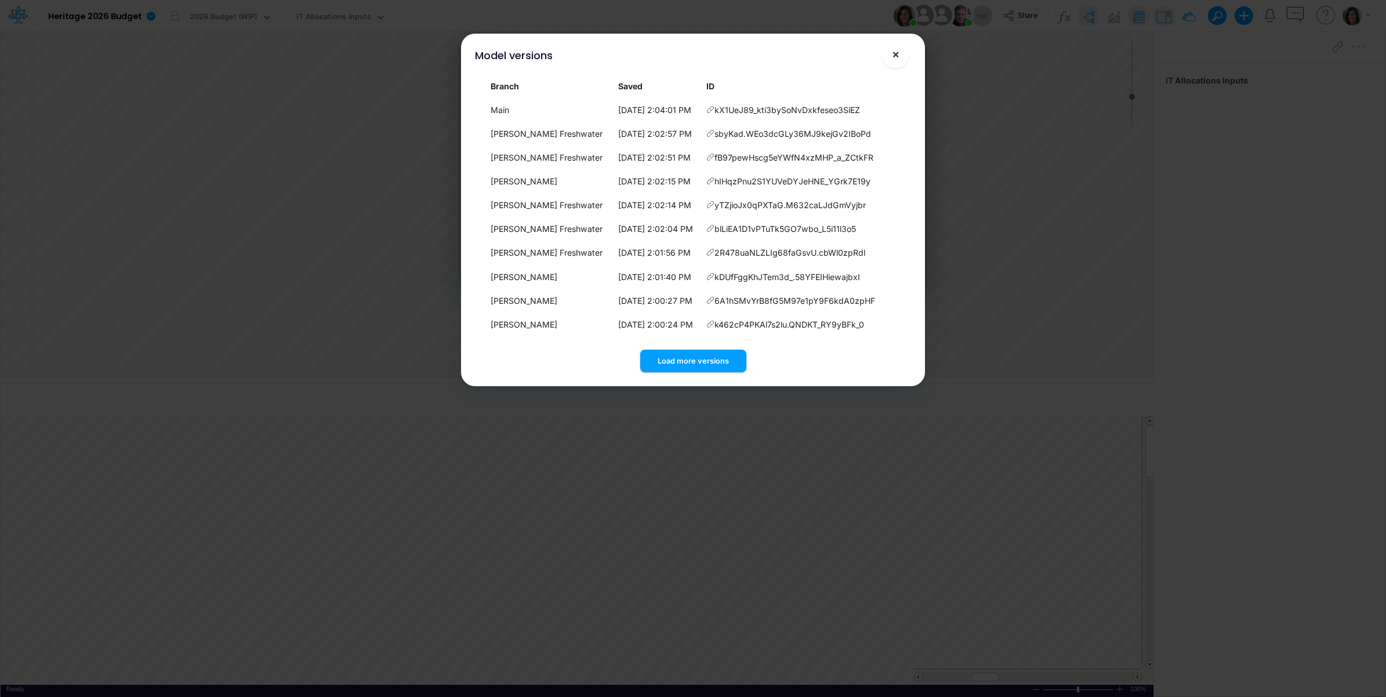
click at [896, 56] on span "×" at bounding box center [896, 54] width 8 height 14
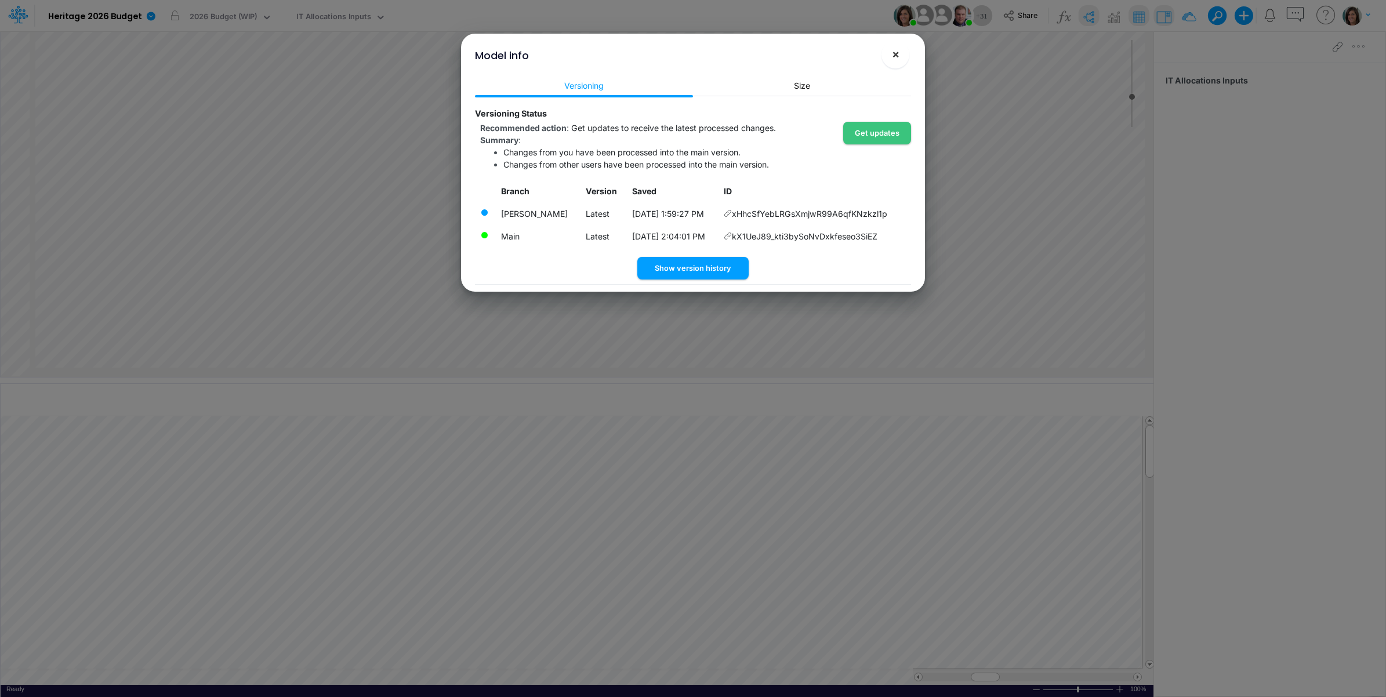
click at [897, 50] on span "×" at bounding box center [896, 54] width 8 height 14
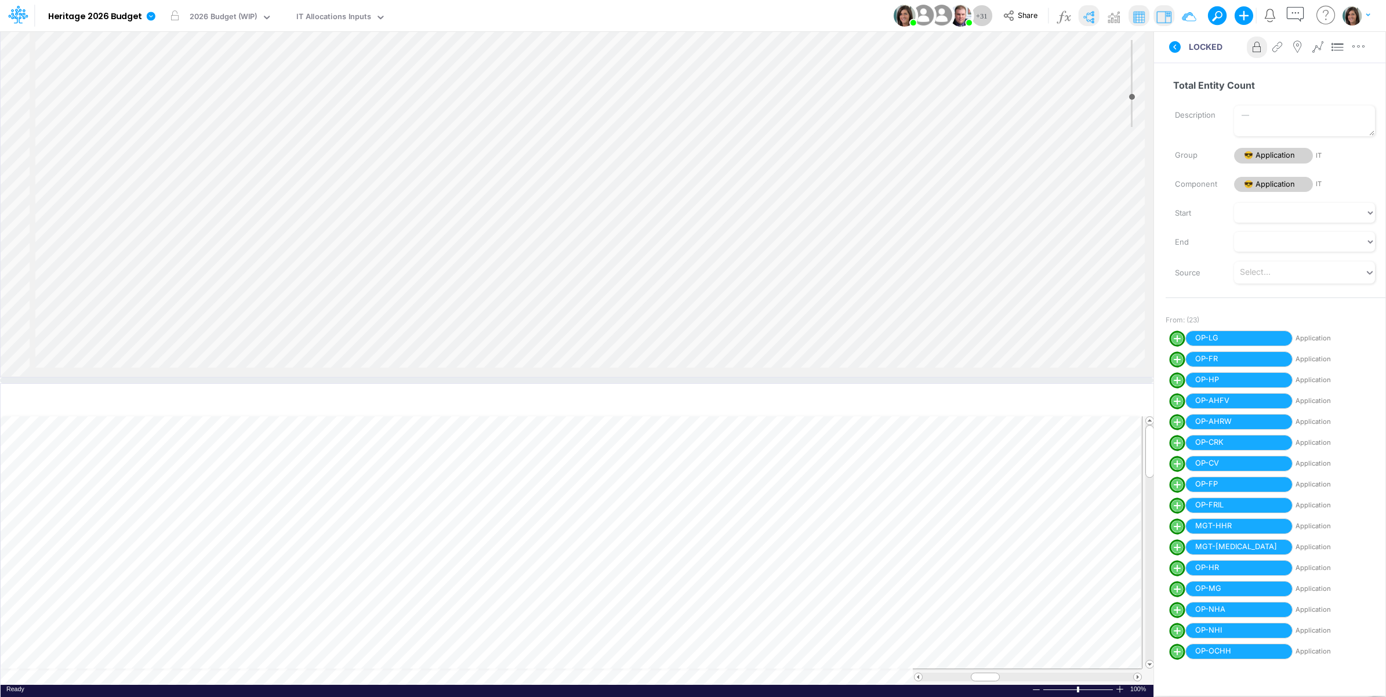
scroll to position [676, 0]
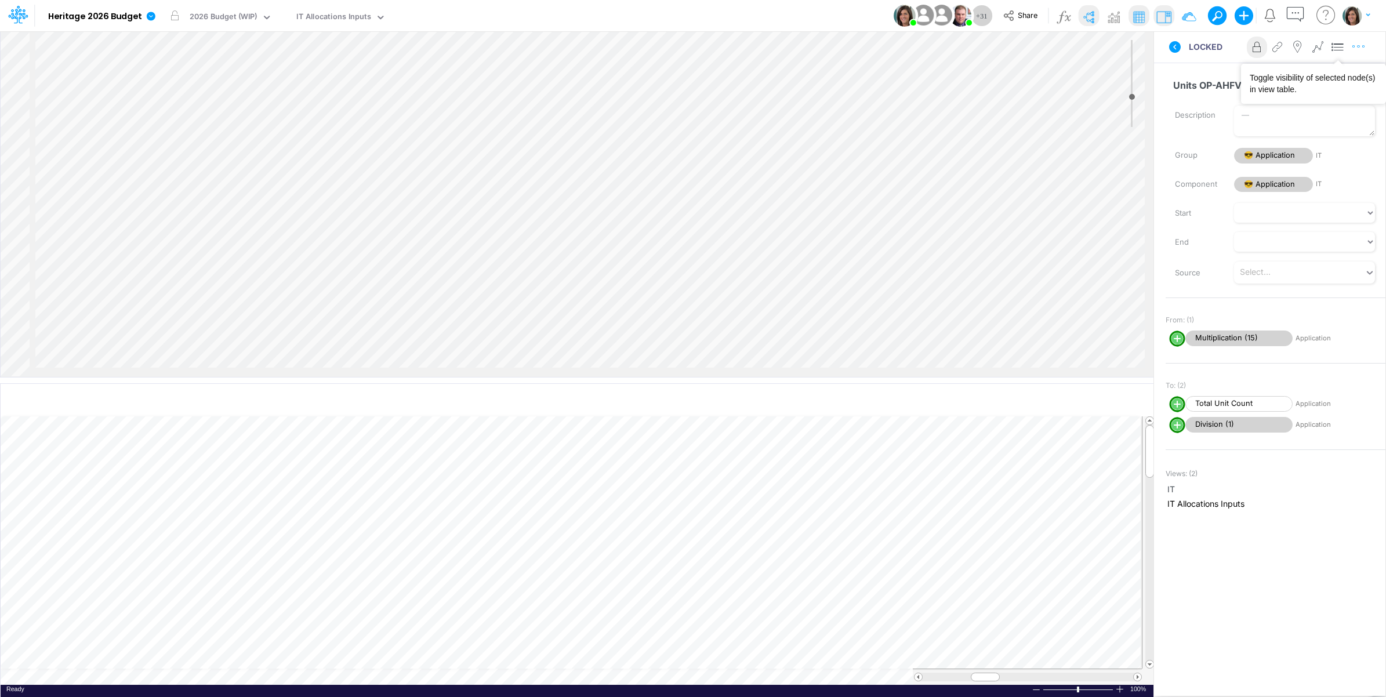
click at [1365, 46] on icon "button" at bounding box center [1358, 47] width 17 height 12
click at [1325, 71] on span "Advanced settings" at bounding box center [1292, 76] width 72 height 10
select select "field"
select select "Number"
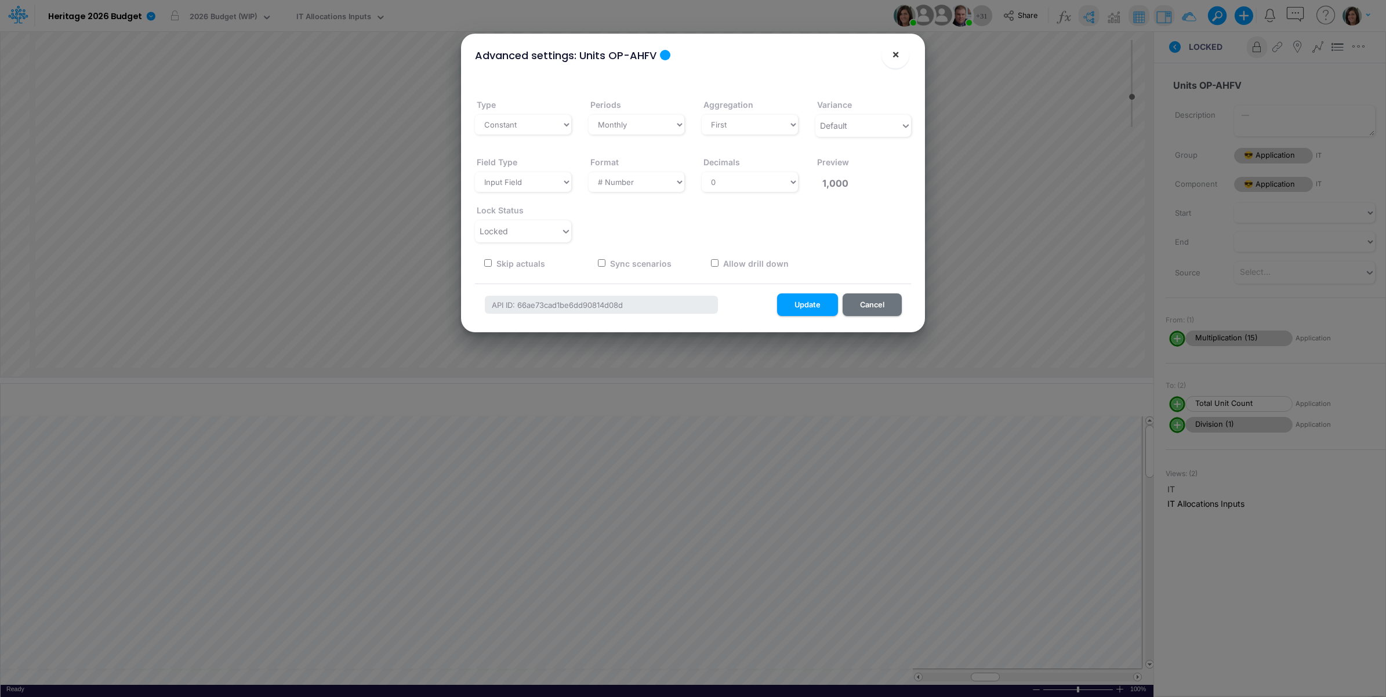
click at [896, 55] on span "×" at bounding box center [896, 54] width 8 height 14
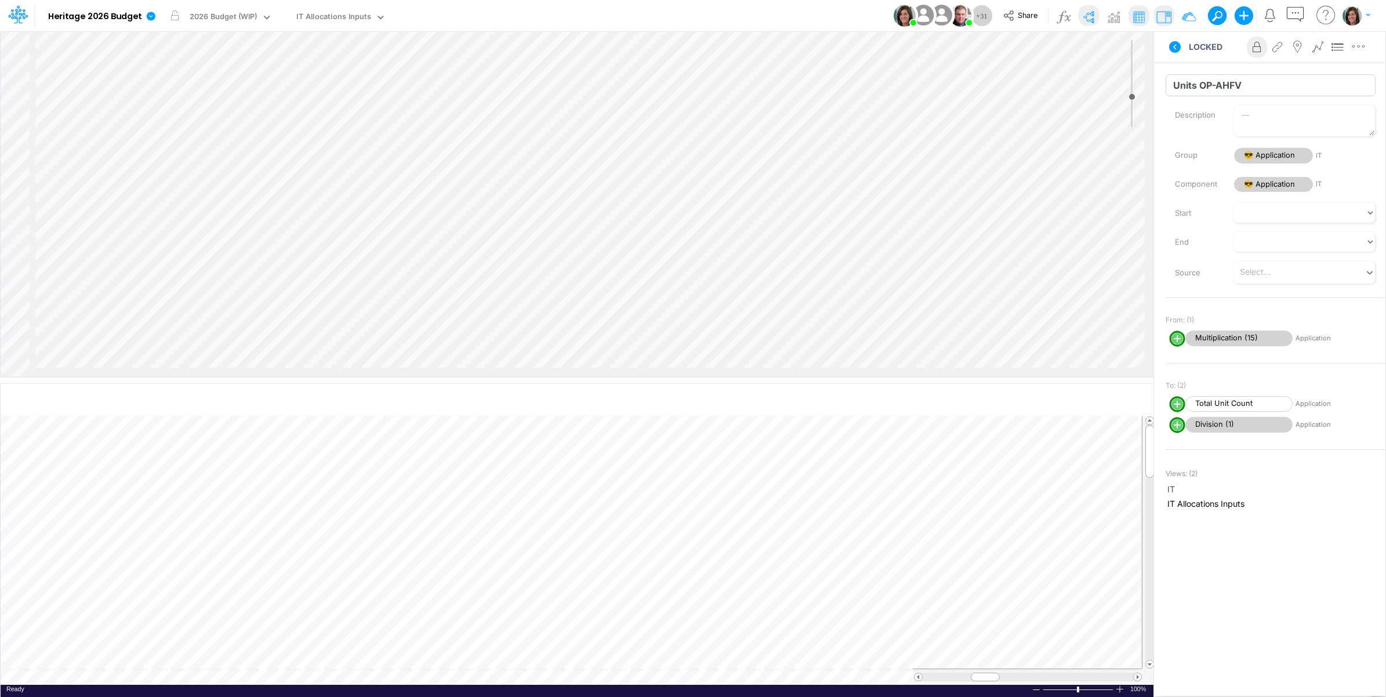
drag, startPoint x: 1174, startPoint y: 84, endPoint x: 1239, endPoint y: 81, distance: 65.0
click at [1239, 81] on input "Units OP-AHFV" at bounding box center [1271, 85] width 210 height 22
click at [157, 23] on link at bounding box center [153, 16] width 23 height 30
click at [169, 117] on button "View model info" at bounding box center [209, 120] width 124 height 18
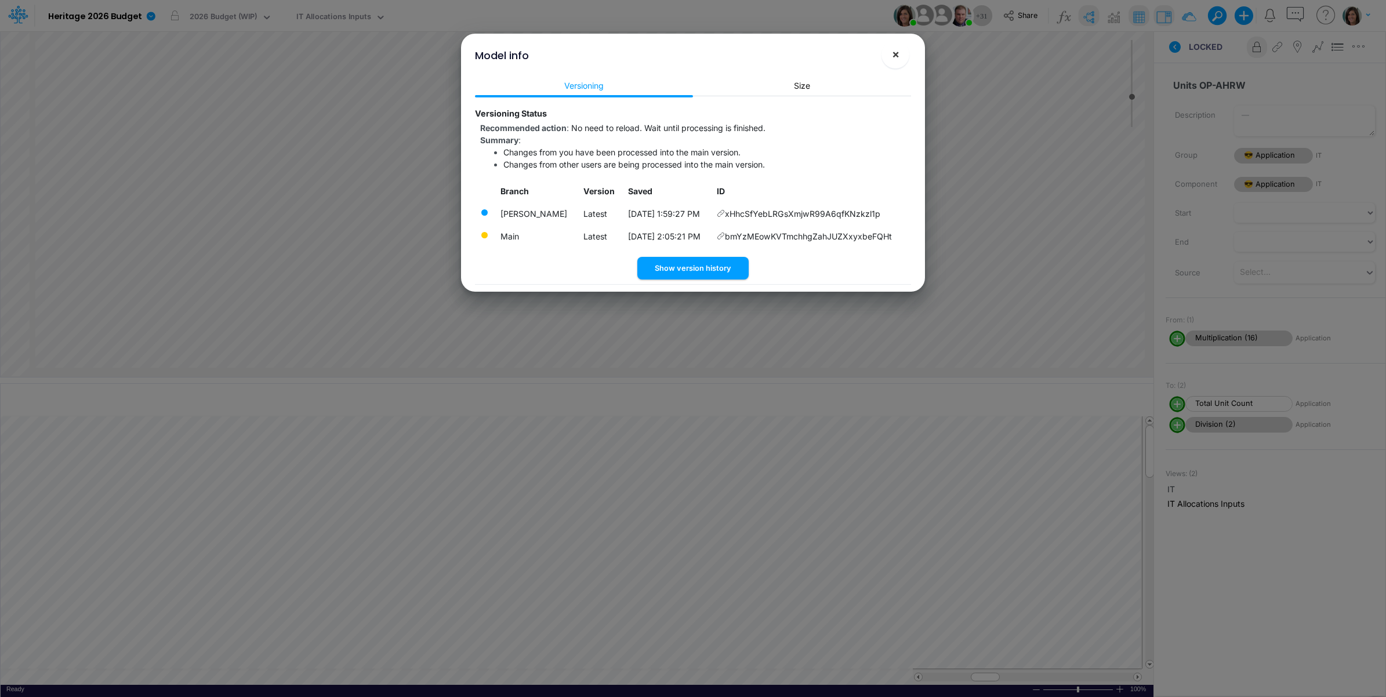
click at [896, 53] on span "×" at bounding box center [896, 54] width 8 height 14
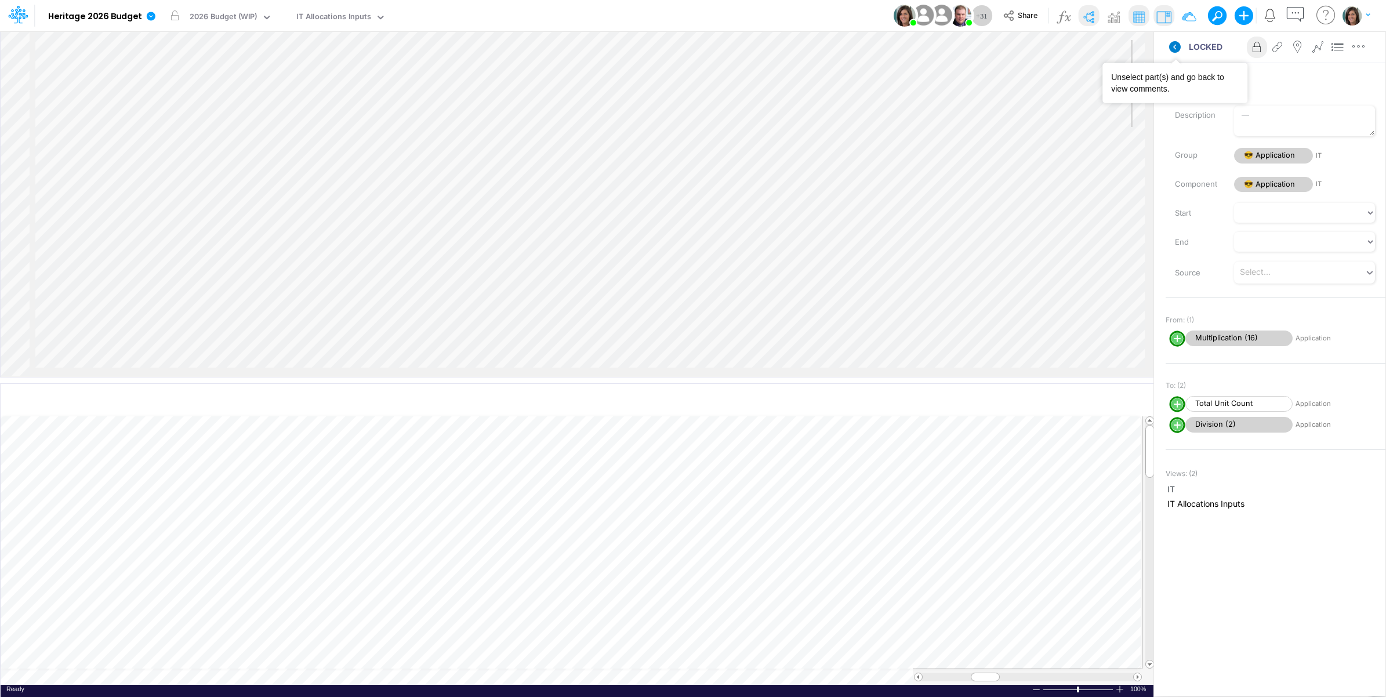
click at [1174, 45] on icon at bounding box center [1175, 47] width 12 height 12
